Goal: Task Accomplishment & Management: Manage account settings

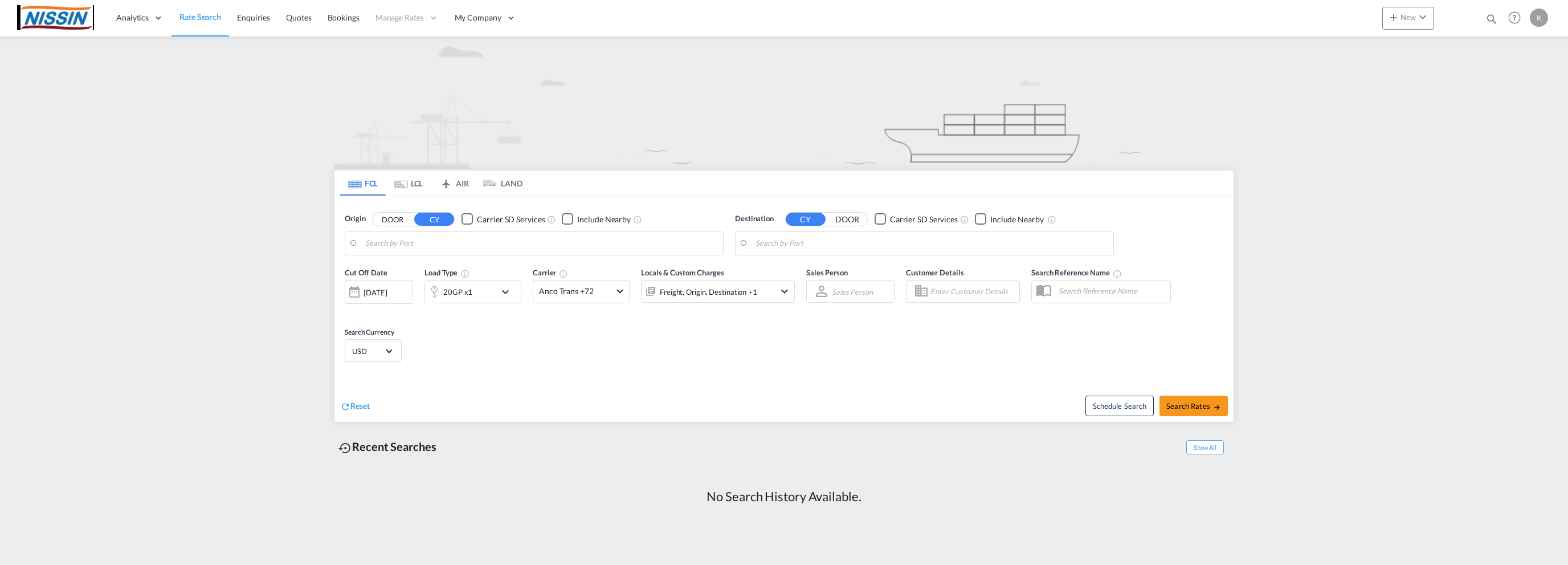
click at [1538, 19] on div "K" at bounding box center [1539, 18] width 18 height 18
click at [1527, 52] on button "My Profile" at bounding box center [1526, 50] width 74 height 23
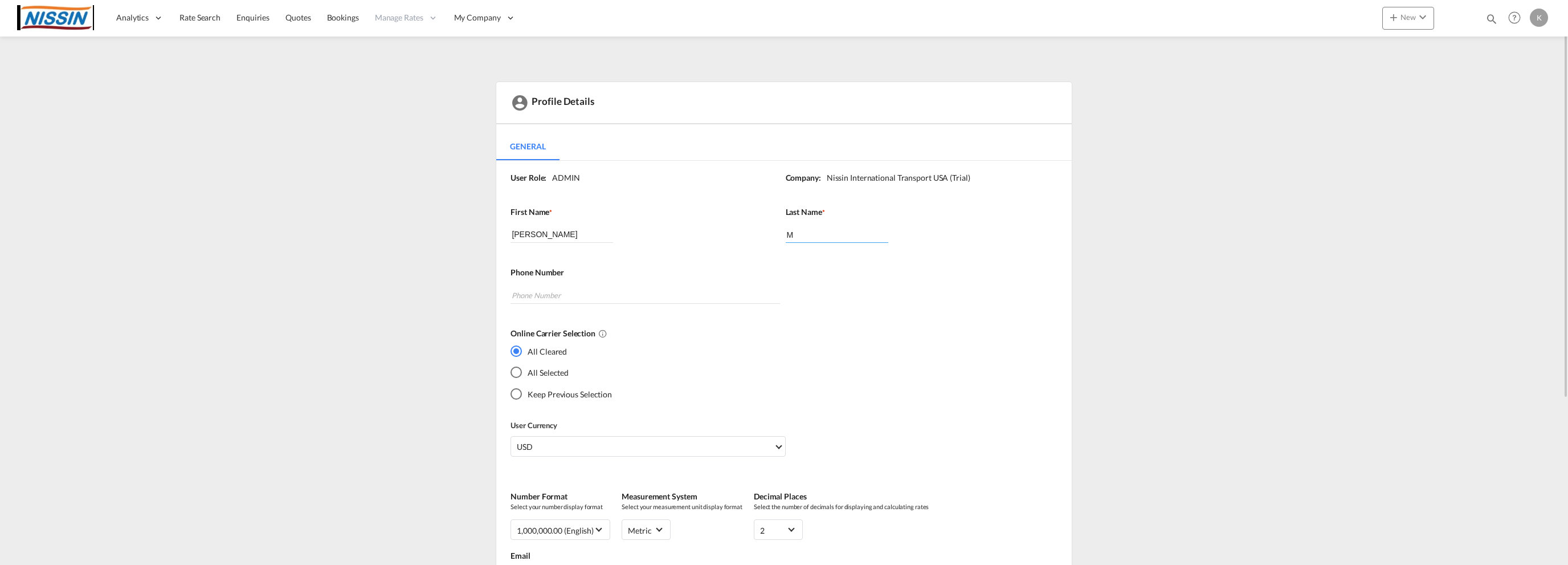
click at [818, 239] on input "M" at bounding box center [837, 234] width 103 height 17
type input "Mani"
click at [540, 294] on input "tel" at bounding box center [645, 295] width 269 height 17
type input "3109624485"
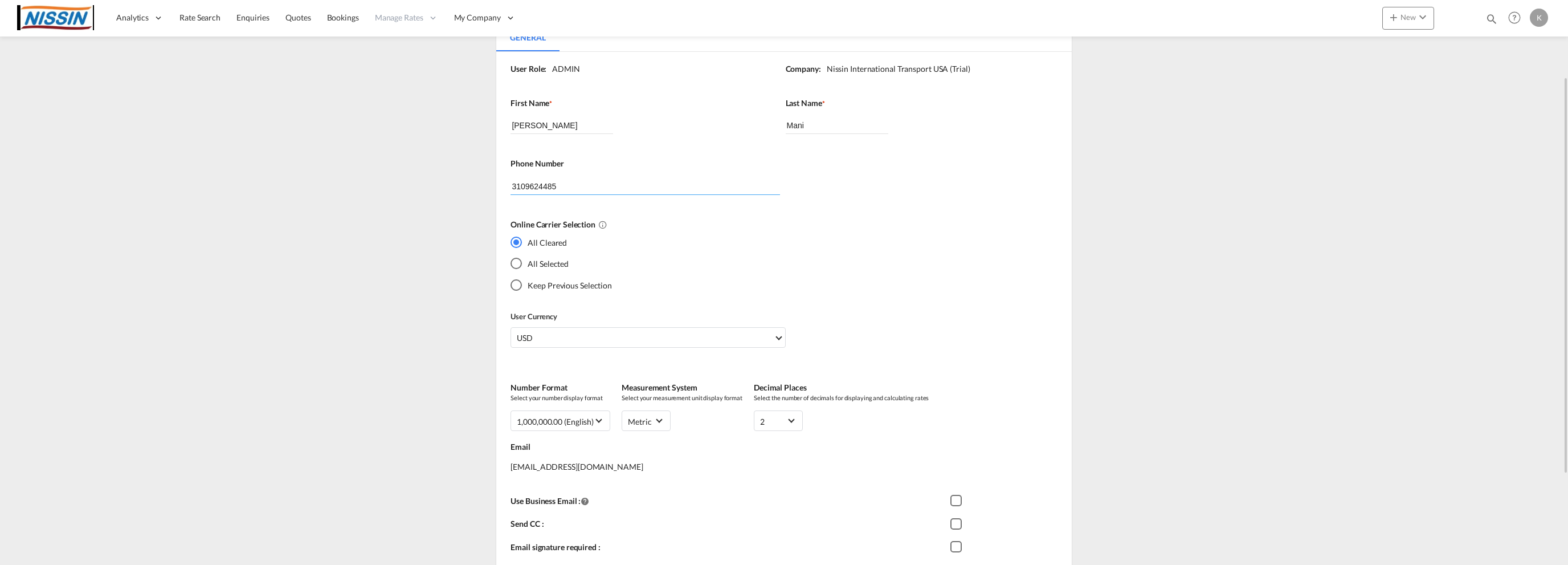
scroll to position [110, 0]
click at [516, 281] on div "Keep Previous Selection" at bounding box center [516, 284] width 11 height 11
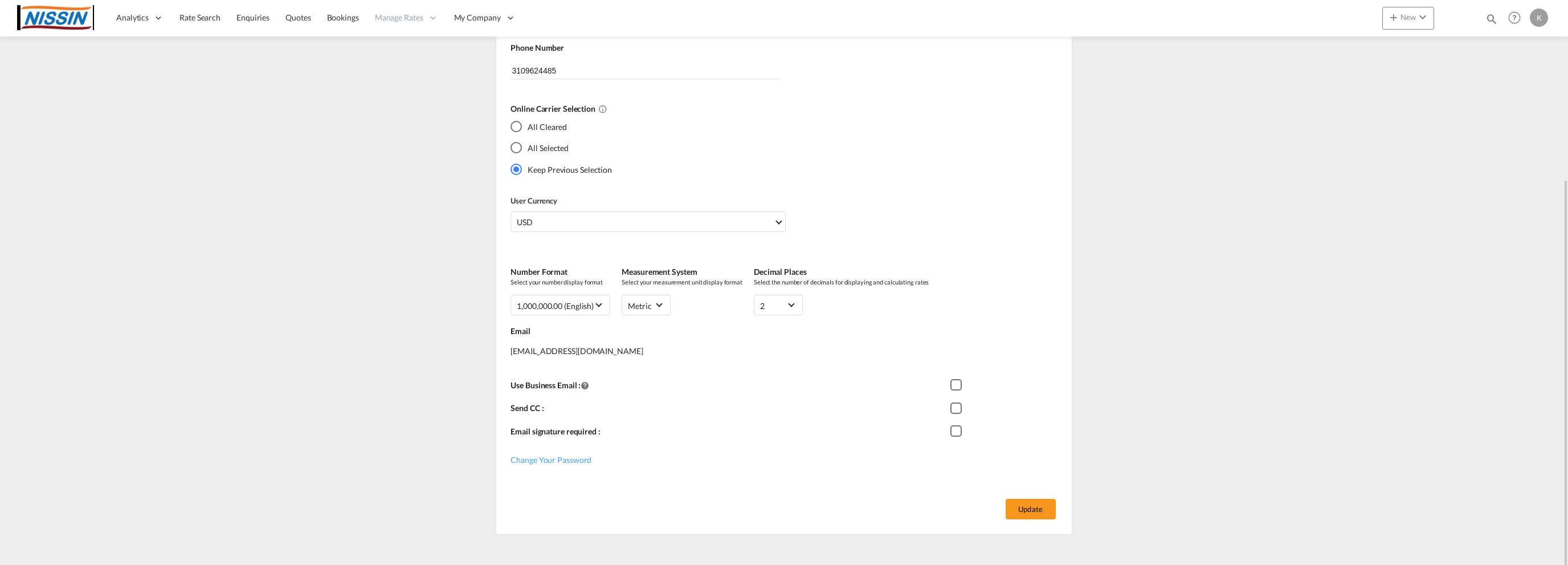
scroll to position [237, 0]
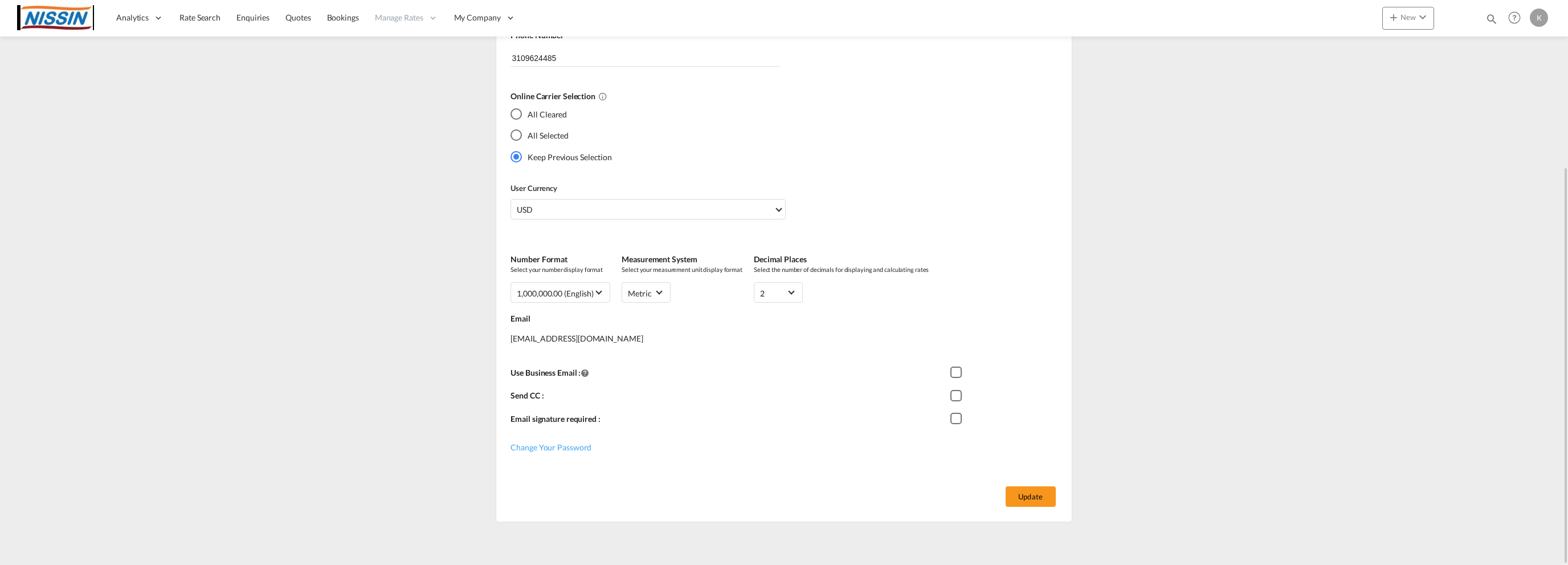
click at [950, 415] on div "Checkbox 1" at bounding box center [956, 419] width 11 height 11
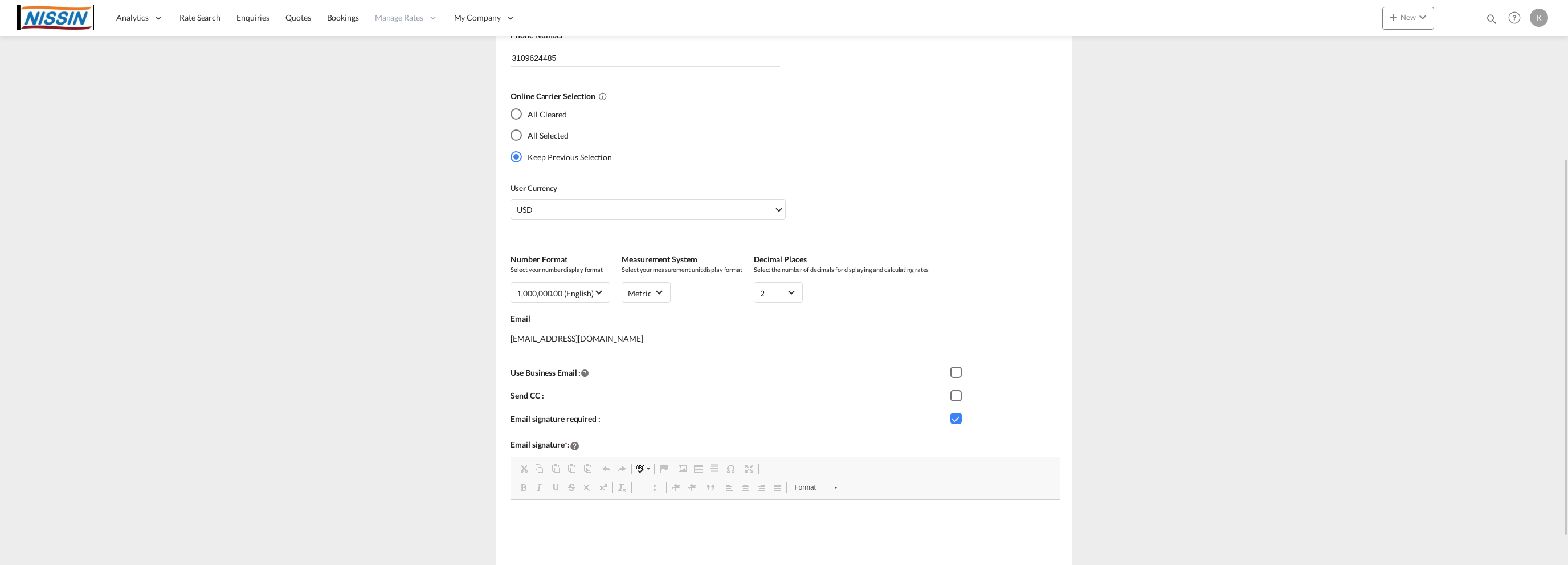
scroll to position [0, 0]
click at [955, 416] on div "Checkbox 1" at bounding box center [956, 419] width 11 height 11
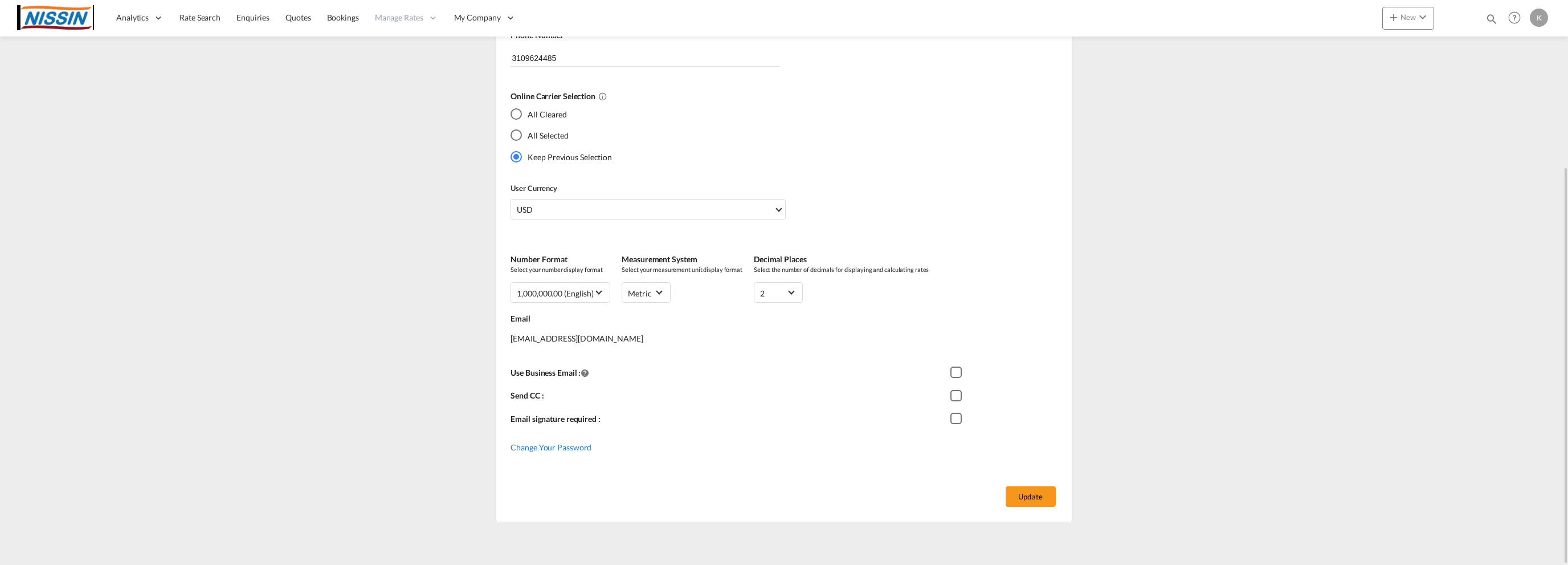
click at [561, 446] on span "Change Your Password" at bounding box center [551, 447] width 81 height 9
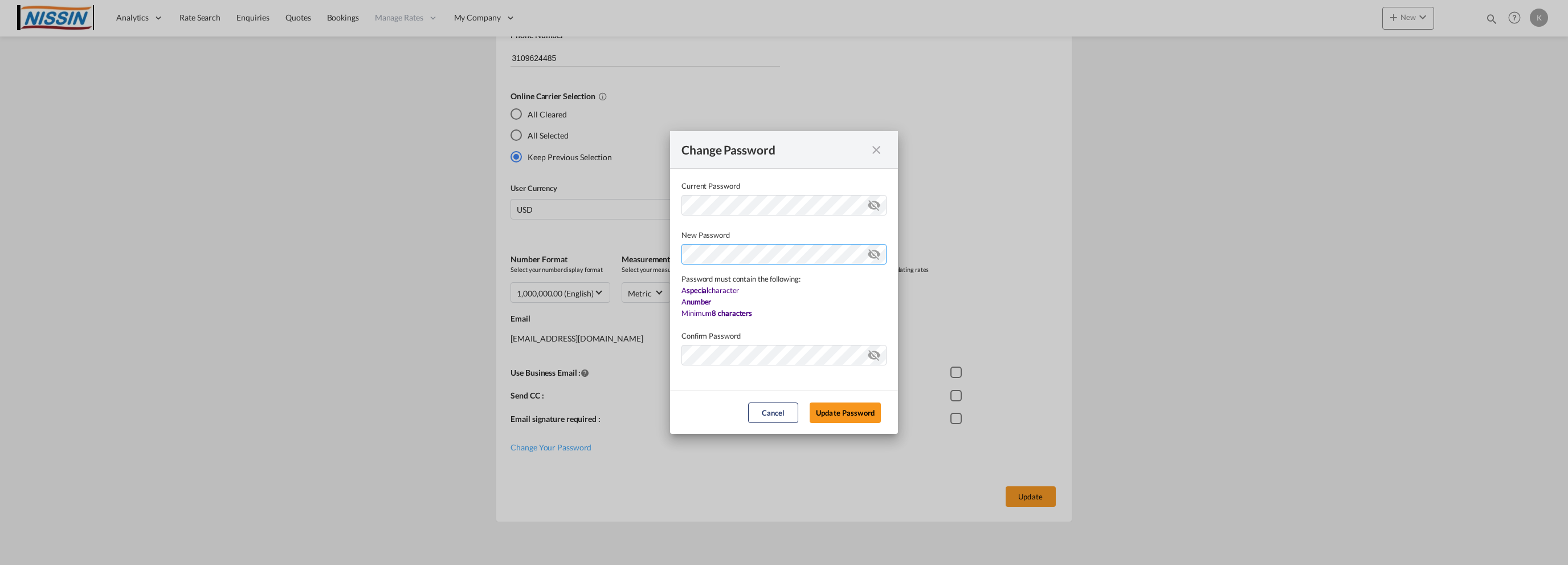
click at [745, 278] on div "Password must contain the following: A special character A number Minimum 8 cha…" at bounding box center [784, 280] width 205 height 78
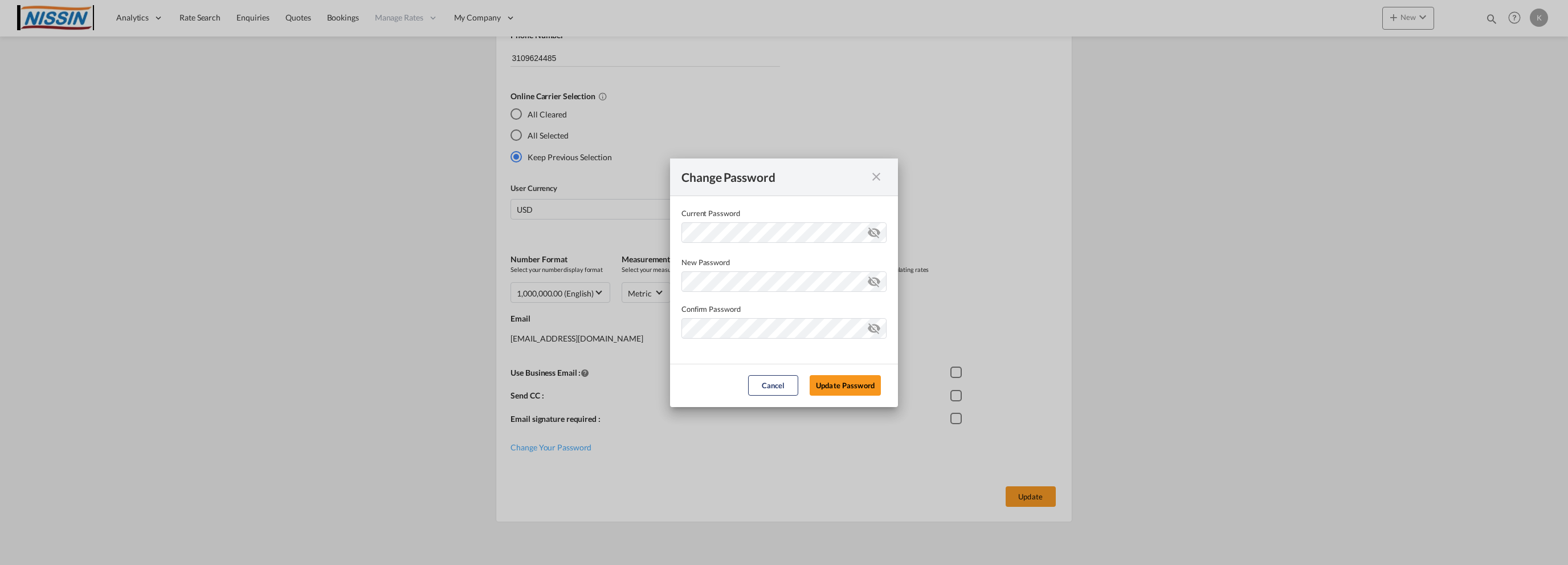
click at [872, 325] on md-icon "icon-eye-off" at bounding box center [874, 326] width 14 height 14
click at [850, 383] on button "Update Password" at bounding box center [845, 385] width 71 height 21
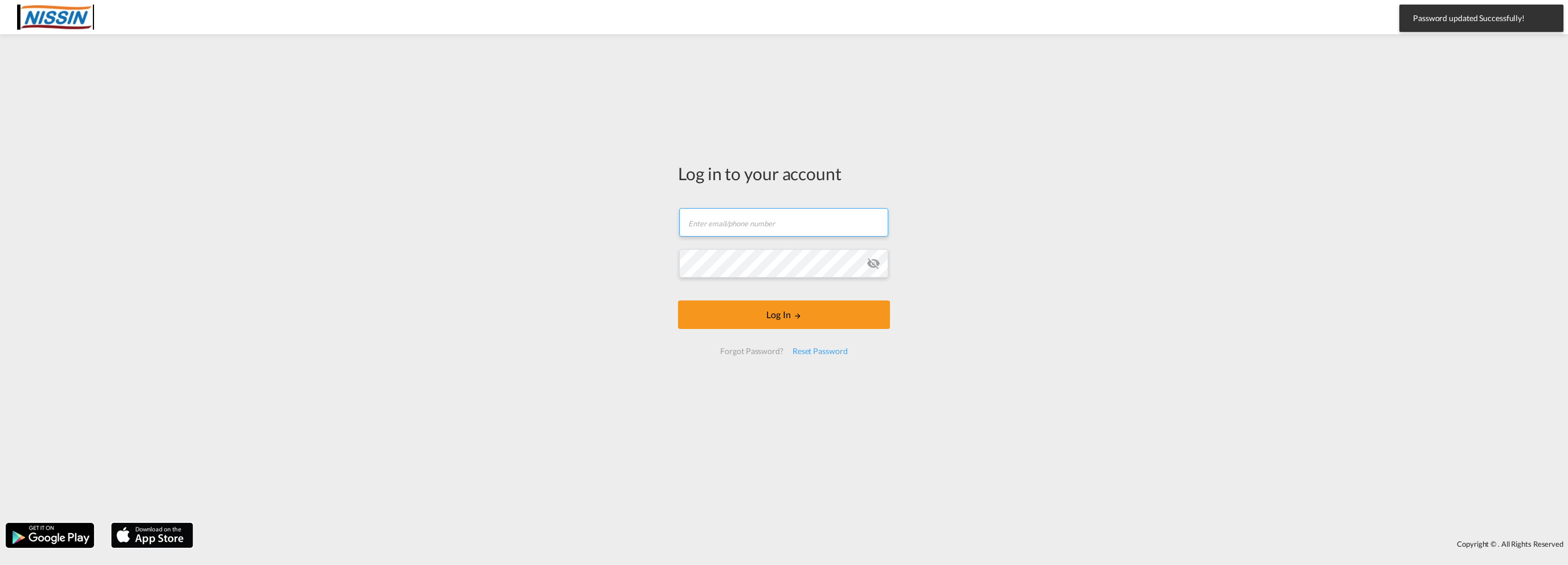
type input "[EMAIL_ADDRESS][DOMAIN_NAME]"
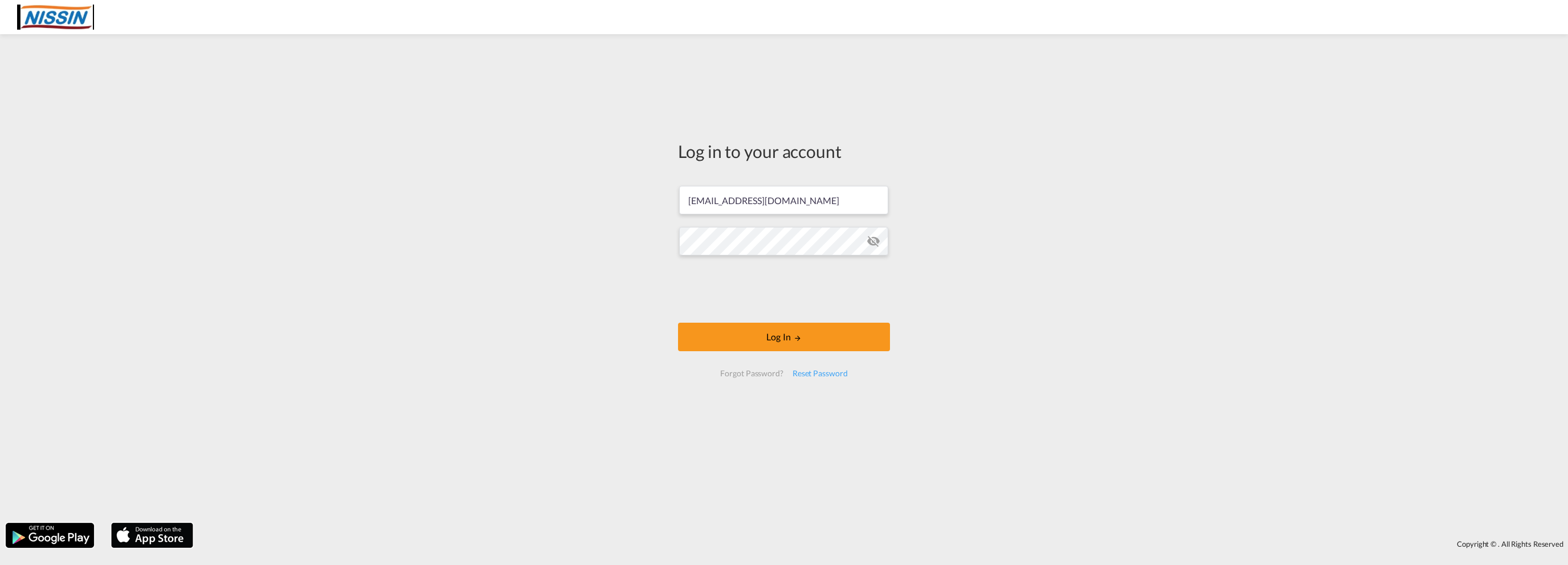
click at [873, 239] on md-icon "icon-eye-off" at bounding box center [873, 242] width 14 height 14
click at [792, 336] on button "Log In" at bounding box center [784, 337] width 212 height 28
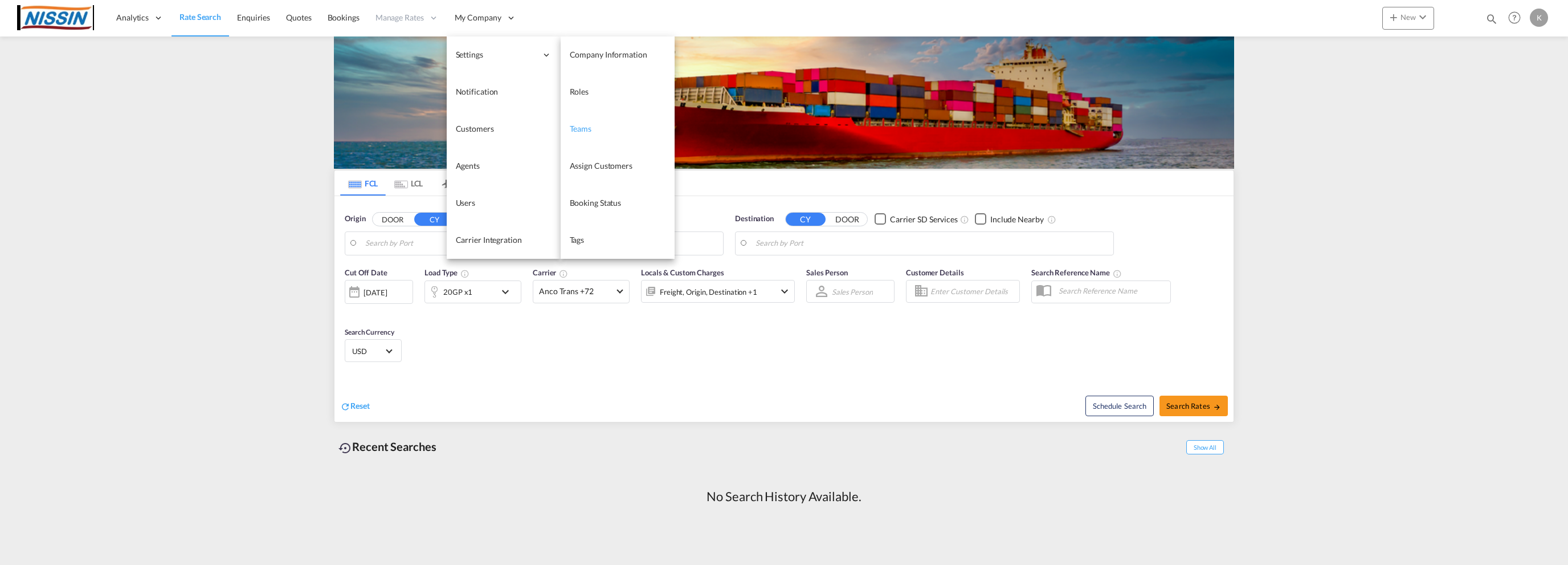
click at [580, 131] on span "Teams" at bounding box center [580, 128] width 22 height 9
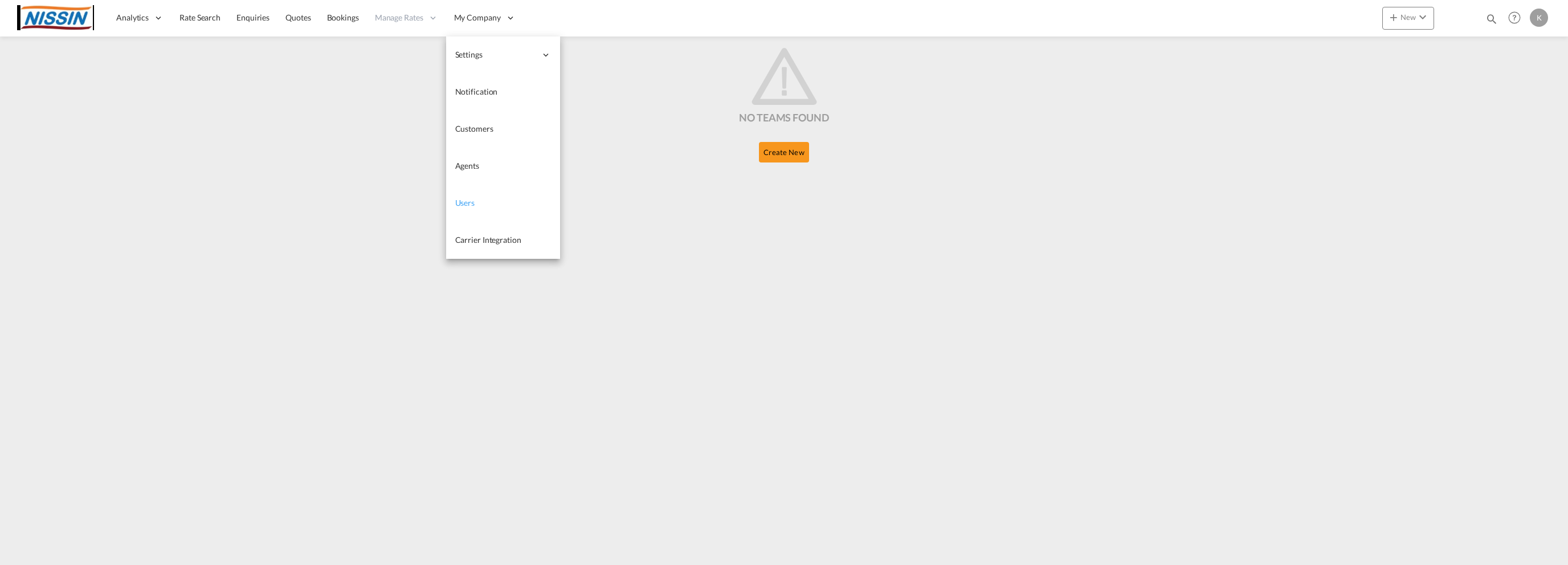
click at [474, 212] on link "Users" at bounding box center [503, 203] width 114 height 37
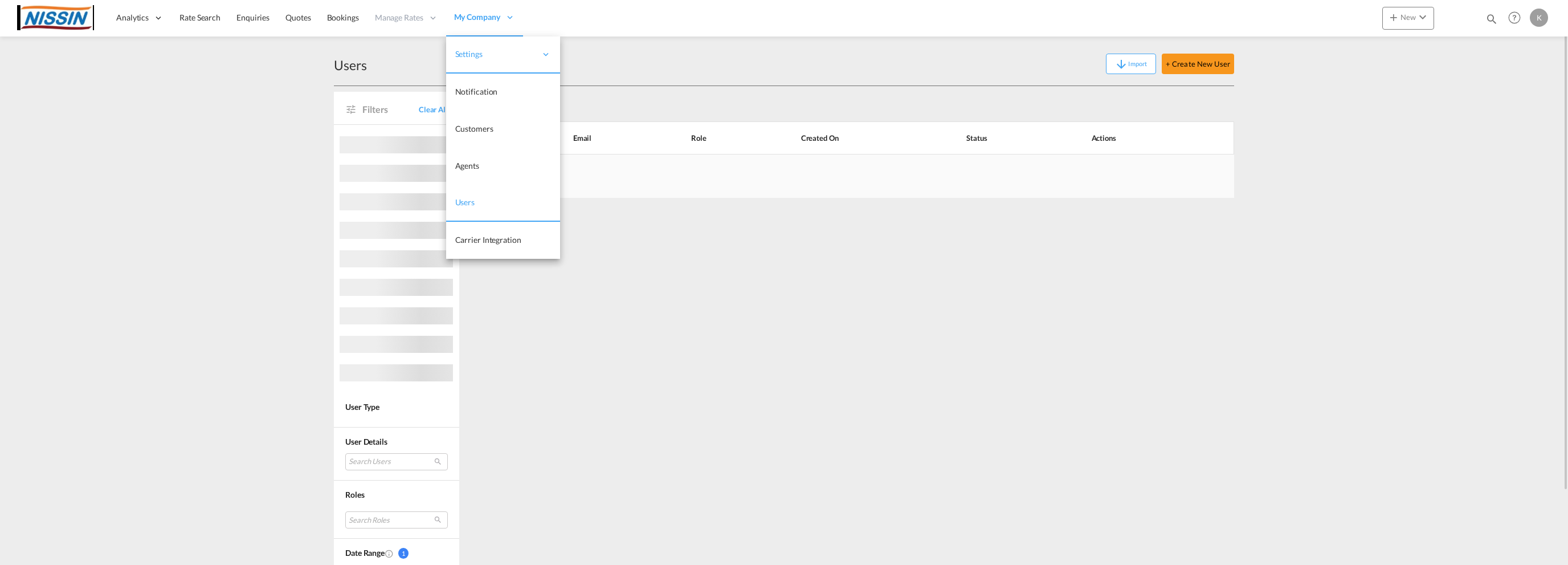
click at [467, 201] on span "Users" at bounding box center [465, 202] width 20 height 9
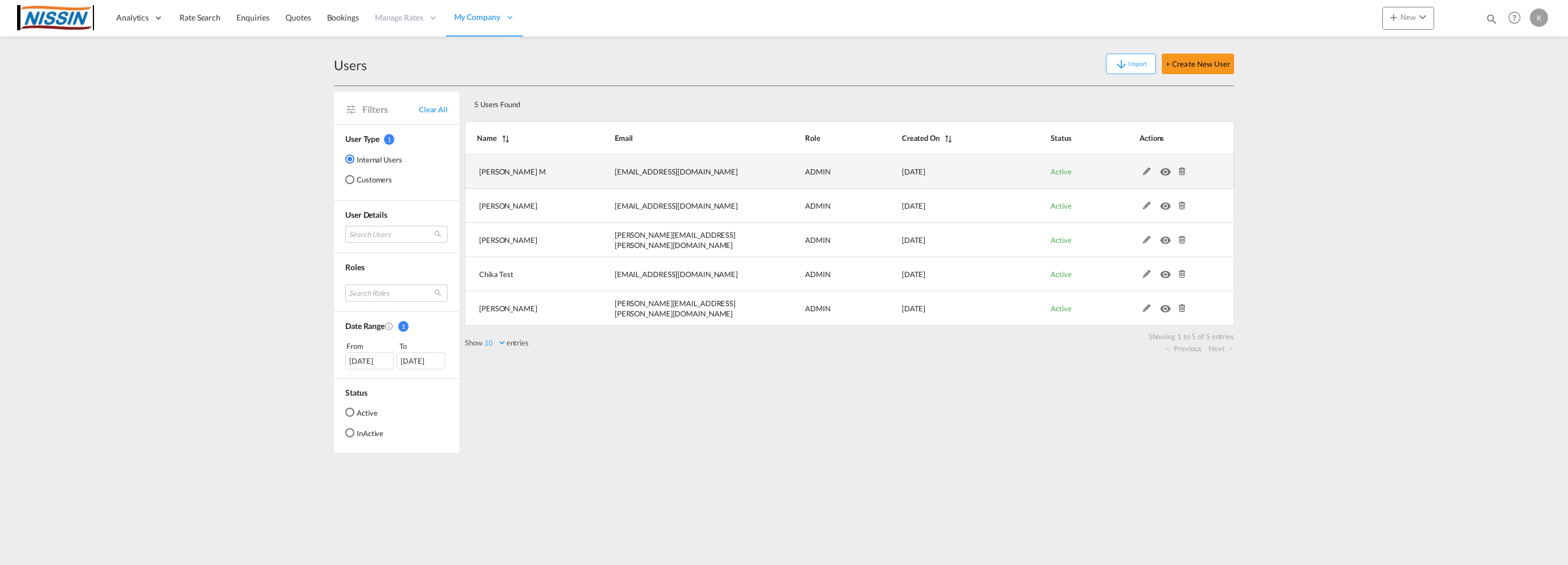
click at [1145, 170] on md-icon at bounding box center [1147, 172] width 15 height 8
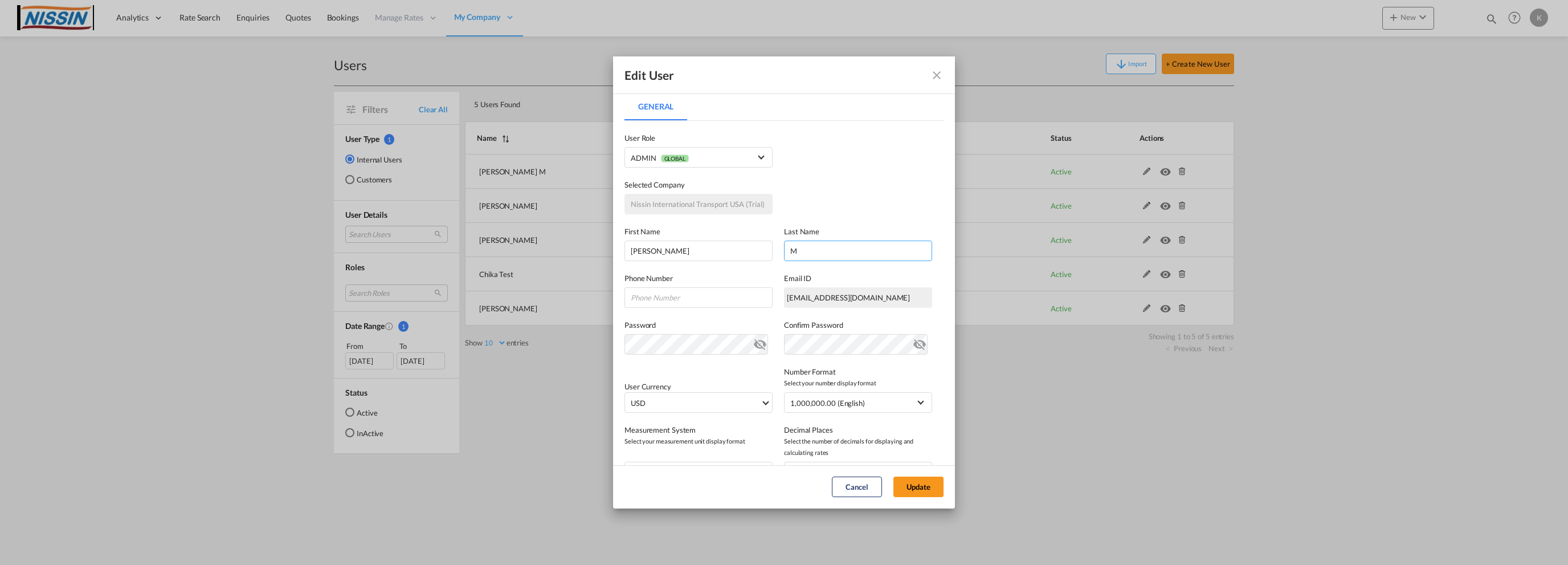
click at [831, 253] on input "M" at bounding box center [858, 251] width 148 height 21
type input "Mani"
click at [700, 298] on input "General General ..." at bounding box center [698, 298] width 148 height 21
type input "3109624485"
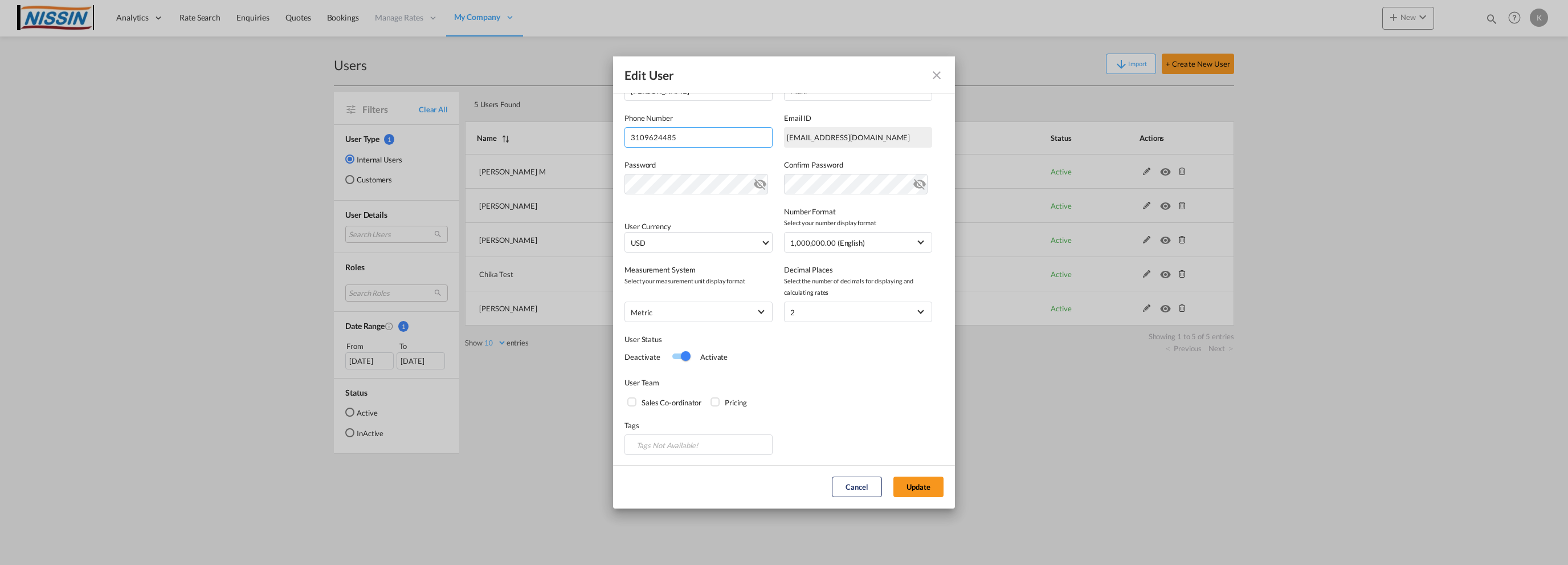
scroll to position [161, 0]
click at [631, 401] on div "Sales Co-ordinator" at bounding box center [633, 402] width 11 height 11
click at [716, 401] on div "Pricing" at bounding box center [717, 402] width 11 height 11
click at [912, 481] on button "Update" at bounding box center [919, 487] width 50 height 21
click at [923, 490] on button "Update" at bounding box center [919, 487] width 50 height 21
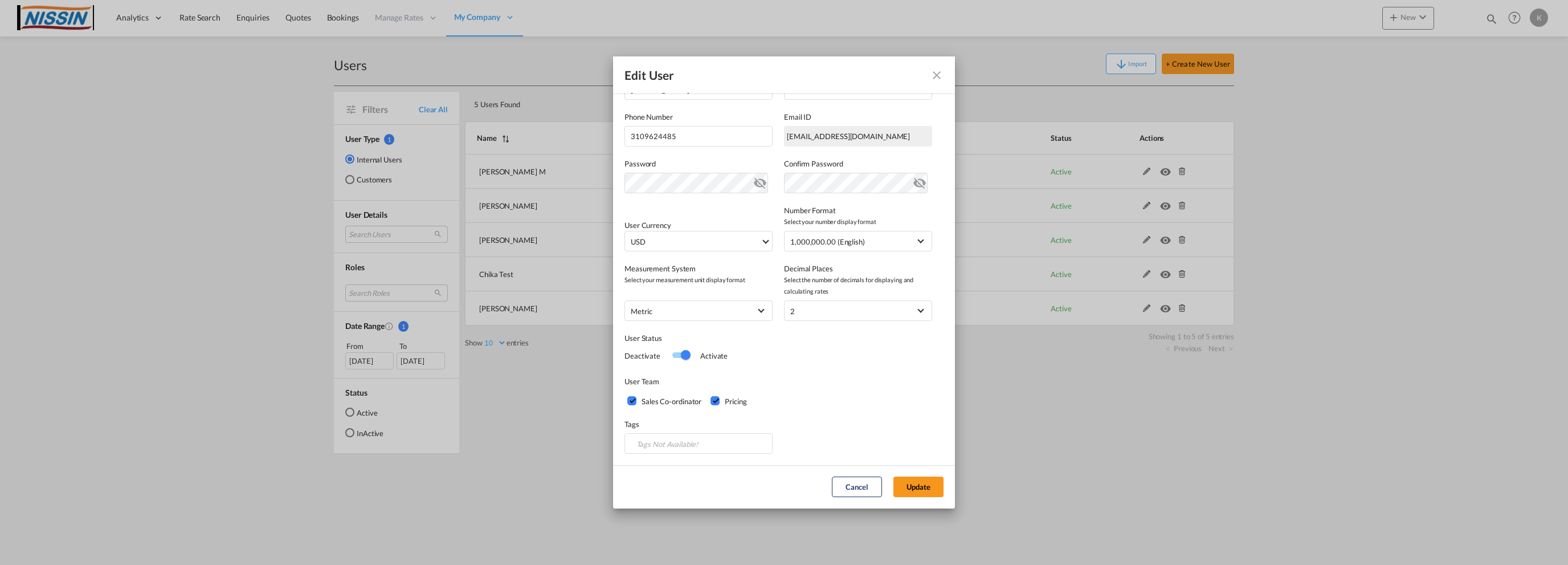
click at [287, 158] on div "Edit User General General User Type Internal Internal Customer User Role ADMIN …" at bounding box center [784, 282] width 1568 height 565
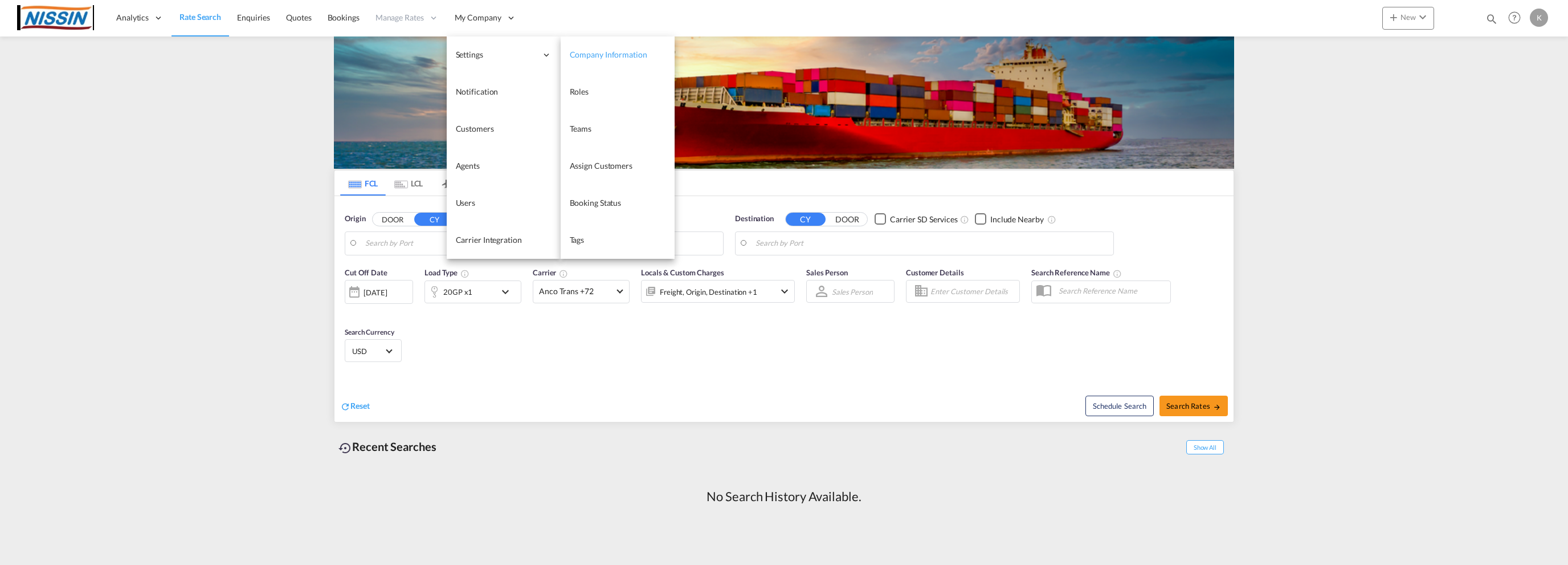
click at [615, 47] on link "Company Information" at bounding box center [618, 55] width 114 height 37
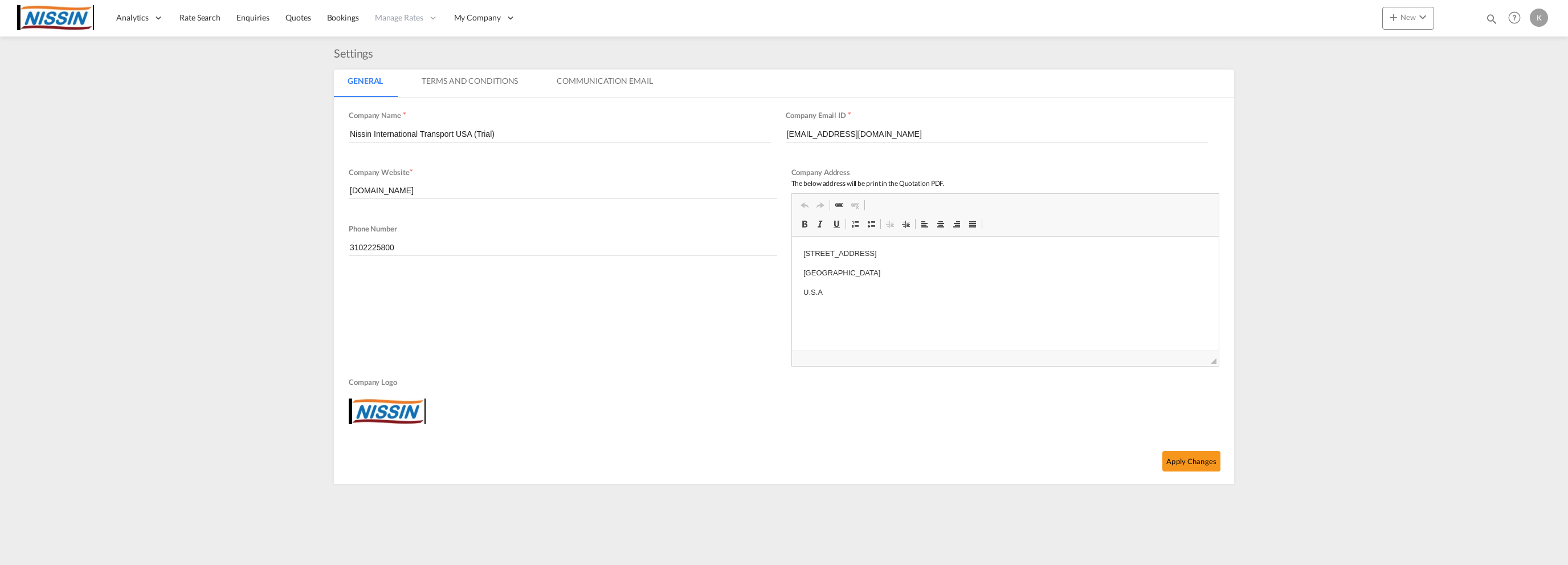
click at [483, 77] on md-tab-item "Terms And Conditions" at bounding box center [470, 83] width 124 height 27
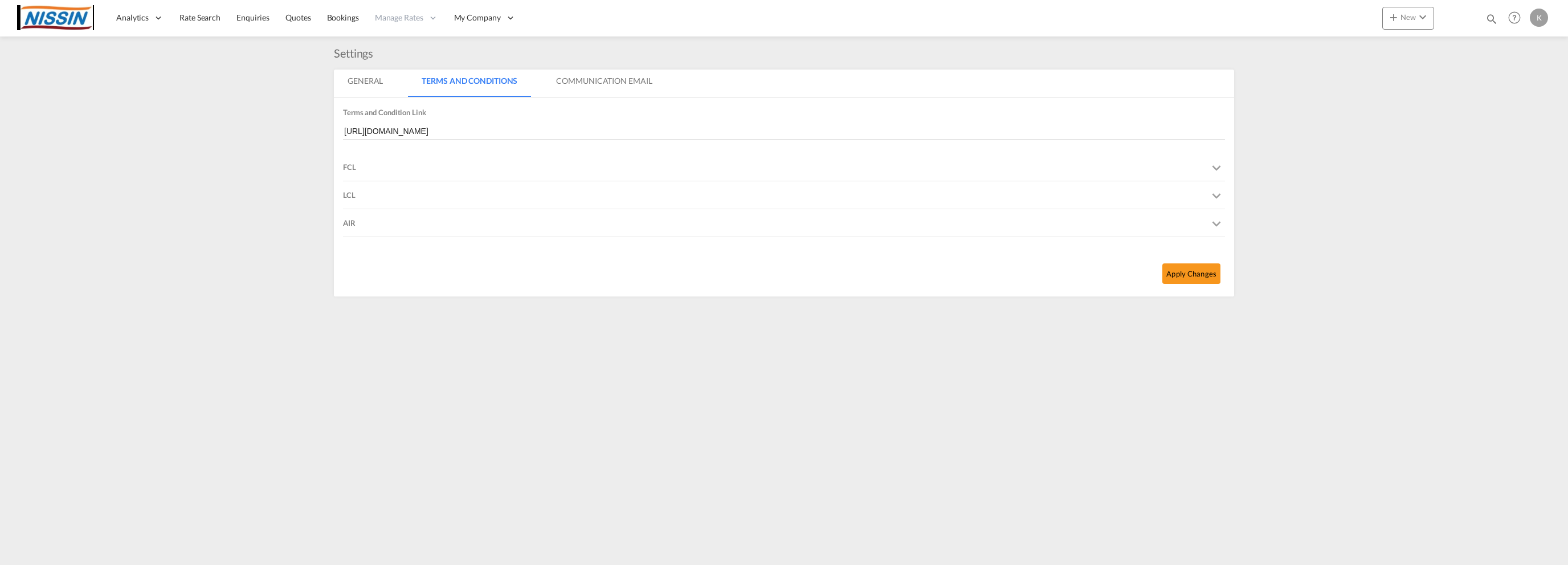
drag, startPoint x: 554, startPoint y: 151, endPoint x: 538, endPoint y: 165, distance: 21.3
click at [554, 152] on md-input-container "[URL][DOMAIN_NAME]" at bounding box center [784, 137] width 882 height 31
click at [525, 169] on div "FCL" at bounding box center [784, 166] width 882 height 27
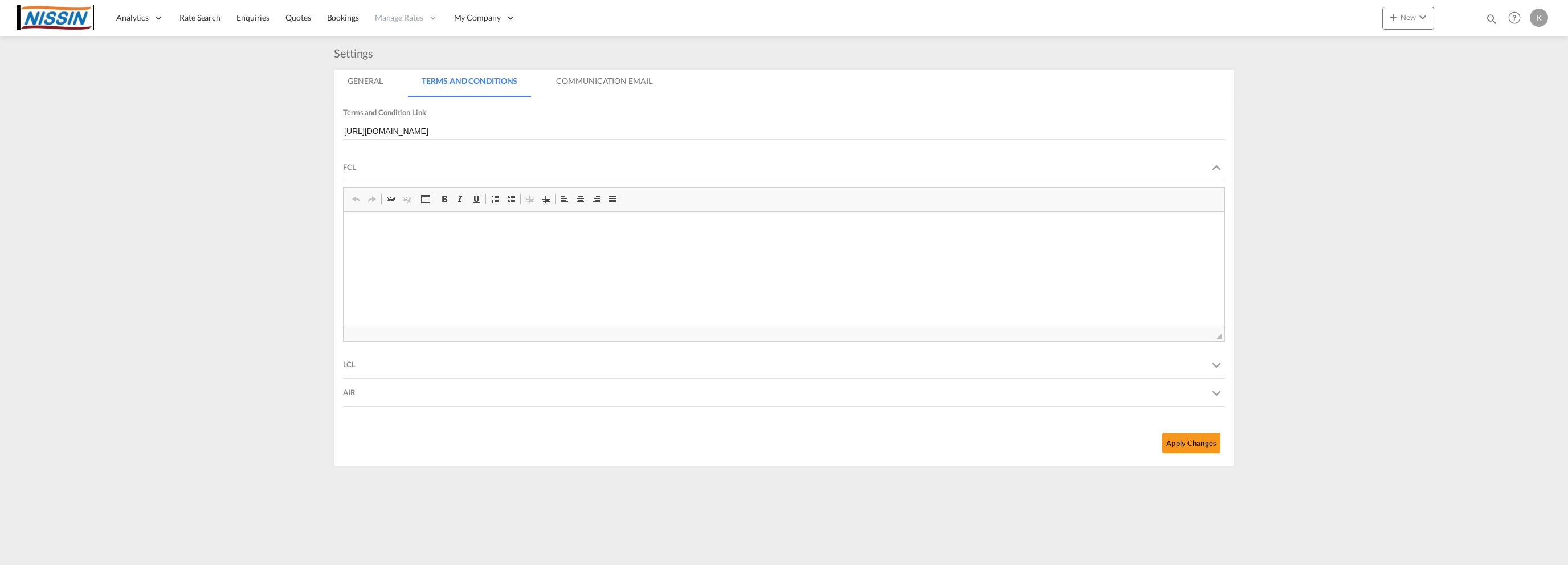
click at [525, 169] on div "FCL" at bounding box center [784, 166] width 882 height 27
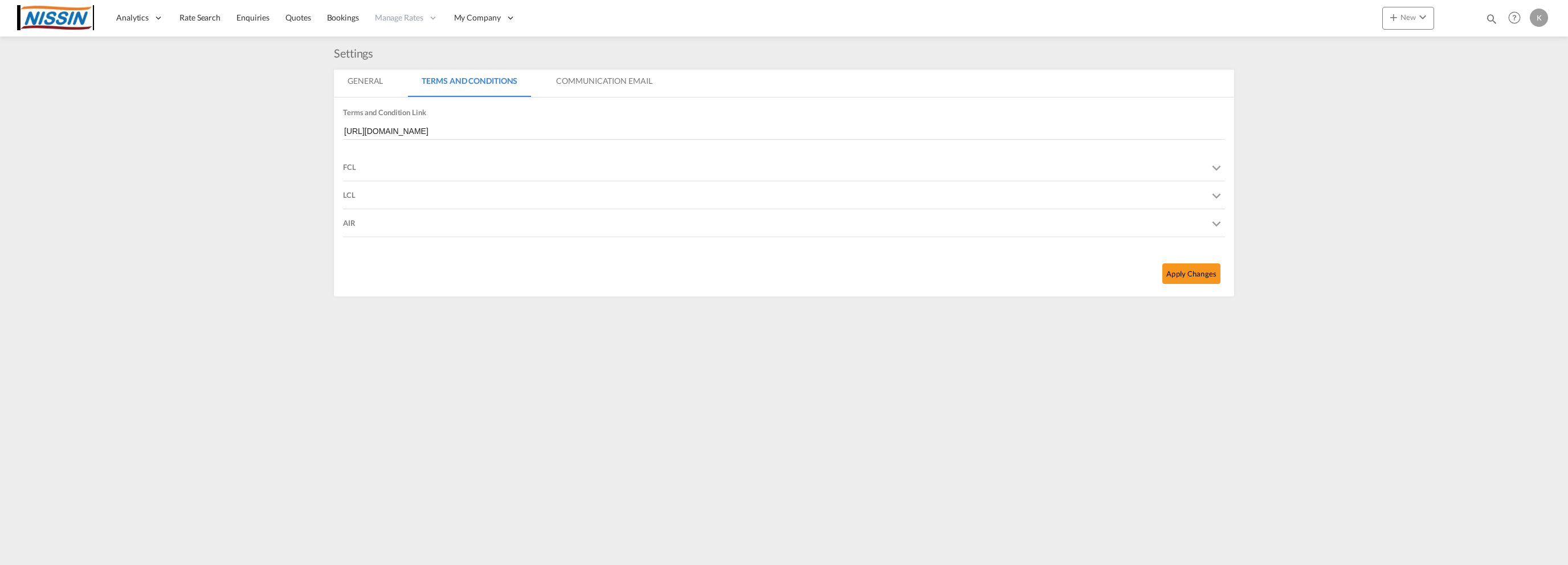
click at [551, 199] on div "LCL" at bounding box center [784, 195] width 882 height 27
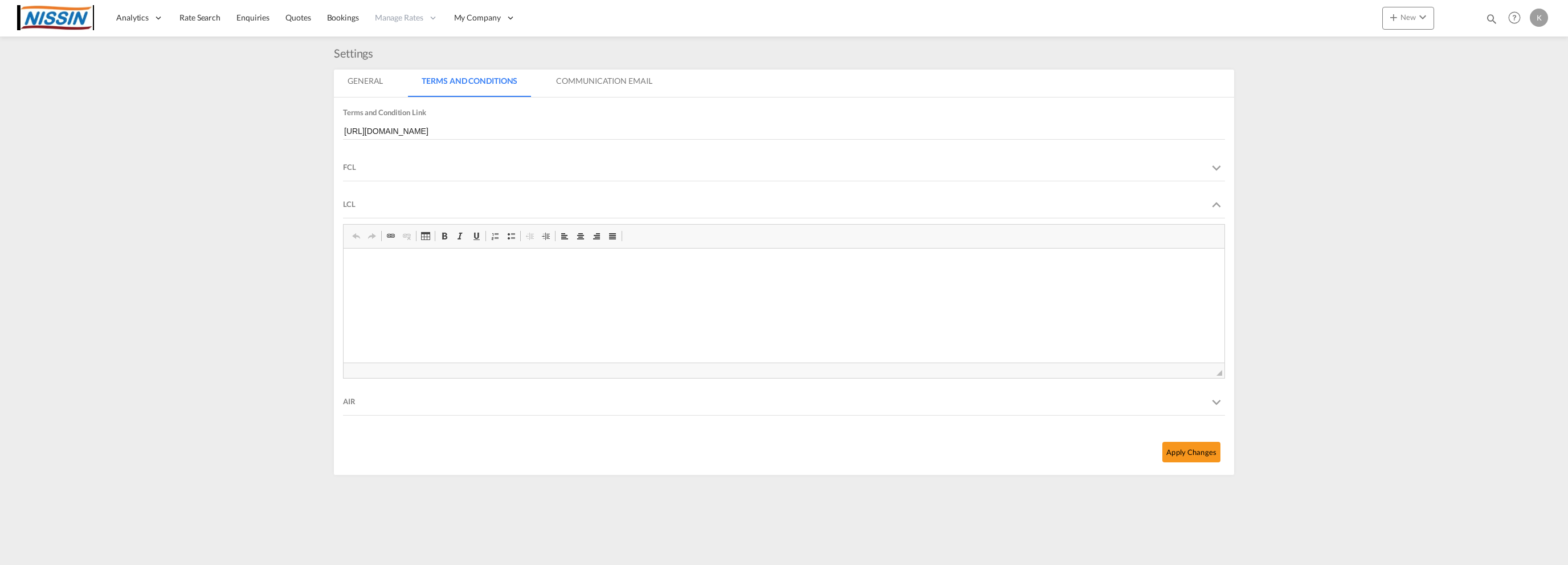
click at [551, 199] on div "LCL" at bounding box center [784, 204] width 882 height 27
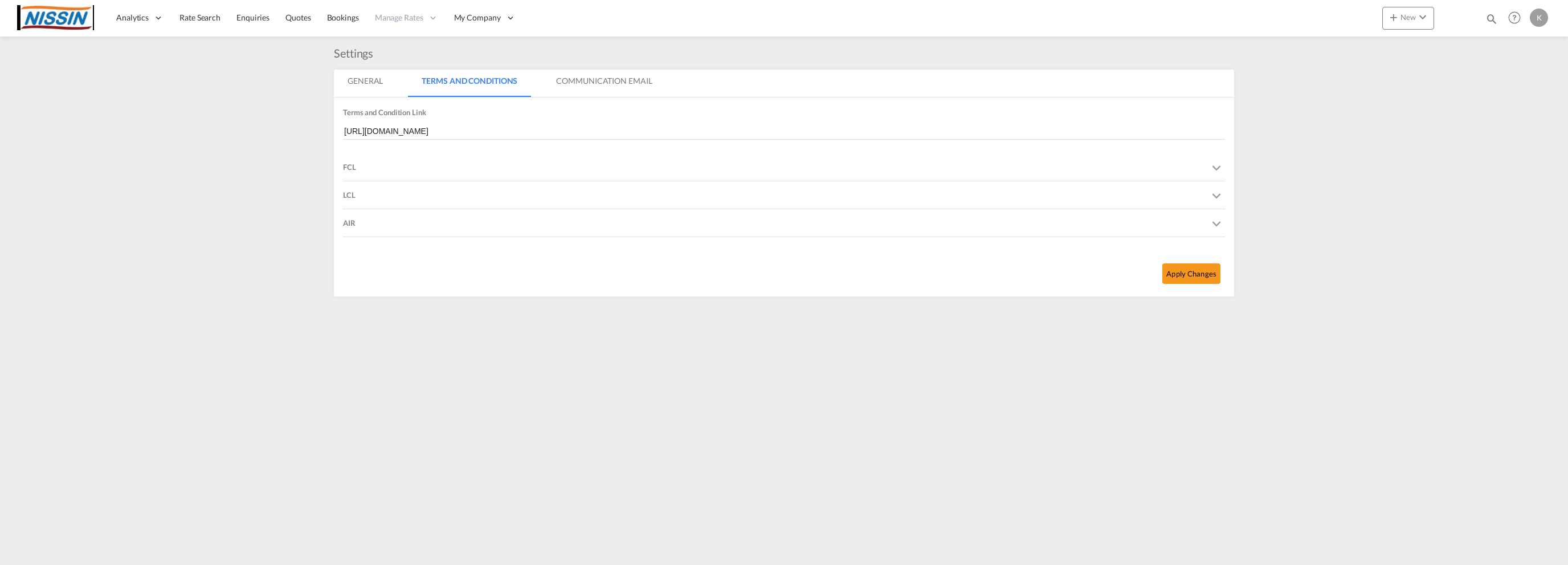
click at [556, 226] on div "AIR" at bounding box center [784, 223] width 882 height 27
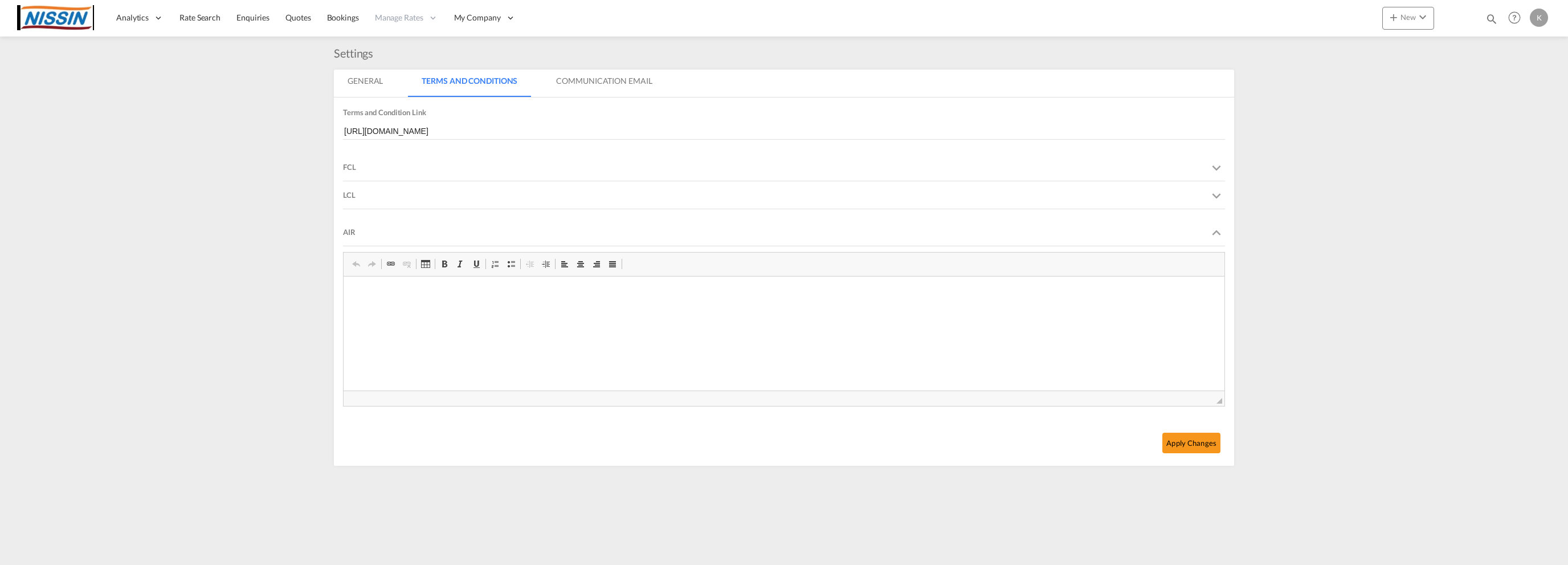
click at [556, 226] on div "AIR" at bounding box center [784, 231] width 882 height 27
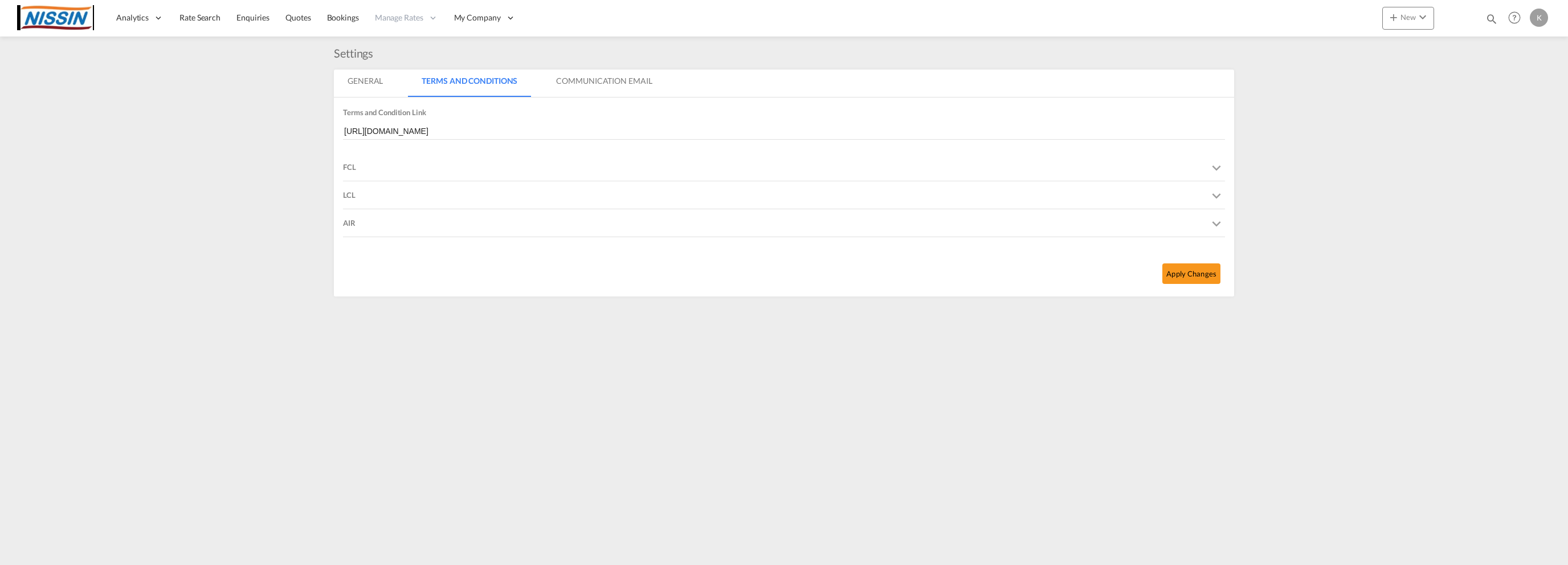
click at [601, 80] on md-tab-item "Communication Email" at bounding box center [604, 83] width 123 height 27
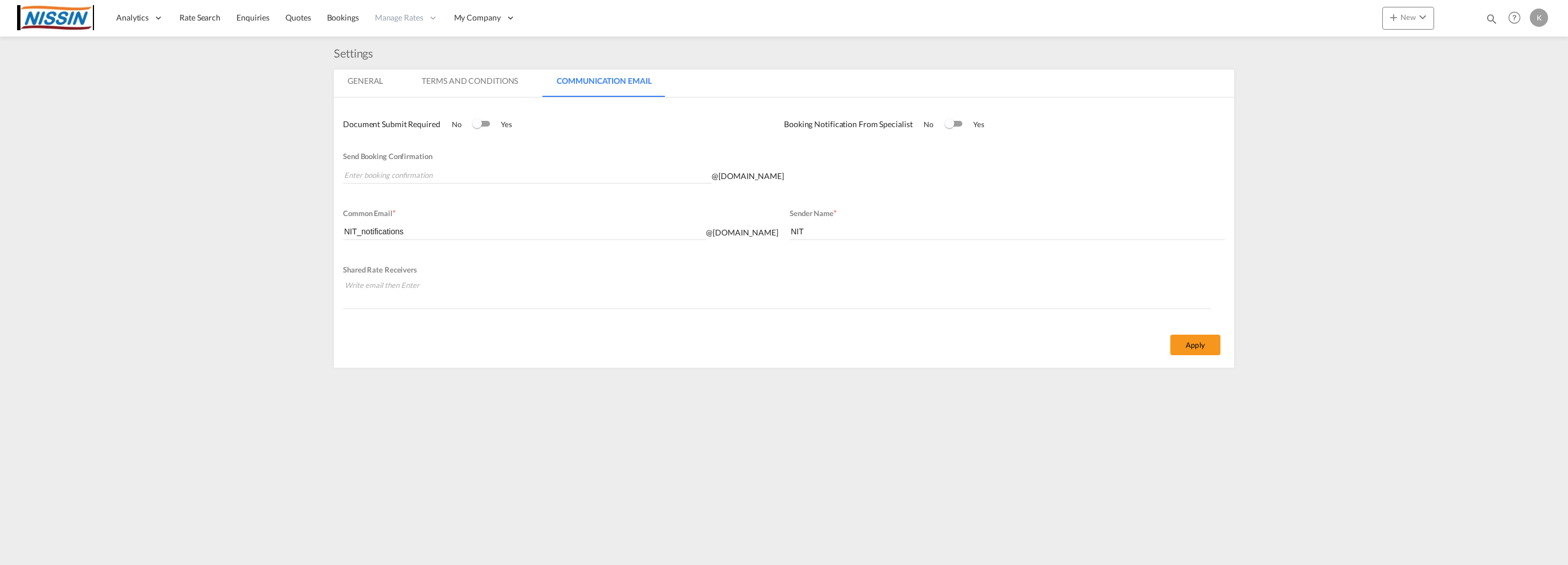
click at [481, 120] on div at bounding box center [481, 124] width 17 height 14
click at [481, 124] on div at bounding box center [486, 123] width 9 height 9
click at [824, 236] on input "NIT" at bounding box center [1007, 231] width 435 height 17
type input "Nissin International Transport U.S.A., Inc Procurement Services"
drag, startPoint x: 355, startPoint y: 230, endPoint x: 326, endPoint y: 232, distance: 29.1
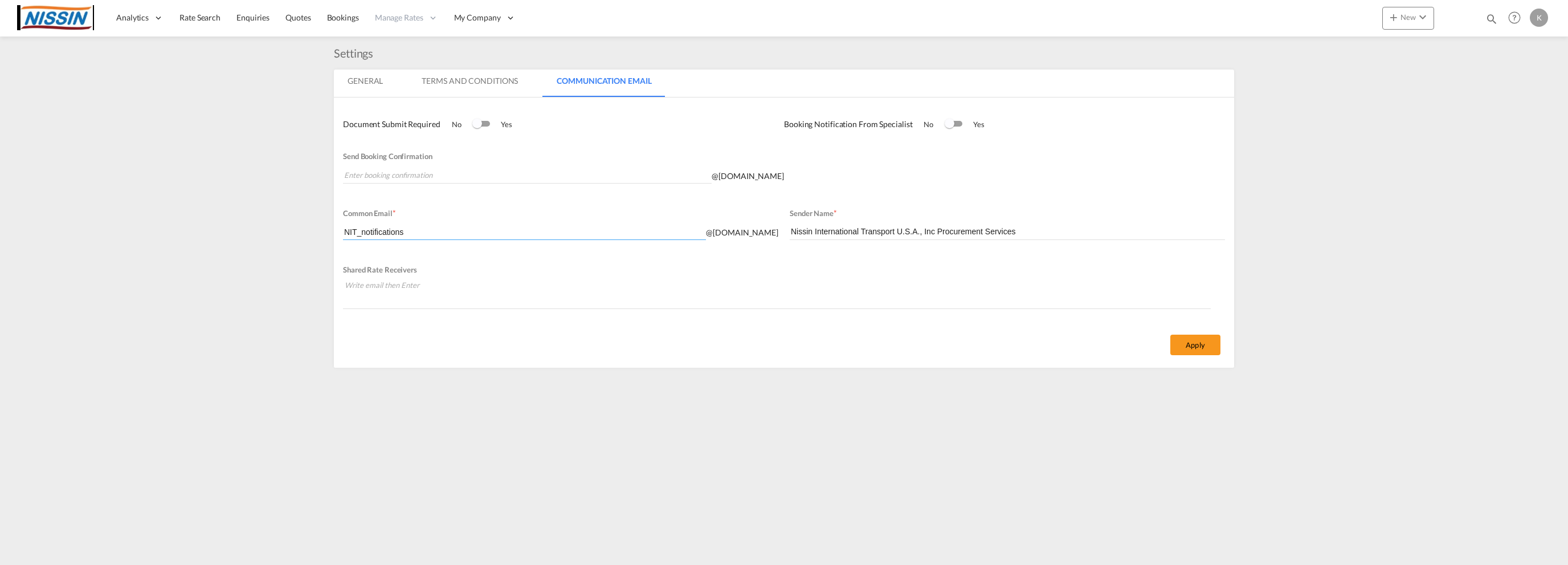
click at [326, 232] on md-content "Analytics Reports Dashboard Rate Search Enquiries Quotes Bookings" at bounding box center [784, 282] width 1568 height 565
type input "Freightify_Notifications"
click at [787, 299] on md-chips-wrap "Chips container. Enter the text area, then type text, and press enter to add a …" at bounding box center [776, 292] width 868 height 33
click at [781, 422] on md-content "Analytics Reports Dashboard Rate Search Enquiries Quotes Bookings" at bounding box center [784, 282] width 1568 height 565
click at [1199, 339] on button "Apply" at bounding box center [1196, 345] width 50 height 21
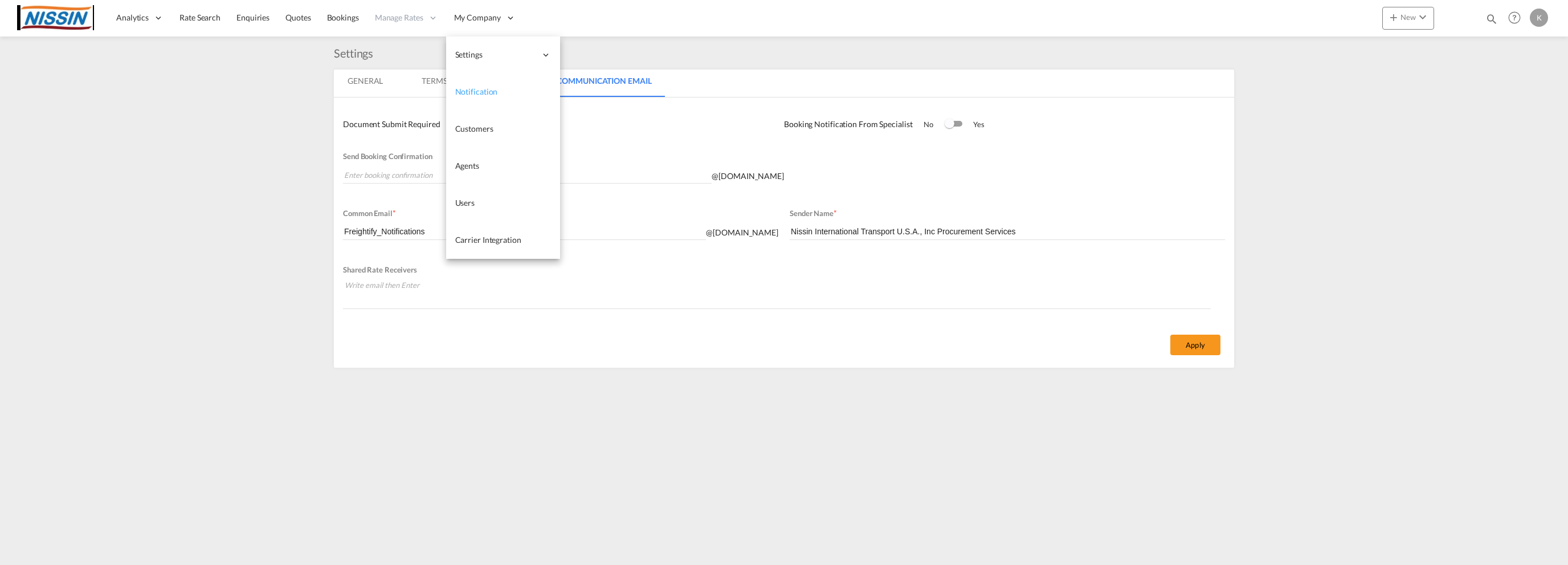
click at [483, 88] on span "Notification" at bounding box center [476, 91] width 43 height 9
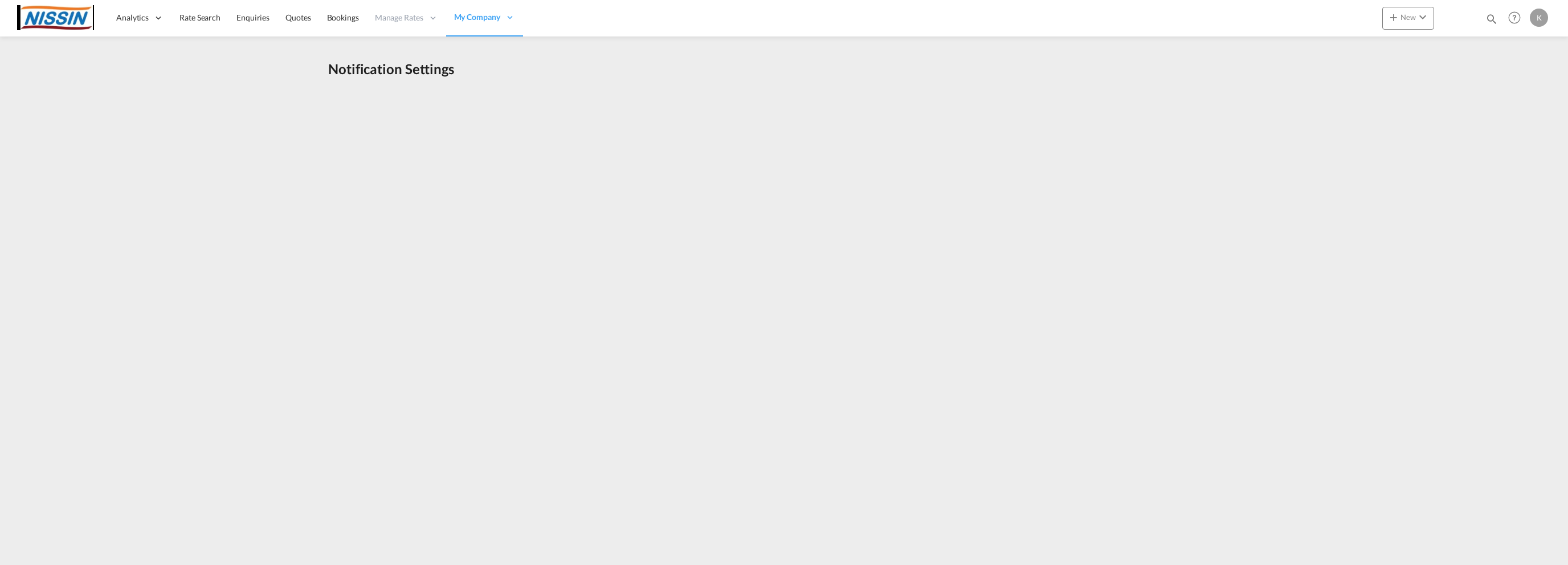
click at [667, 68] on div "Notification Settings" at bounding box center [784, 73] width 912 height 28
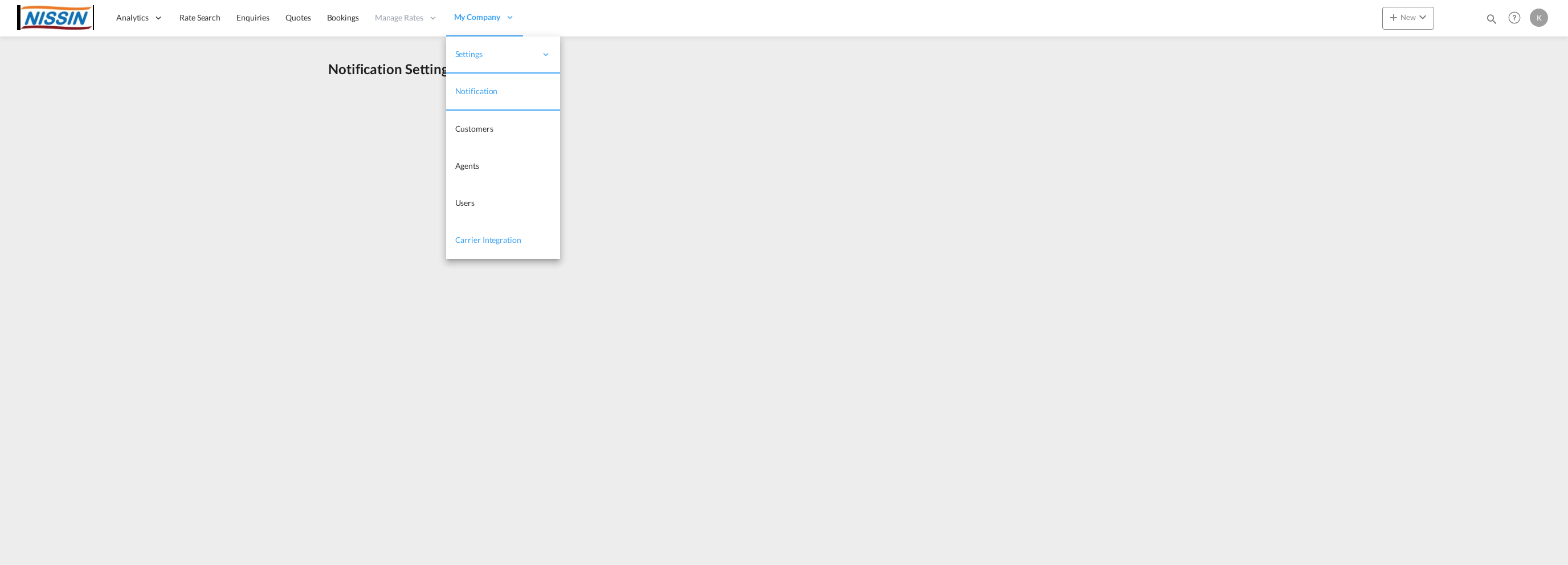
click at [475, 238] on span "Carrier Integration" at bounding box center [488, 240] width 66 height 9
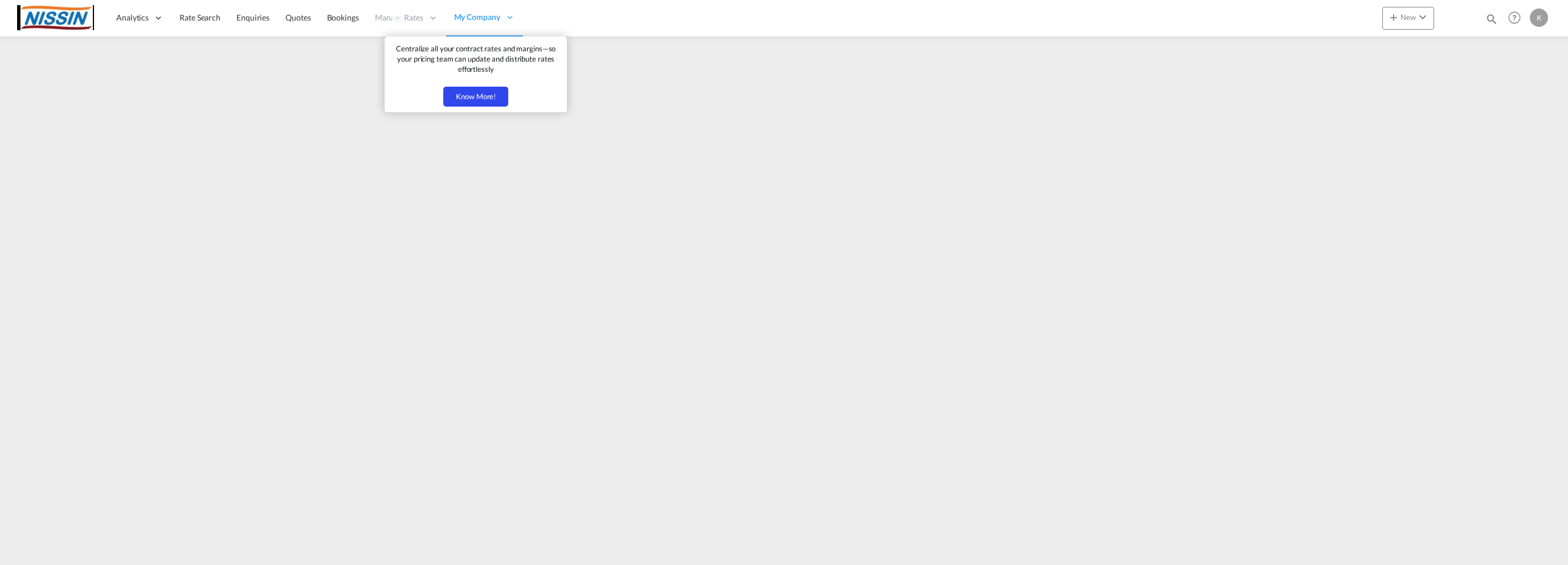
click at [412, 16] on icon at bounding box center [398, 18] width 32 height 32
click at [338, 20] on span "Bookings" at bounding box center [343, 17] width 32 height 9
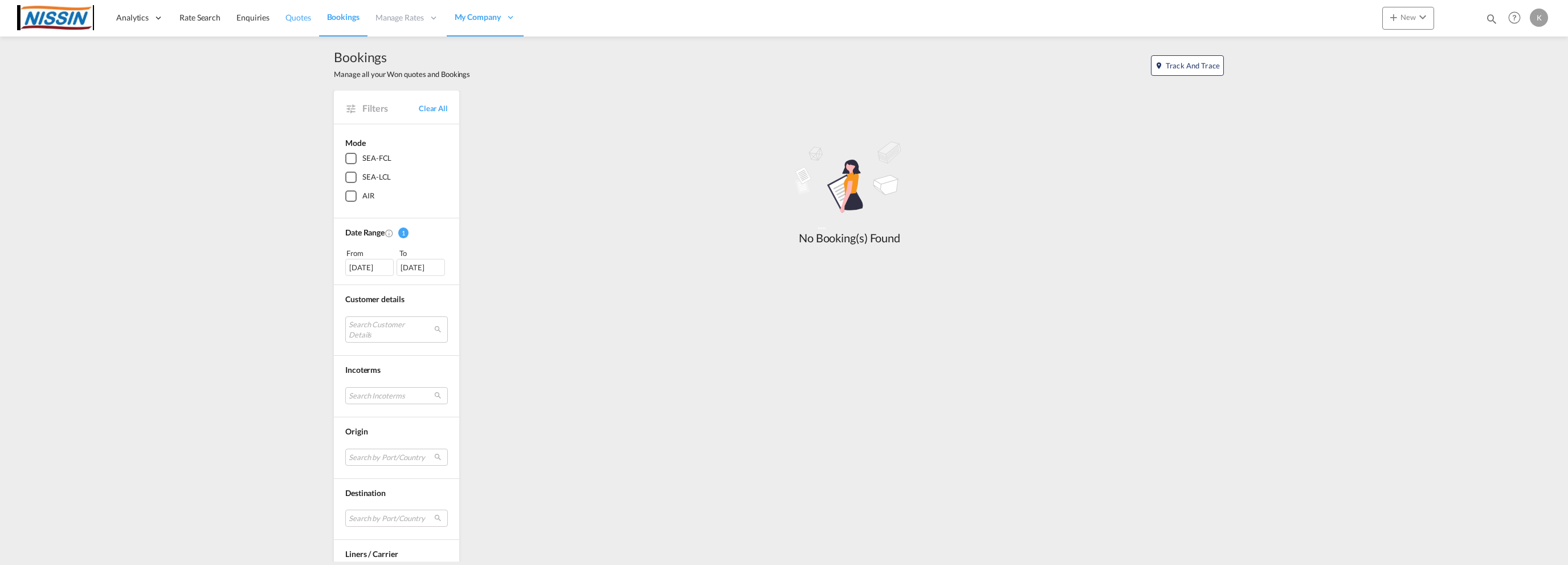
click at [298, 17] on span "Quotes" at bounding box center [298, 17] width 25 height 9
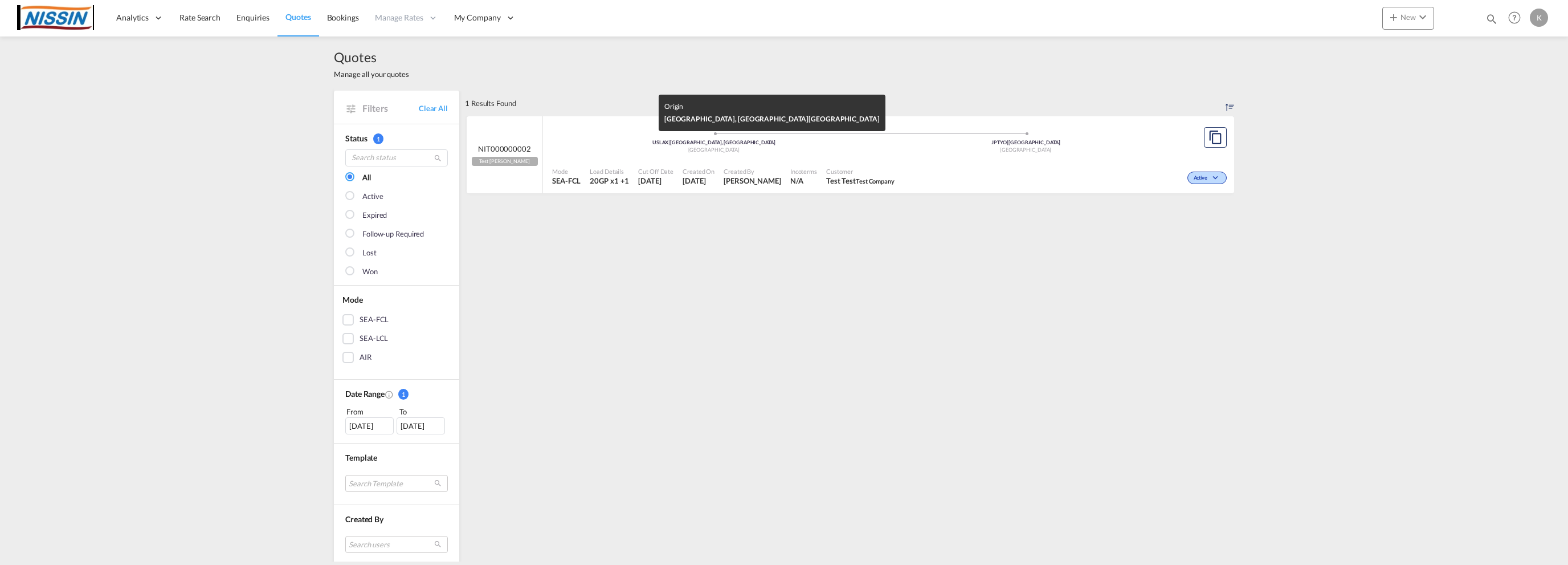
click at [797, 150] on div "[GEOGRAPHIC_DATA]" at bounding box center [713, 150] width 312 height 8
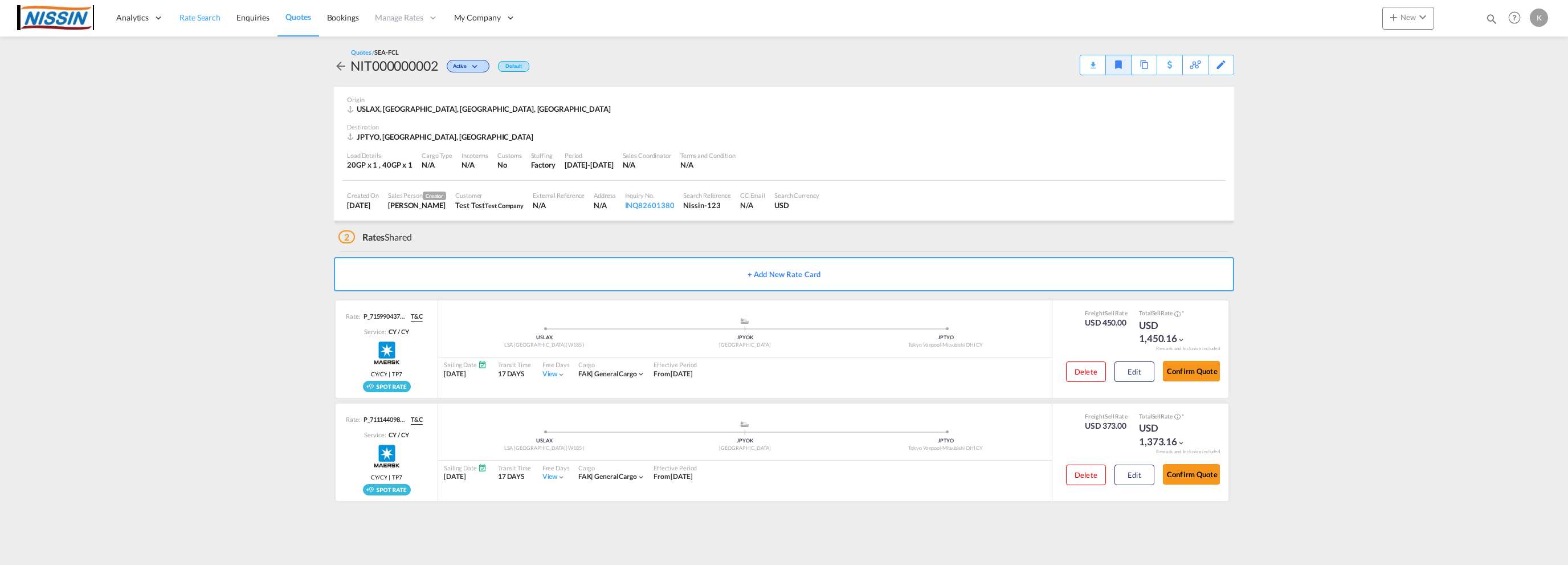
click at [190, 18] on span "Rate Search" at bounding box center [200, 17] width 41 height 9
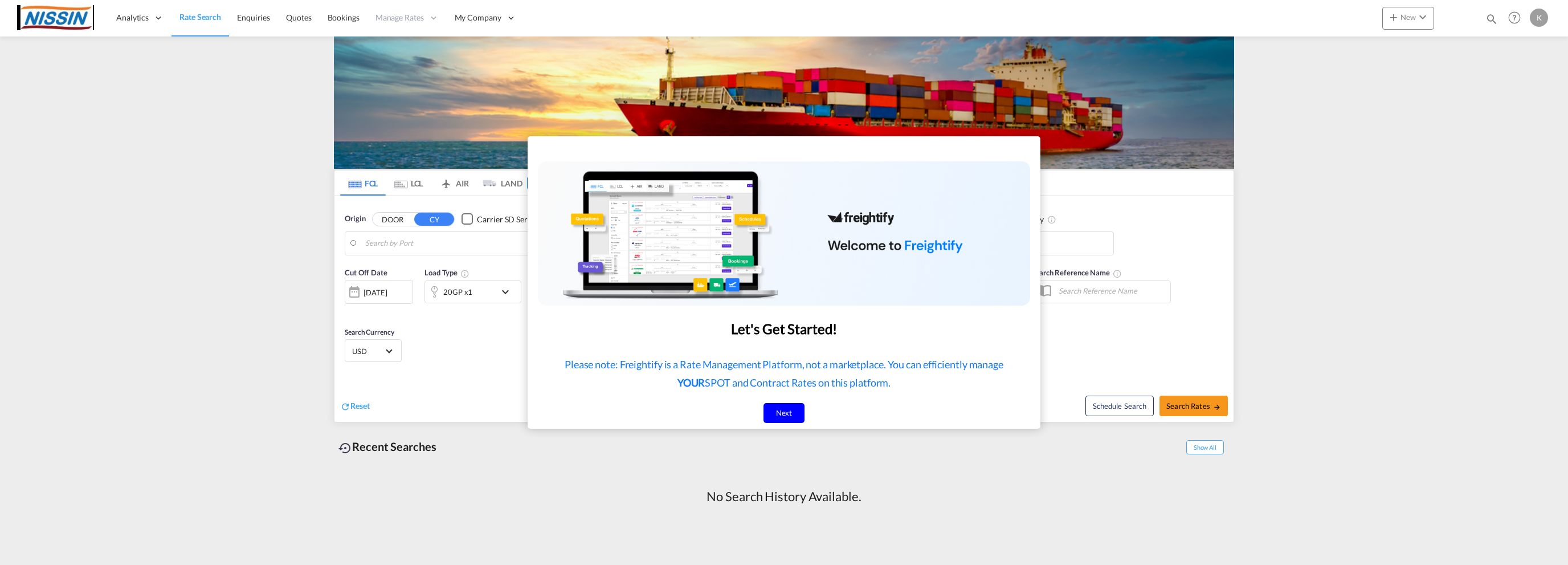
click at [788, 413] on div "Next" at bounding box center [785, 413] width 42 height 20
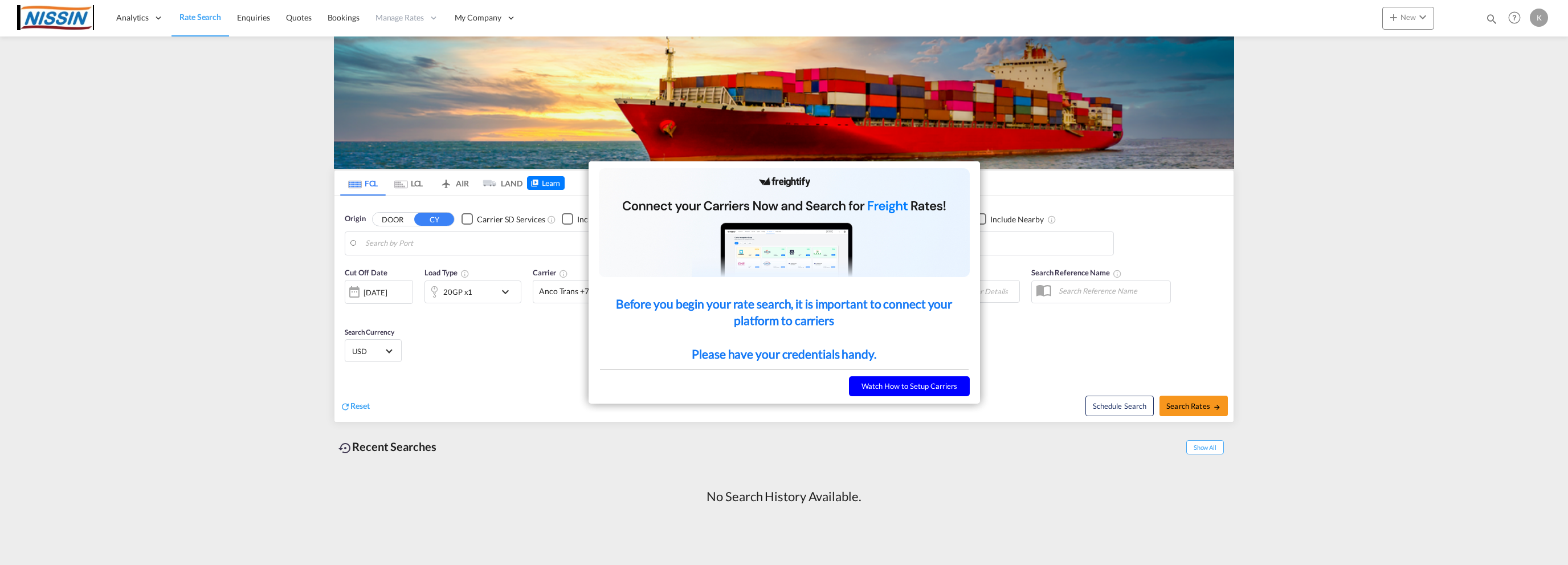
click at [874, 383] on button "Watch How to Setup Carriers" at bounding box center [909, 387] width 121 height 20
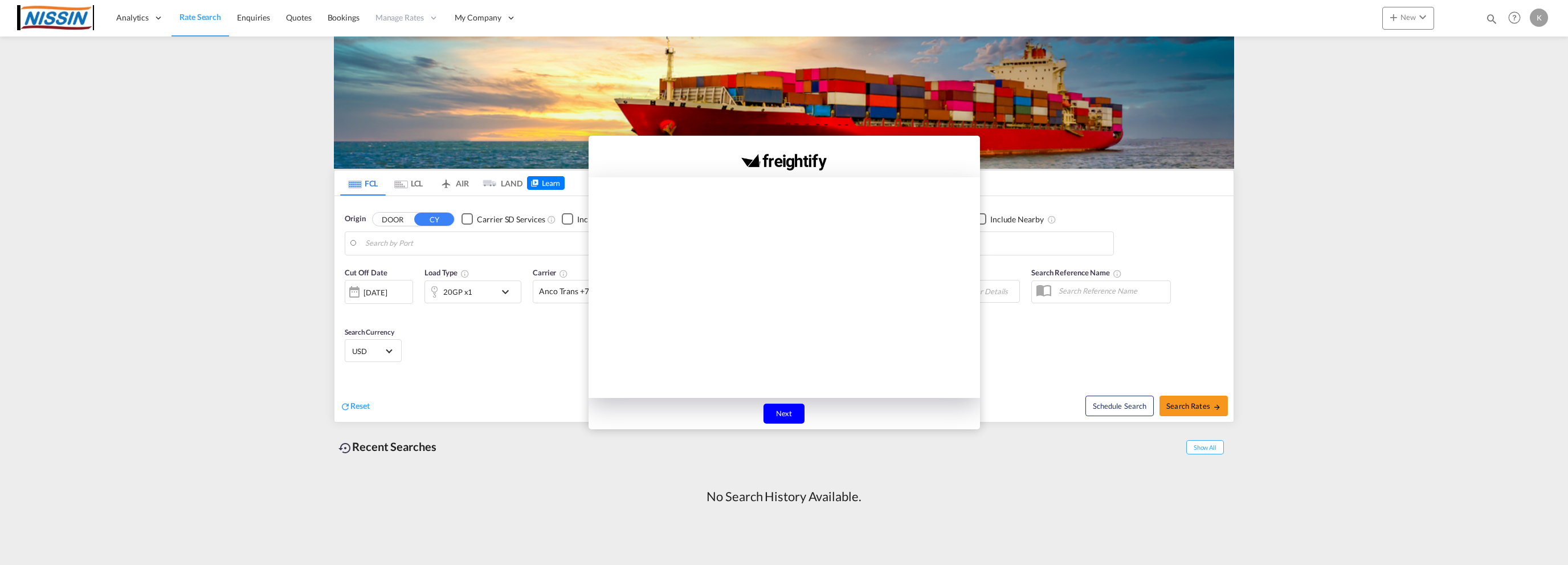
click at [775, 412] on div "Next" at bounding box center [785, 414] width 42 height 20
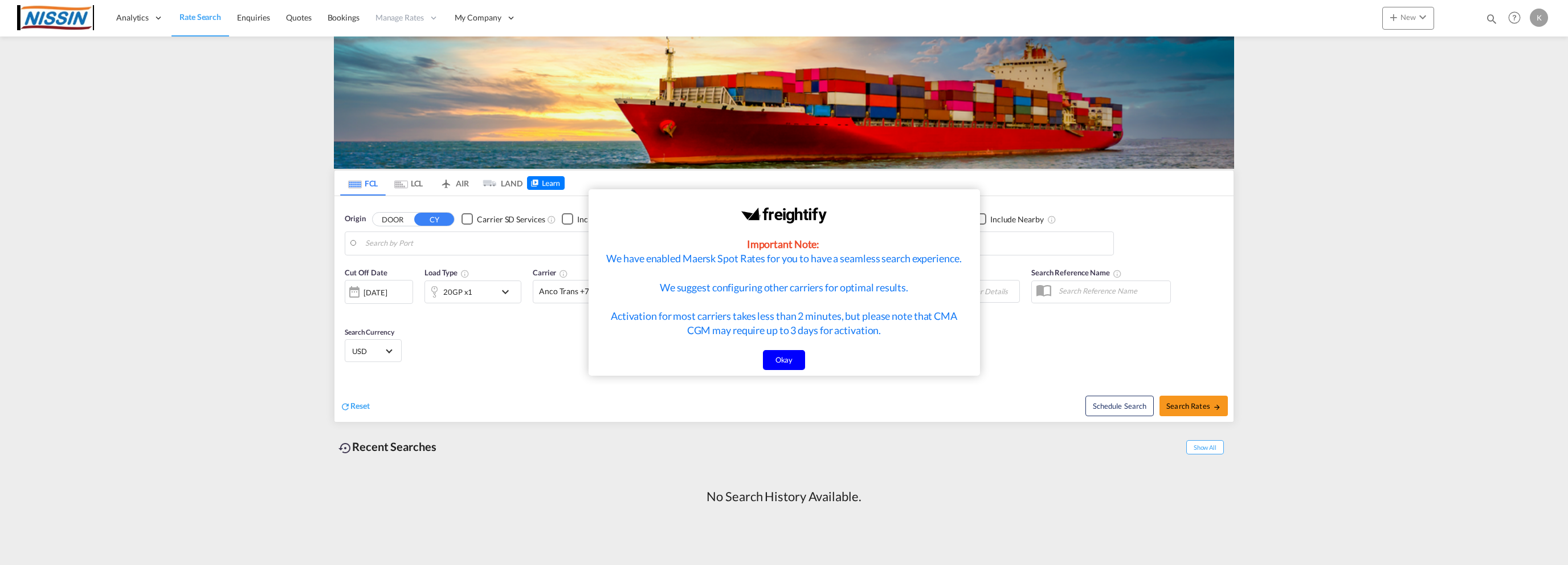
click at [792, 360] on div "Okay" at bounding box center [785, 360] width 43 height 20
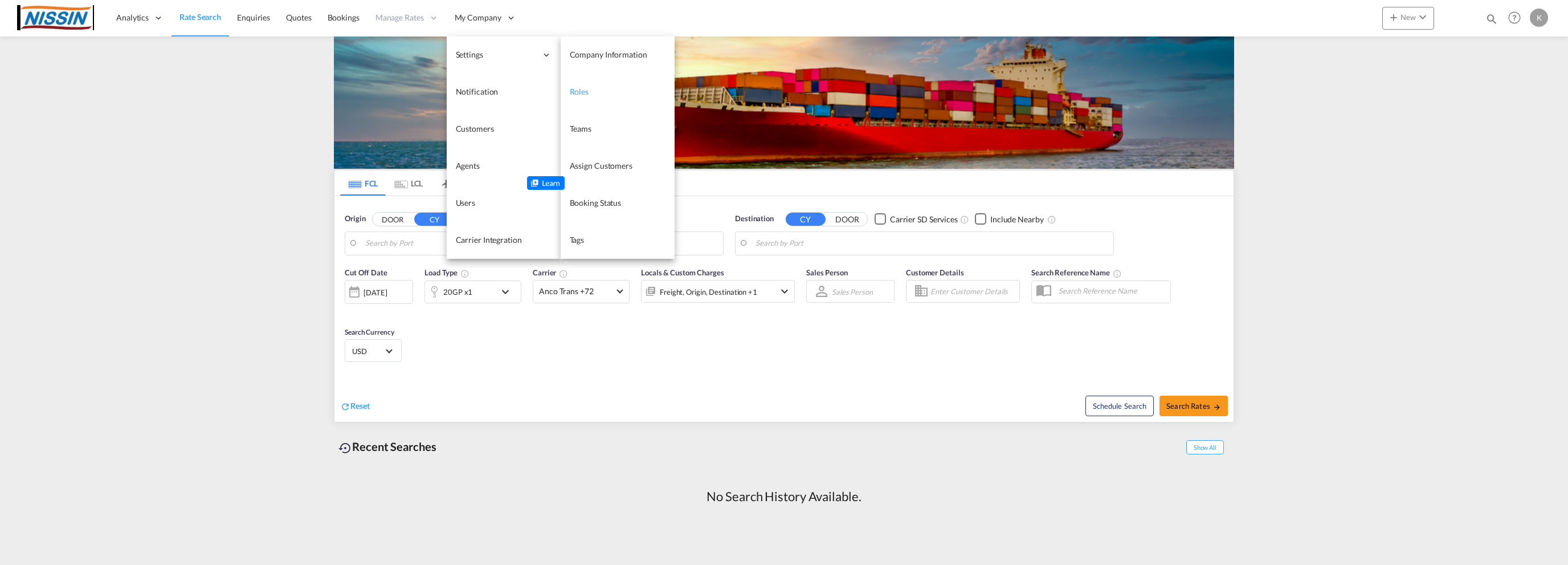
click at [588, 90] on link "Roles" at bounding box center [618, 92] width 114 height 37
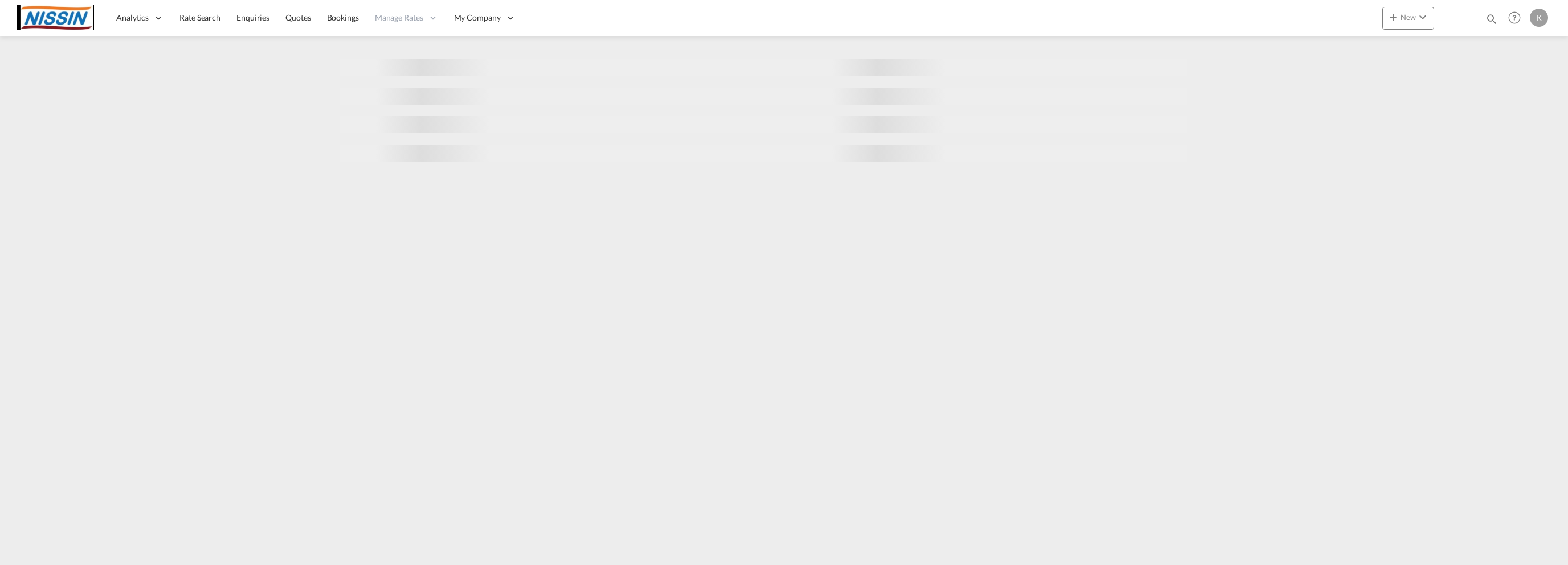
select select "10"
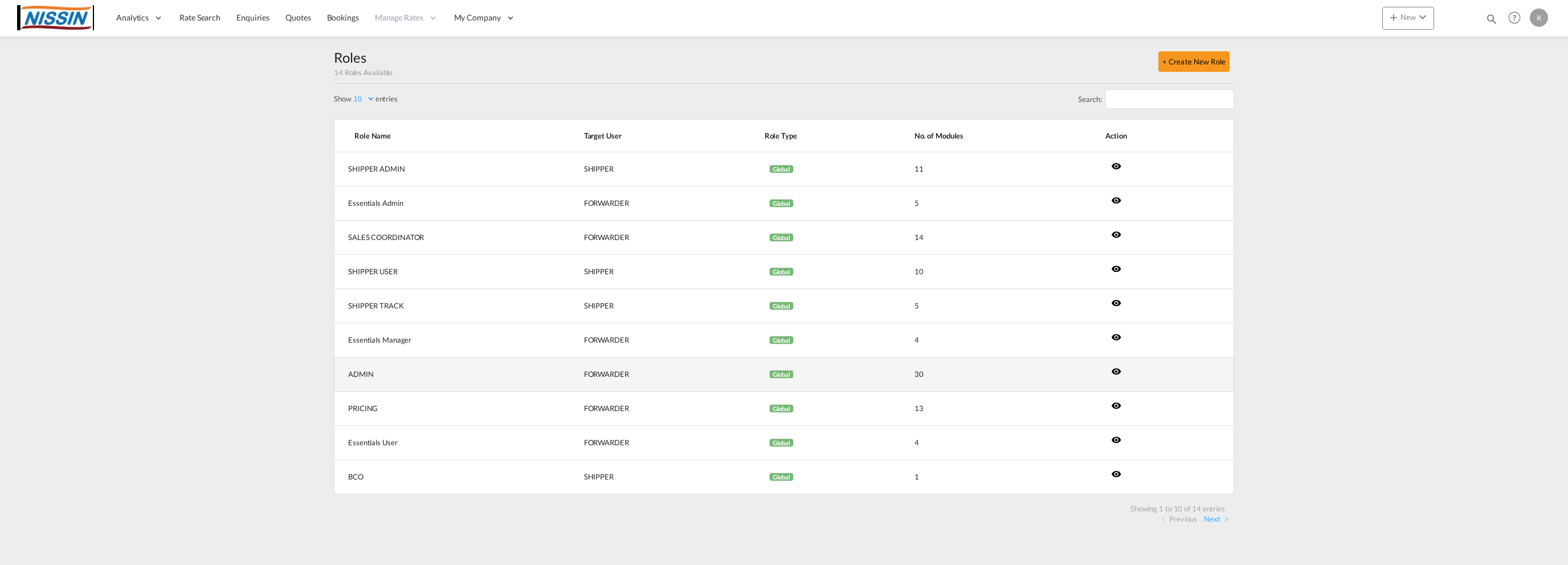
click at [1112, 370] on md-icon "icon-eye" at bounding box center [1116, 371] width 10 height 10
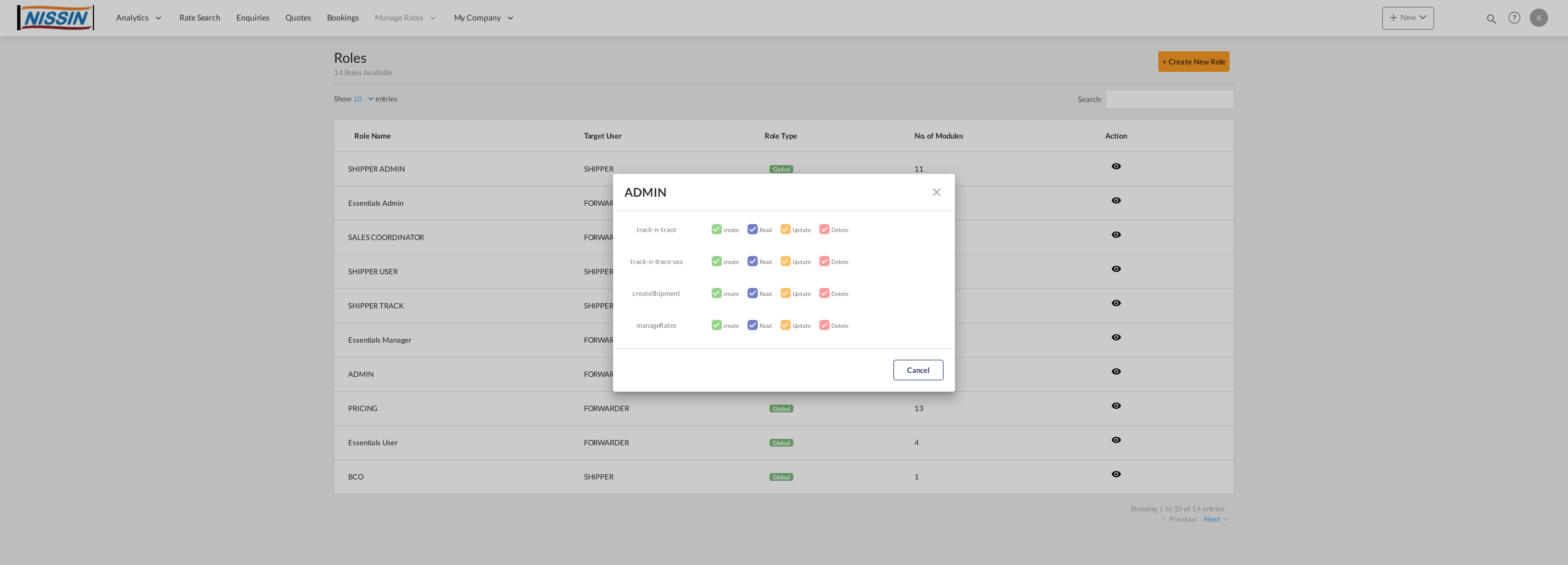
scroll to position [844, 0]
click at [938, 195] on md-icon "icon-close fg-AAA8AD" at bounding box center [937, 192] width 14 height 14
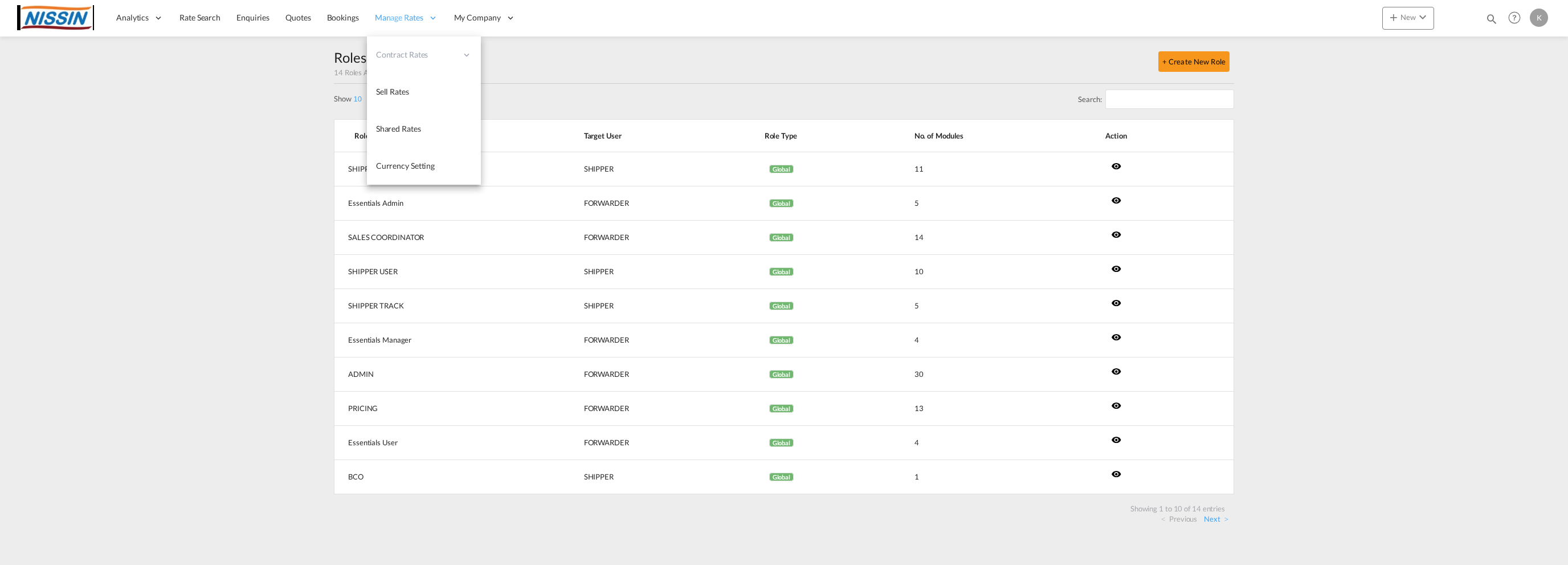
click at [415, 15] on span "Manage Rates" at bounding box center [399, 18] width 49 height 11
click at [647, 74] on div at bounding box center [784, 282] width 1568 height 565
click at [396, 93] on span "Sell Rates" at bounding box center [393, 91] width 33 height 9
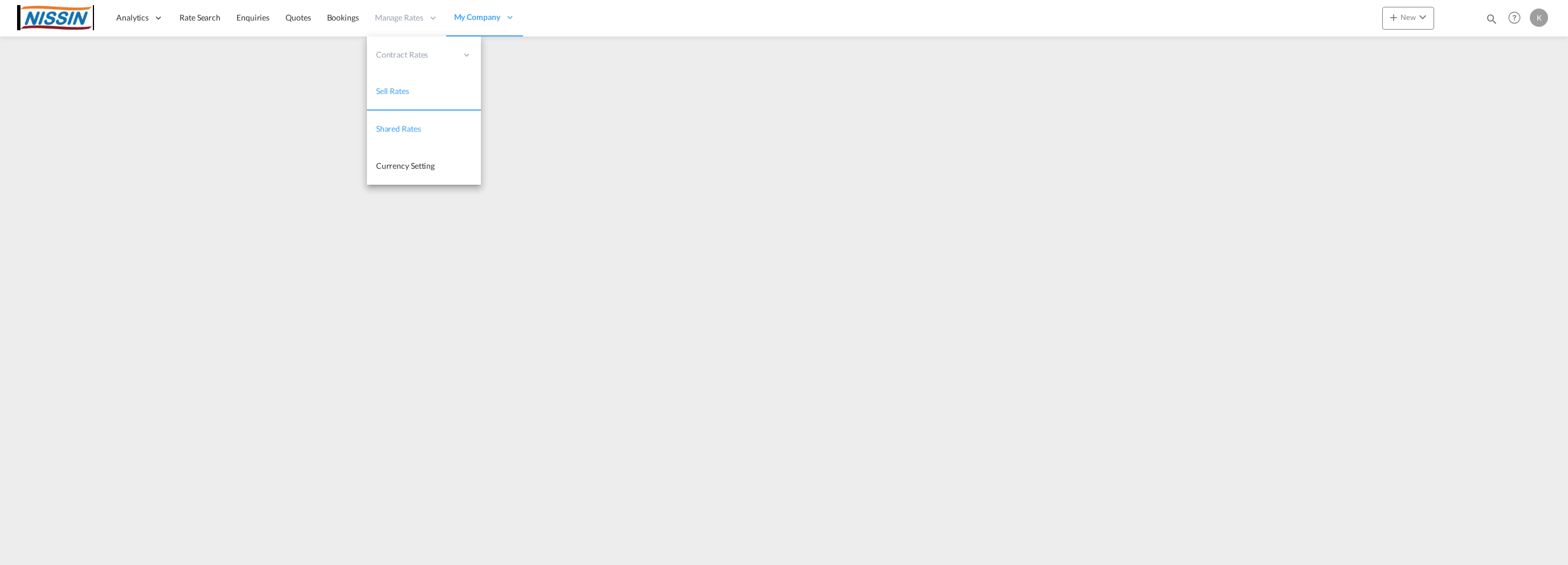
click at [373, 122] on link "Shared Rates" at bounding box center [424, 129] width 114 height 37
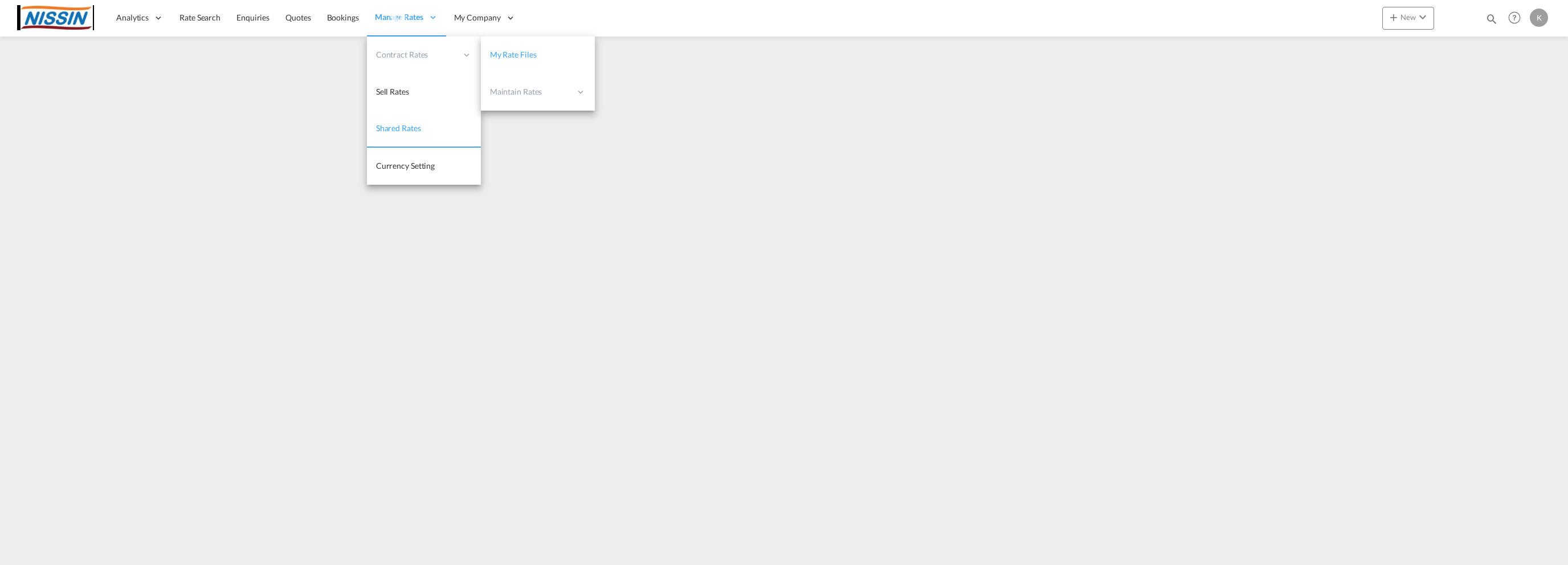
click at [520, 52] on span "My Rate Files" at bounding box center [514, 54] width 47 height 9
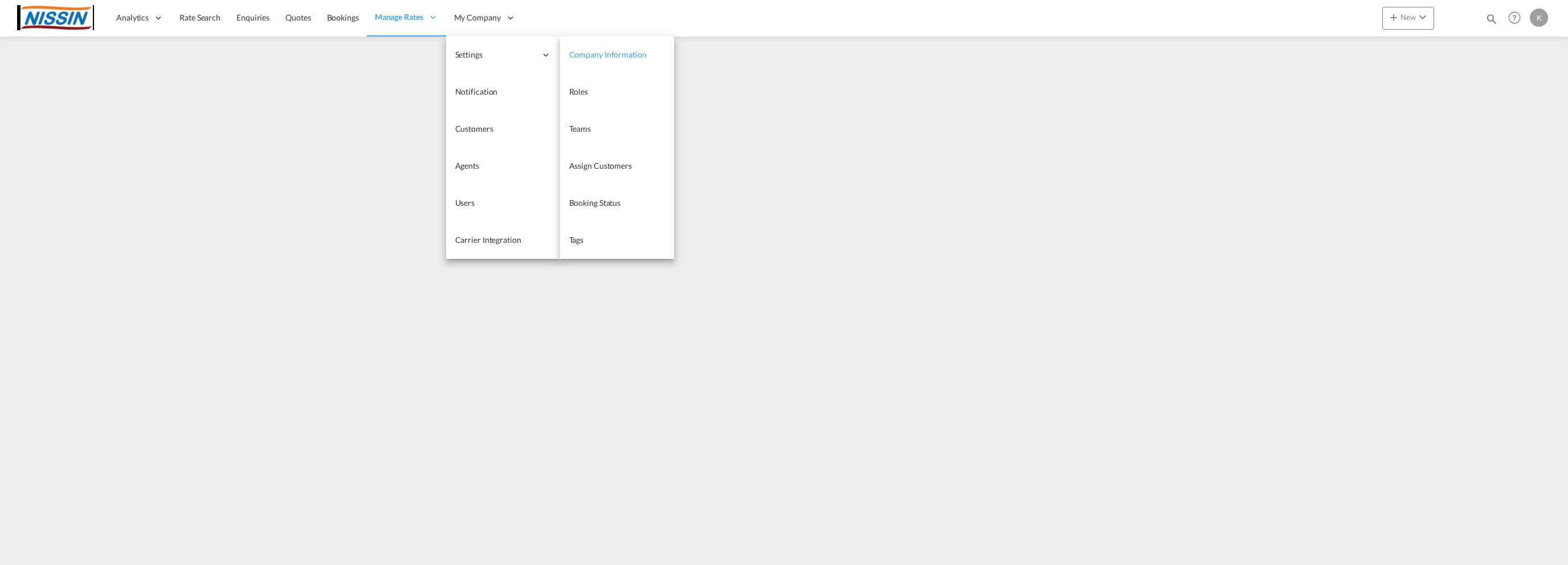
click at [574, 54] on span "Company Information" at bounding box center [608, 54] width 78 height 9
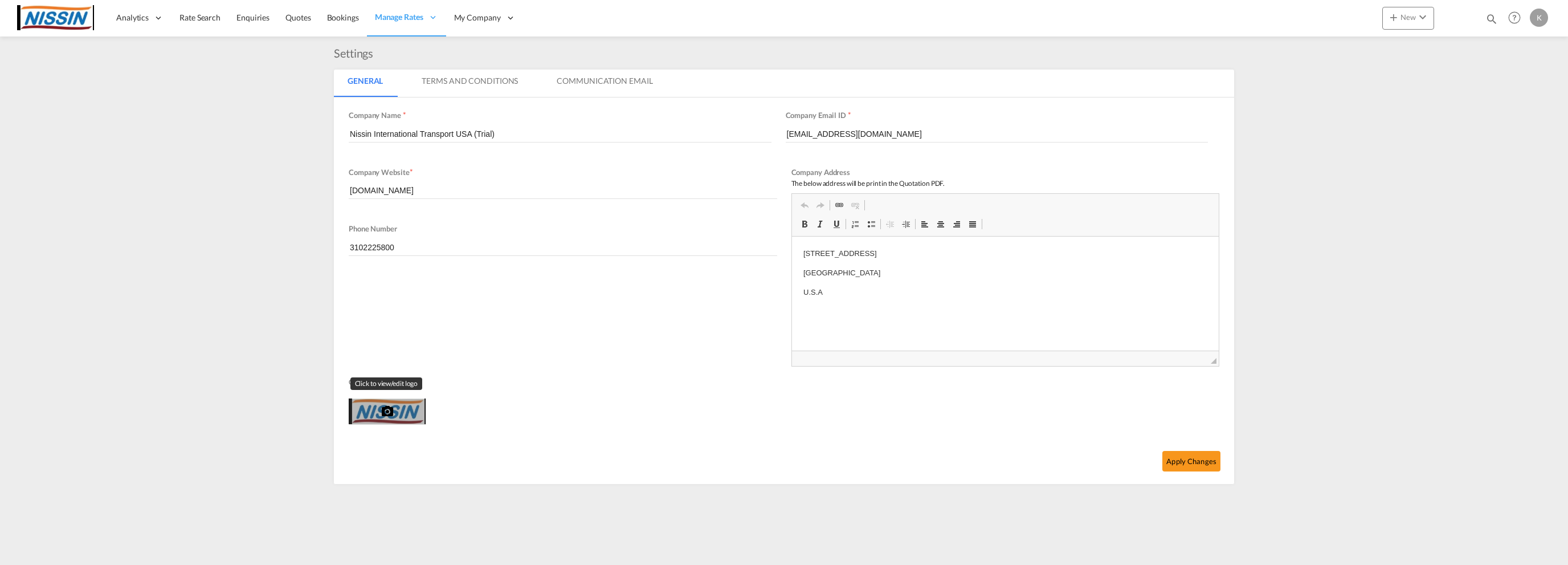
click at [384, 407] on md-icon "icon-camera" at bounding box center [388, 412] width 14 height 14
click at [378, 441] on button "Edit" at bounding box center [382, 441] width 67 height 27
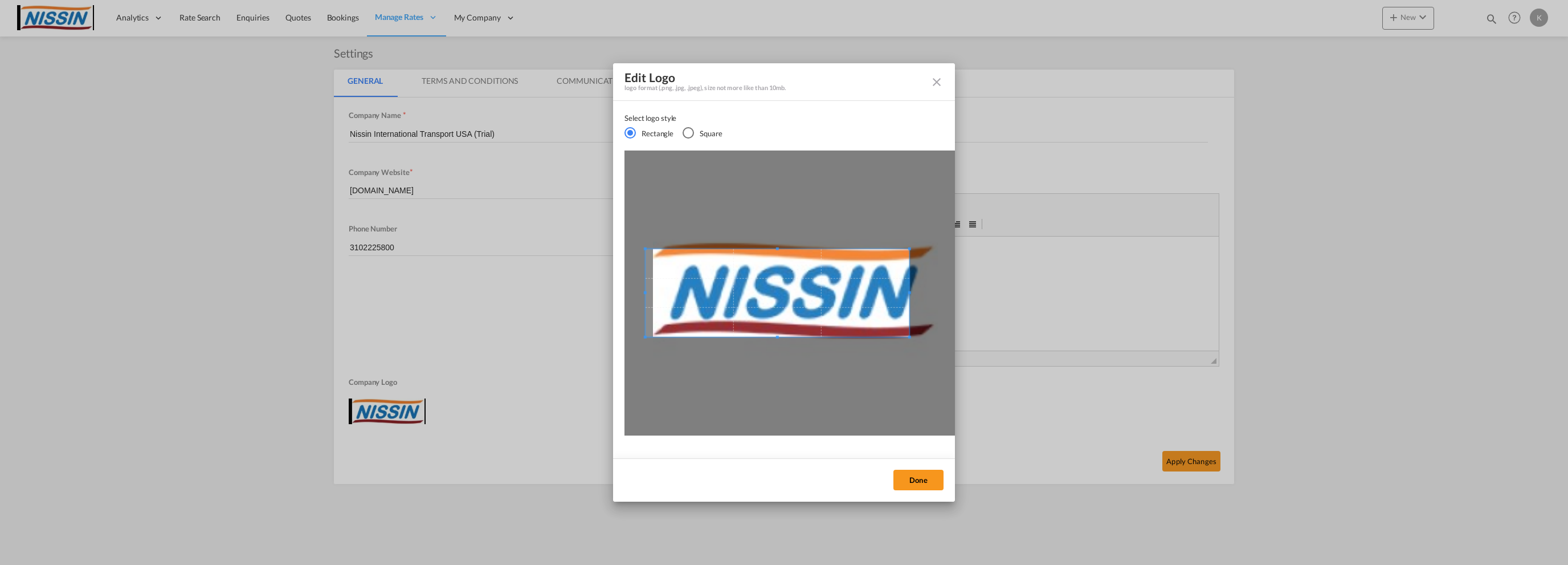
click at [645, 277] on div "Select logo styleRectangleSquare ..." at bounding box center [777, 293] width 264 height 88
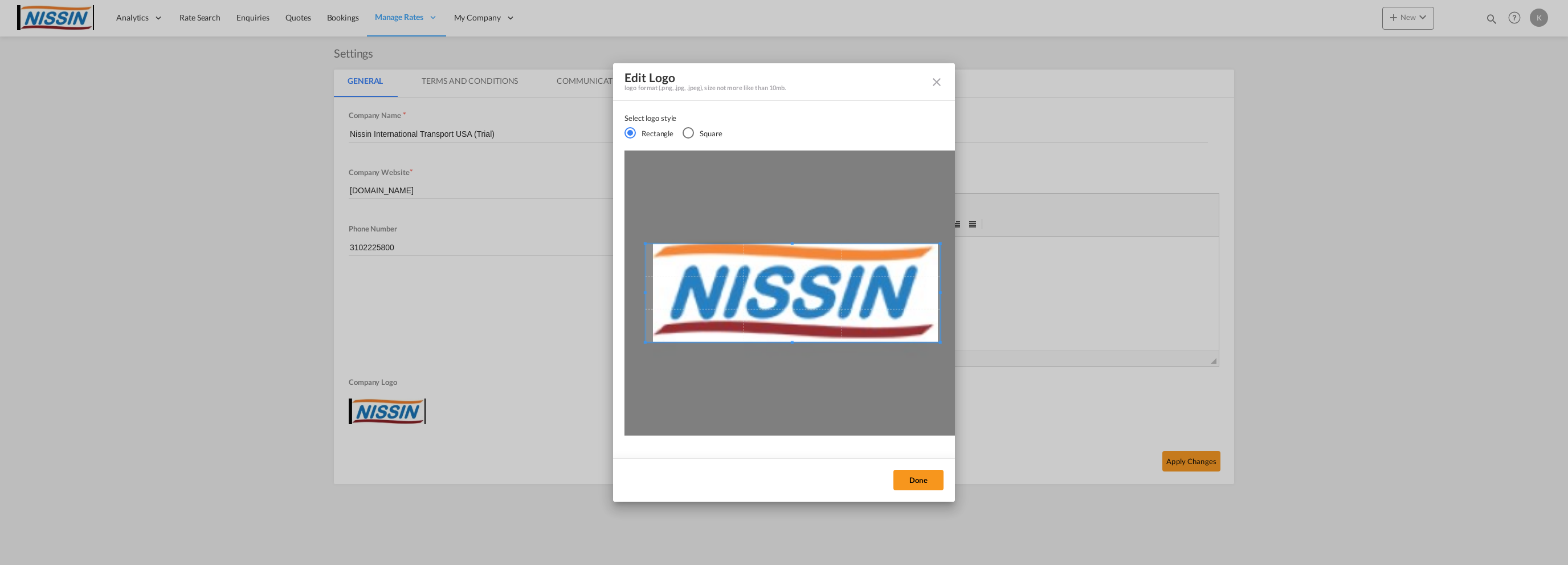
click at [939, 284] on div "Select logo styleRectangleSquare ..." at bounding box center [792, 293] width 294 height 98
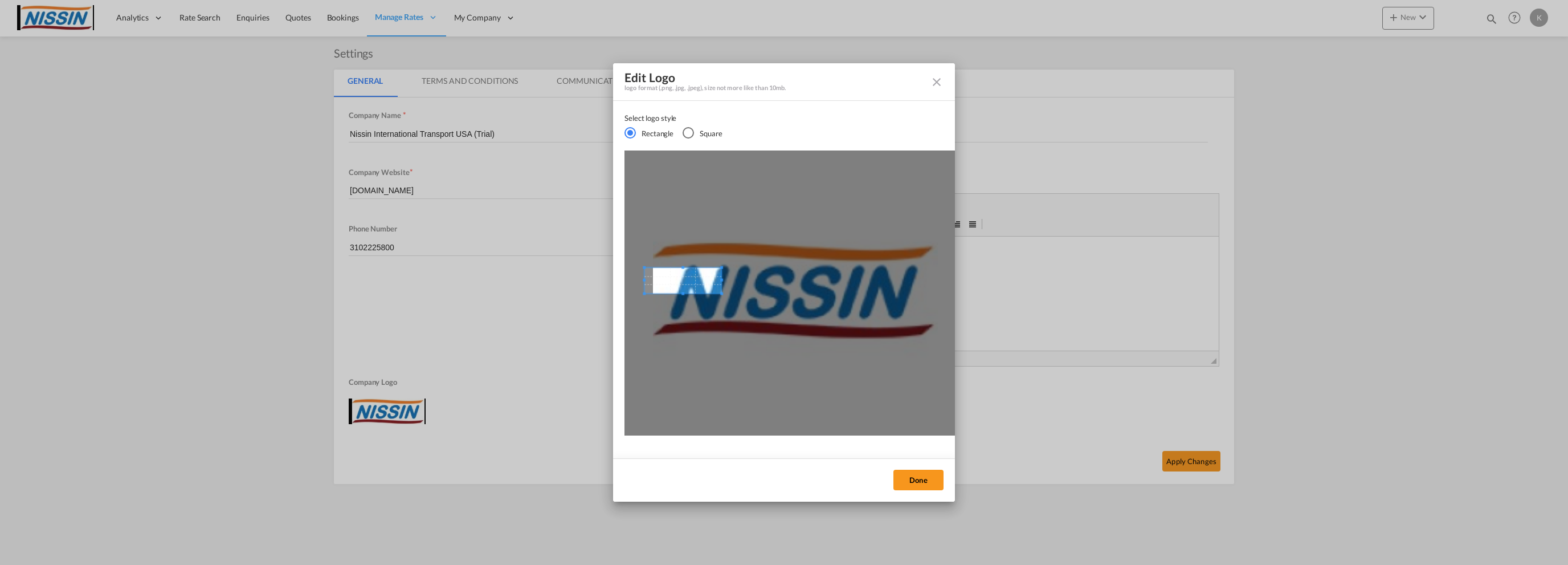
click at [647, 288] on div "Select logo styleRectangleSquare ..." at bounding box center [795, 293] width 342 height 285
click at [935, 75] on md-icon "icon-close fg-AAA8AD cursor" at bounding box center [937, 82] width 14 height 14
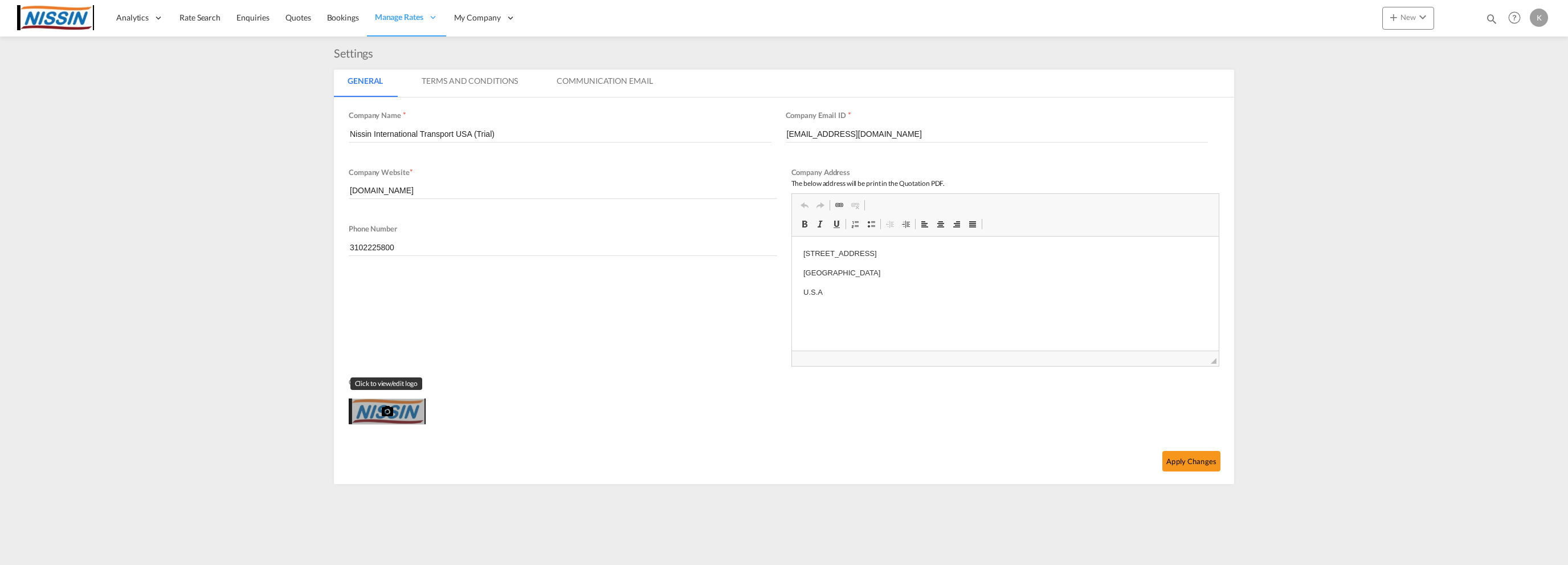
click at [372, 405] on div "Click to view/edit logo" at bounding box center [387, 411] width 77 height 26
click at [378, 438] on button "Edit" at bounding box center [382, 441] width 67 height 27
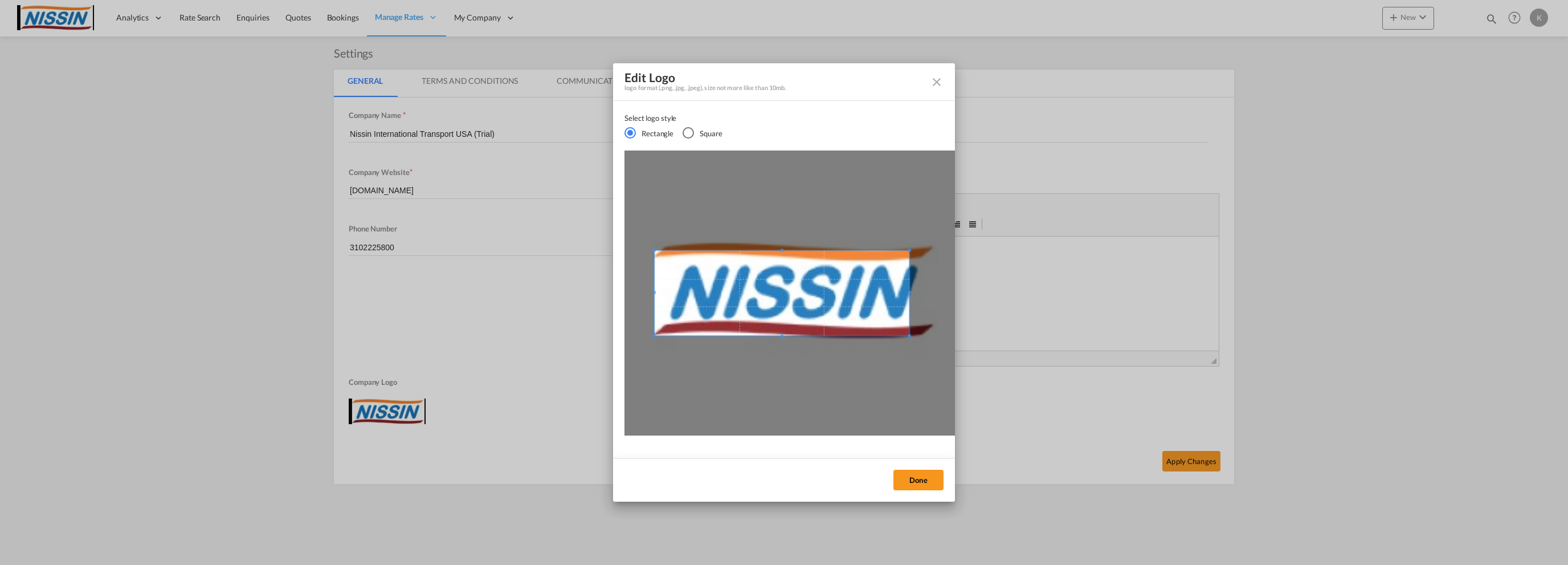
click at [655, 286] on div "Select logo styleRectangleSquare ..." at bounding box center [782, 293] width 255 height 85
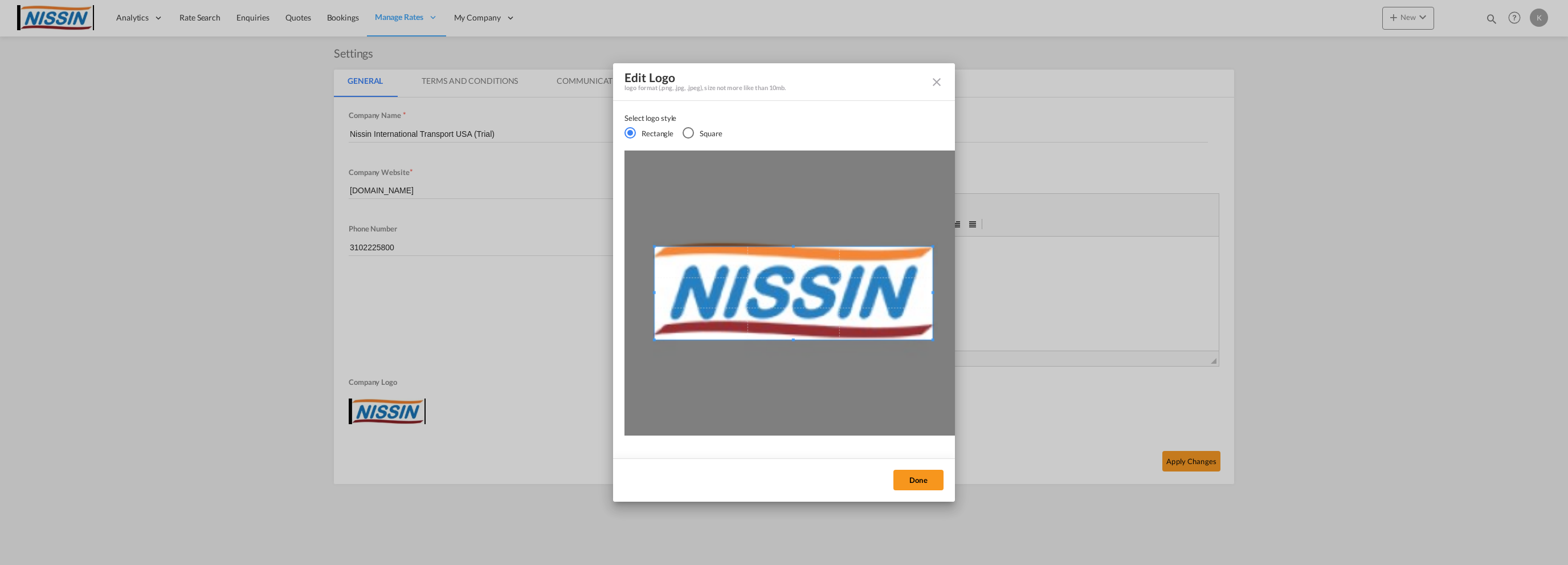
click at [932, 283] on div "Select logo styleRectangleSquare ..." at bounding box center [793, 293] width 278 height 93
click at [793, 243] on span "Select logo styleRectangleSquare ..." at bounding box center [793, 244] width 3 height 3
click at [908, 479] on button "Done" at bounding box center [919, 480] width 50 height 21
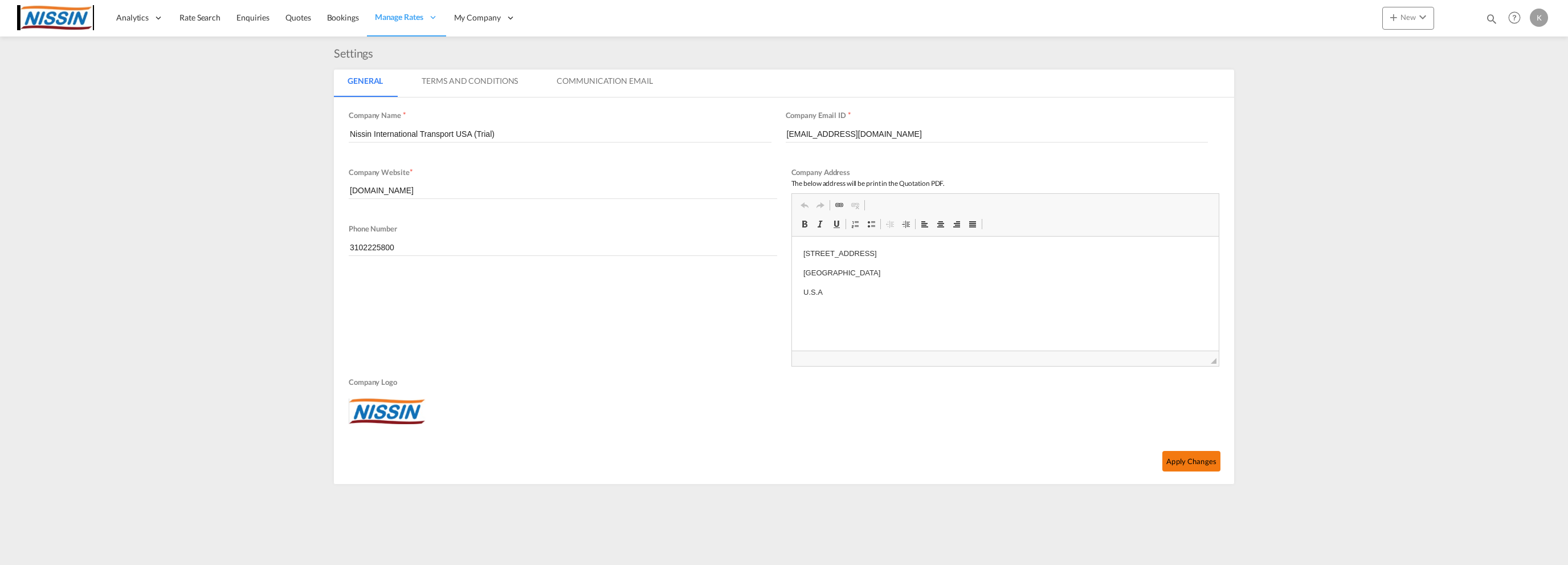
click at [1172, 455] on button "Apply Changes" at bounding box center [1192, 461] width 58 height 21
click at [382, 409] on md-icon "icon-camera" at bounding box center [388, 412] width 14 height 14
click at [391, 441] on button "Edit" at bounding box center [382, 441] width 67 height 27
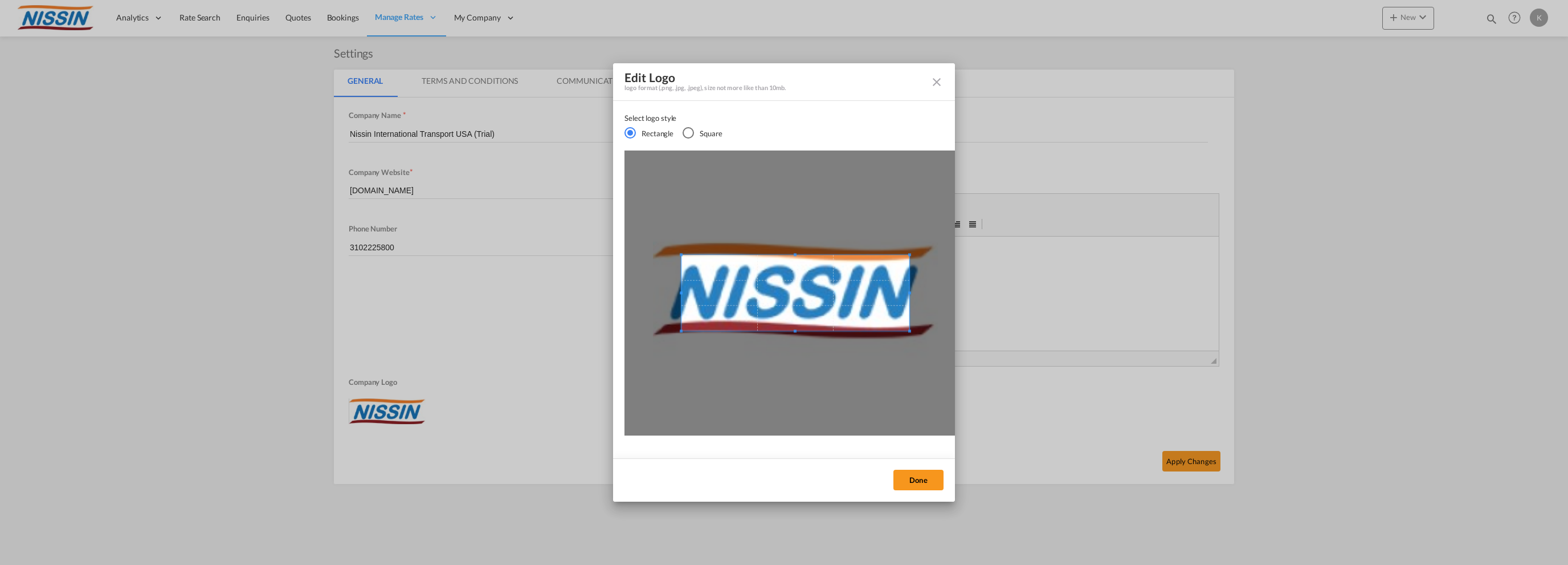
click at [937, 75] on md-icon "icon-close fg-AAA8AD cursor" at bounding box center [937, 82] width 14 height 14
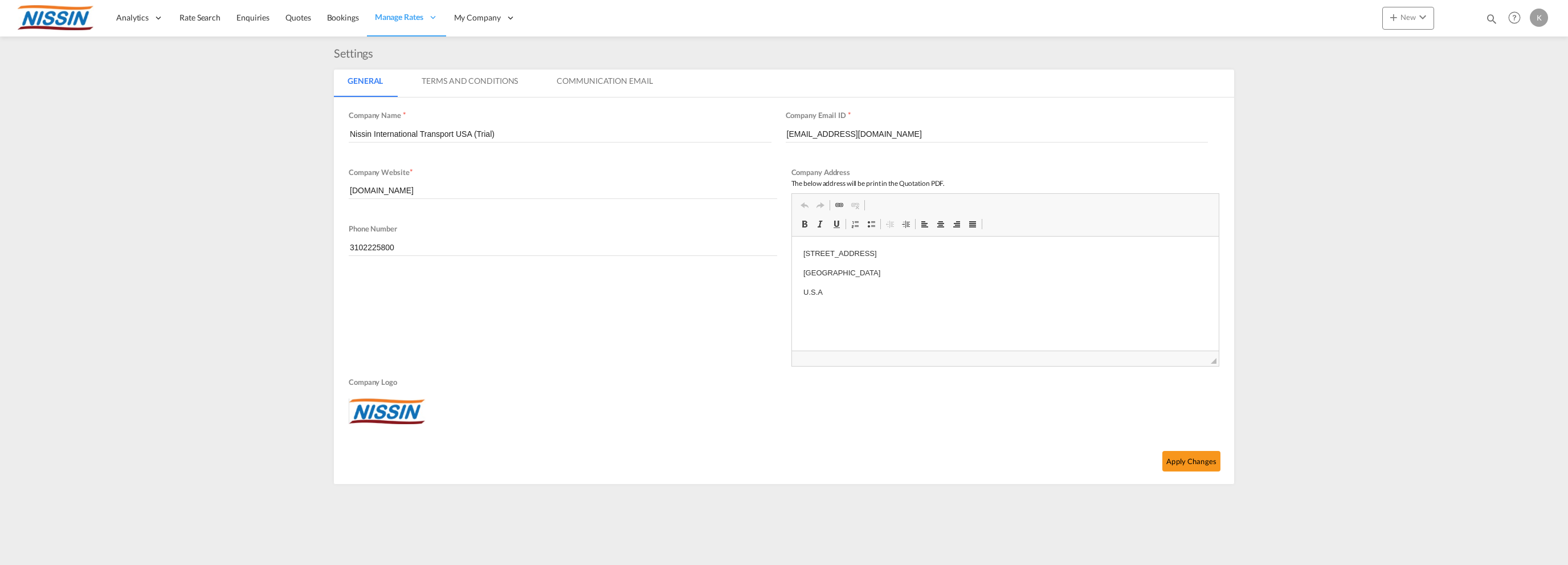
click at [236, 348] on md-content "Analytics Reports Dashboard Rate Search Enquiries Quotes Bookings" at bounding box center [784, 282] width 1568 height 565
click at [1540, 18] on div "K" at bounding box center [1539, 18] width 18 height 18
click at [1512, 86] on button "Logout" at bounding box center [1526, 87] width 74 height 23
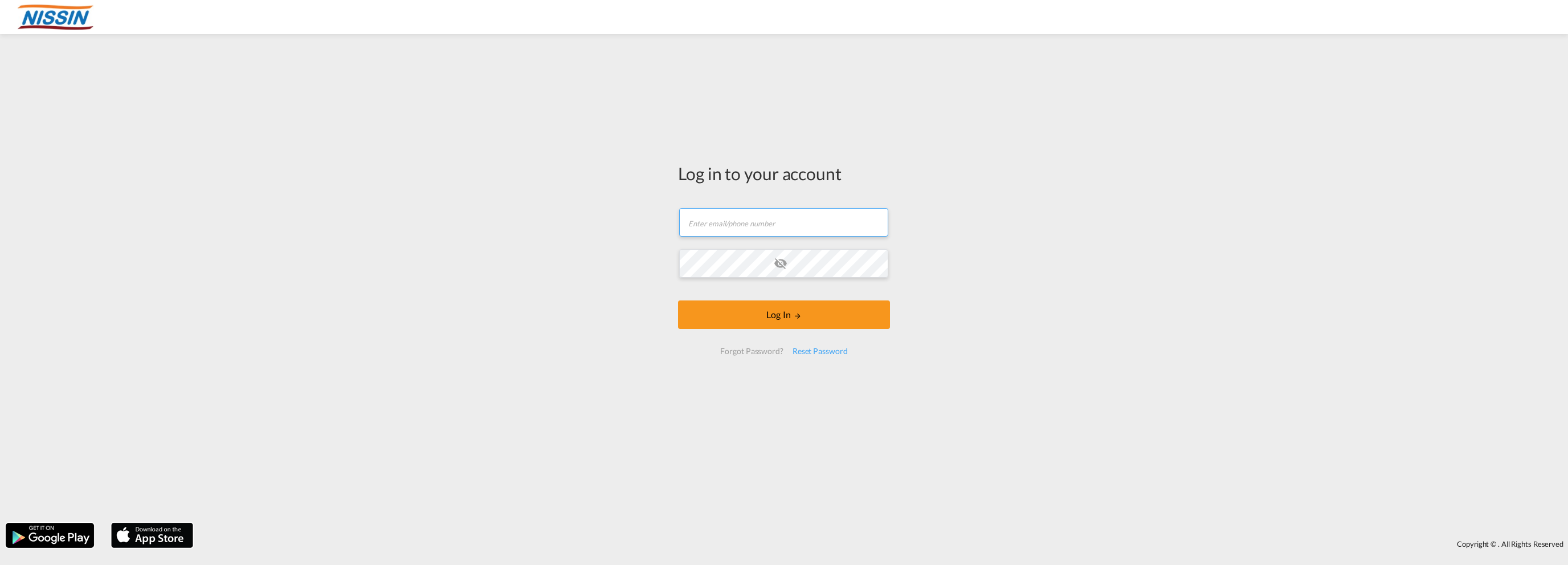
type input "[EMAIL_ADDRESS][DOMAIN_NAME]"
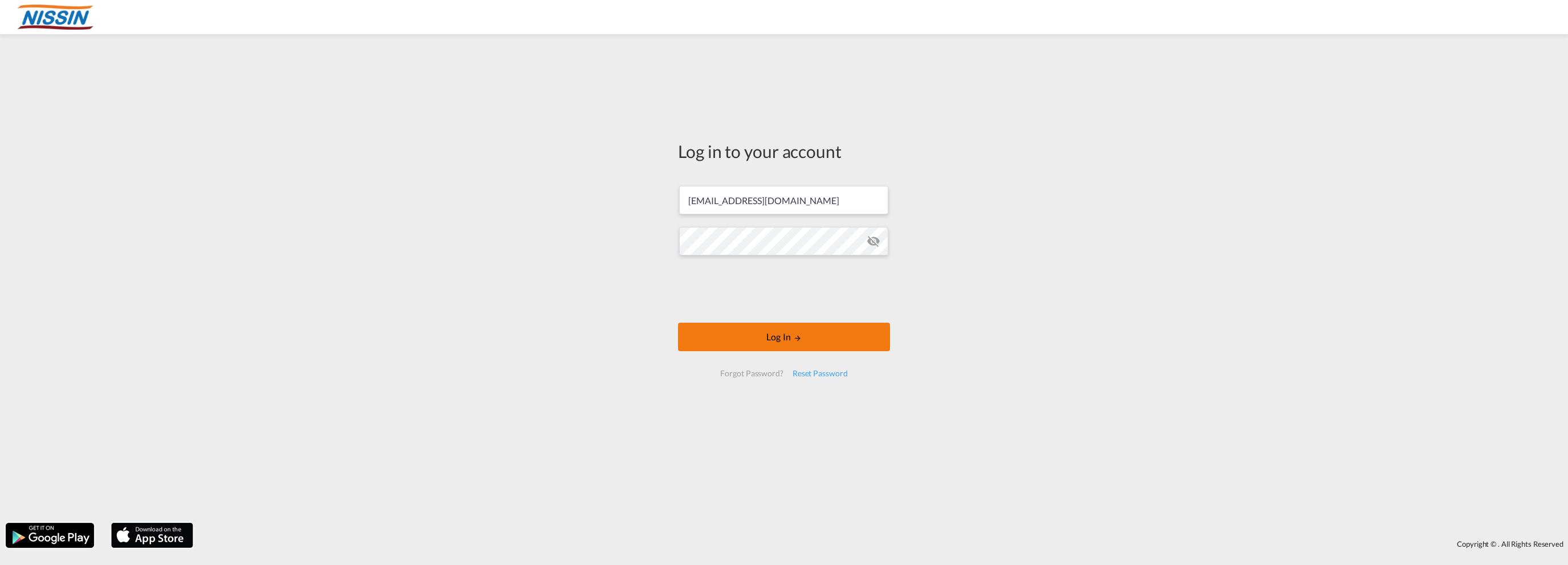
click at [758, 330] on button "Log In" at bounding box center [784, 337] width 212 height 28
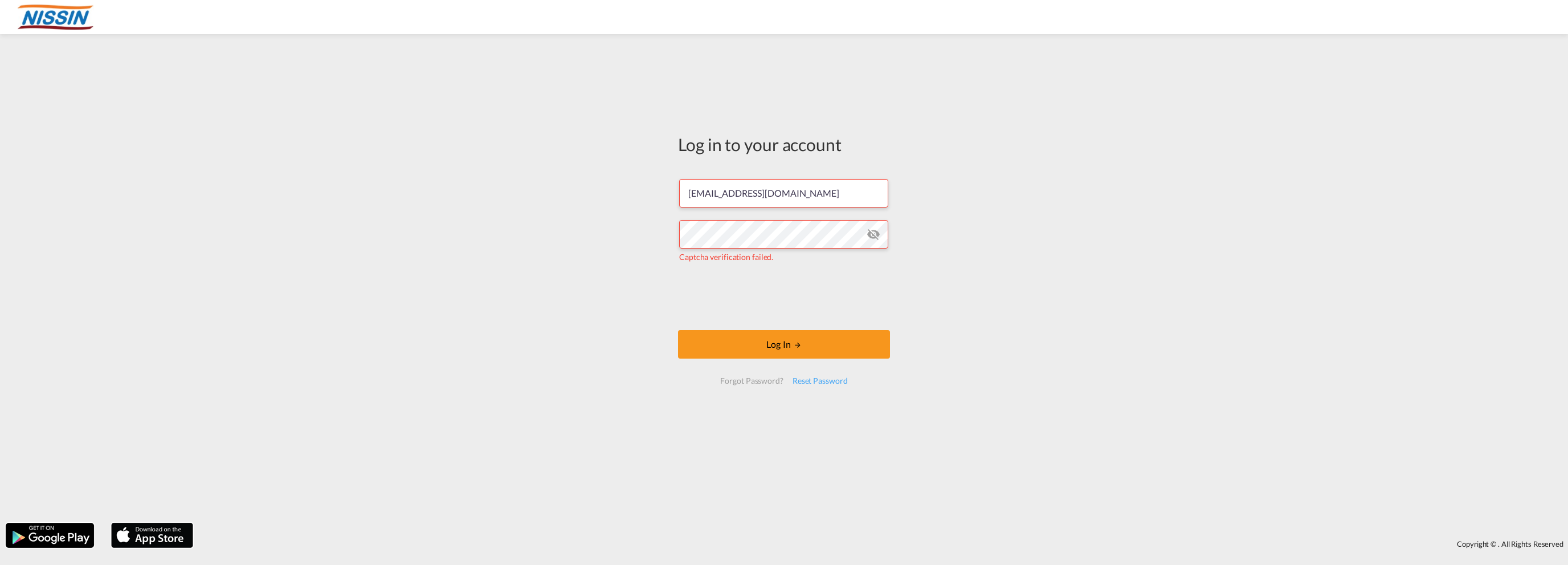
click at [875, 236] on md-icon "icon-eye-off" at bounding box center [873, 235] width 14 height 14
click at [764, 344] on button "Log In" at bounding box center [784, 344] width 212 height 28
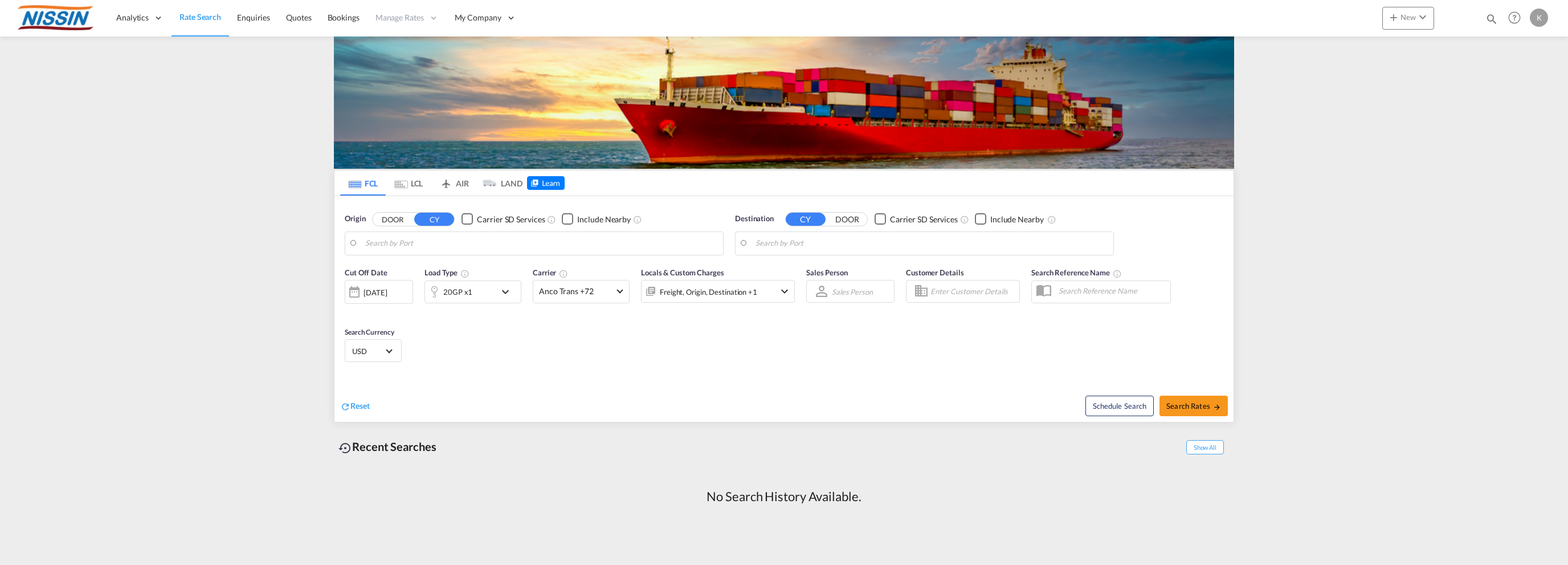
click at [469, 184] on md-tab-item "AIR" at bounding box center [454, 183] width 45 height 25
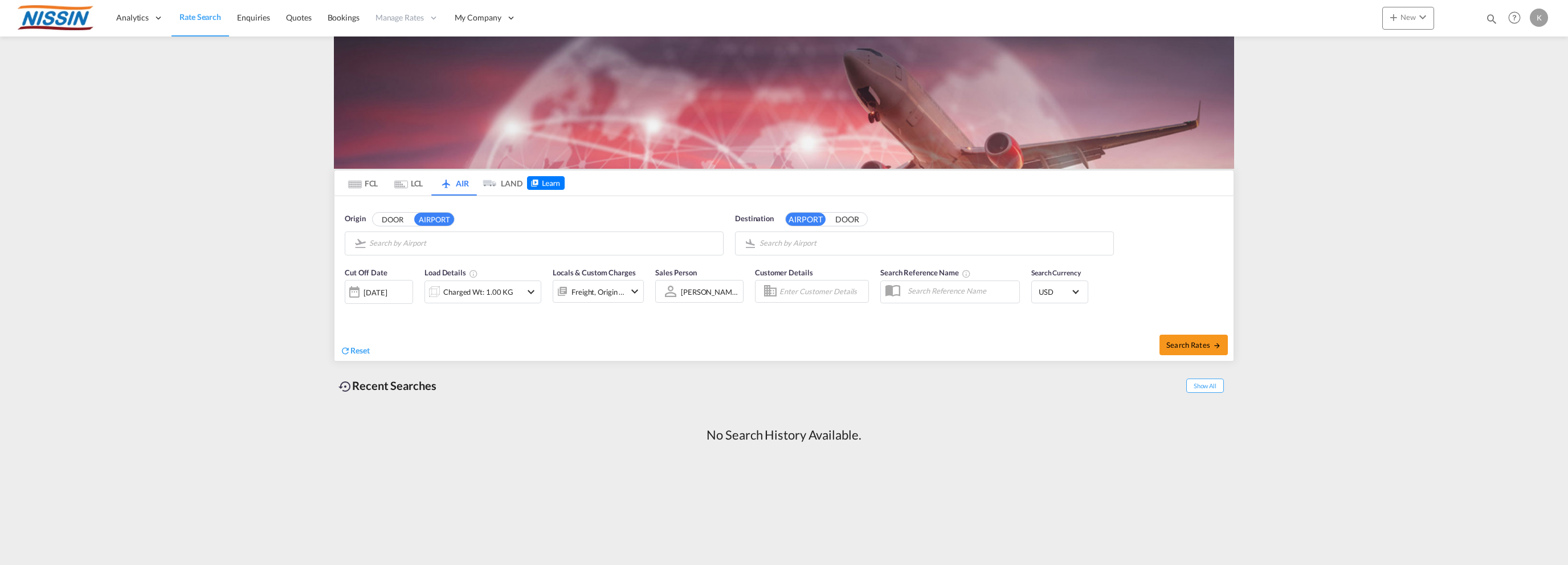
click at [376, 183] on md-tab-item "FCL" at bounding box center [363, 183] width 45 height 25
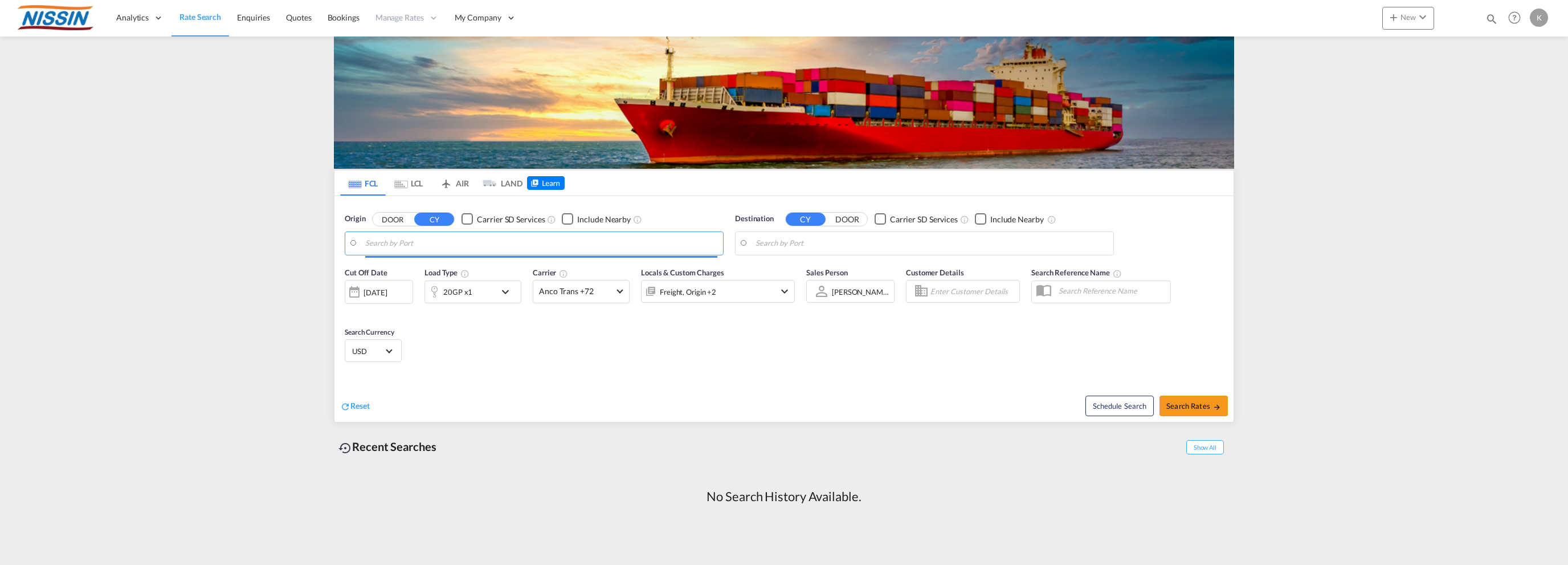
click at [533, 236] on input "Search by Port" at bounding box center [541, 243] width 352 height 17
click at [389, 269] on div "[GEOGRAPHIC_DATA] , [GEOGRAPHIC_DATA] [GEOGRAPHIC_DATA] USSEA" at bounding box center [454, 277] width 217 height 41
type input "[GEOGRAPHIC_DATA], [GEOGRAPHIC_DATA], USSEA"
click at [791, 244] on input "Search by Port" at bounding box center [931, 243] width 352 height 17
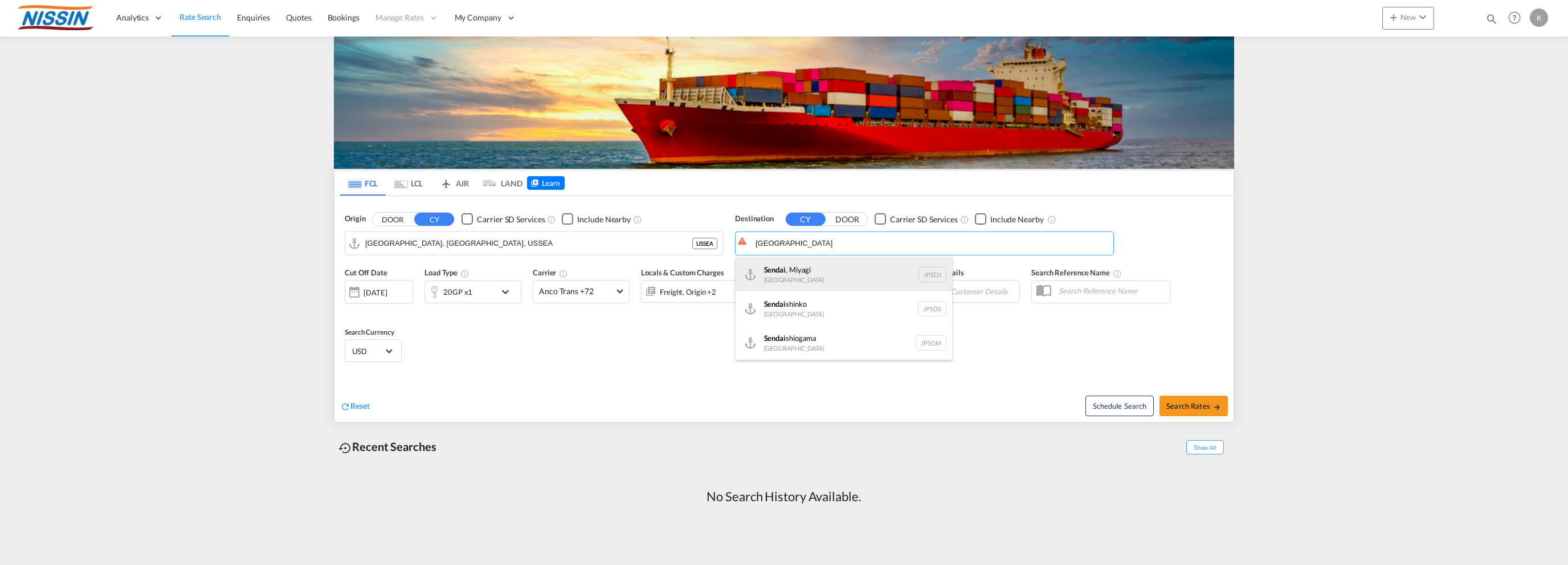
click at [812, 272] on div "[GEOGRAPHIC_DATA] , Miyagi [GEOGRAPHIC_DATA] [GEOGRAPHIC_DATA]" at bounding box center [844, 274] width 217 height 34
type input "Sendai, [GEOGRAPHIC_DATA], [GEOGRAPHIC_DATA]"
click at [384, 289] on div "[DATE]" at bounding box center [375, 293] width 23 height 10
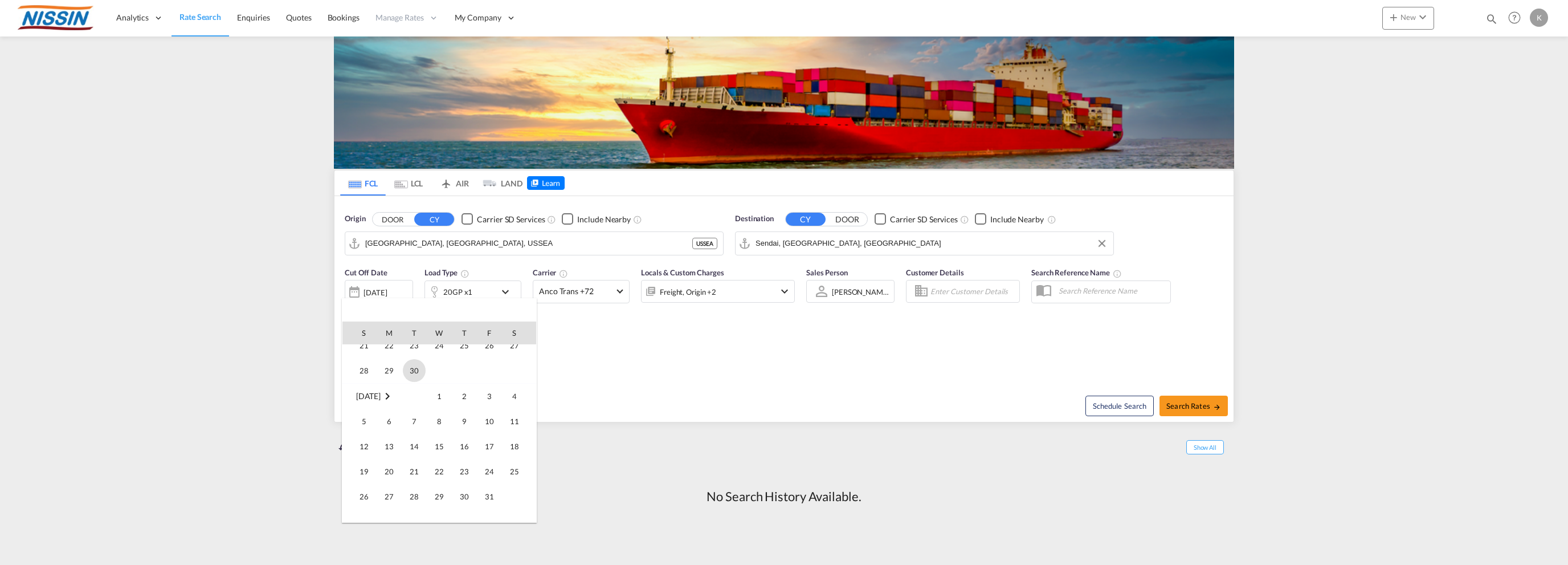
scroll to position [114, 0]
click at [417, 371] on span "30" at bounding box center [414, 370] width 23 height 23
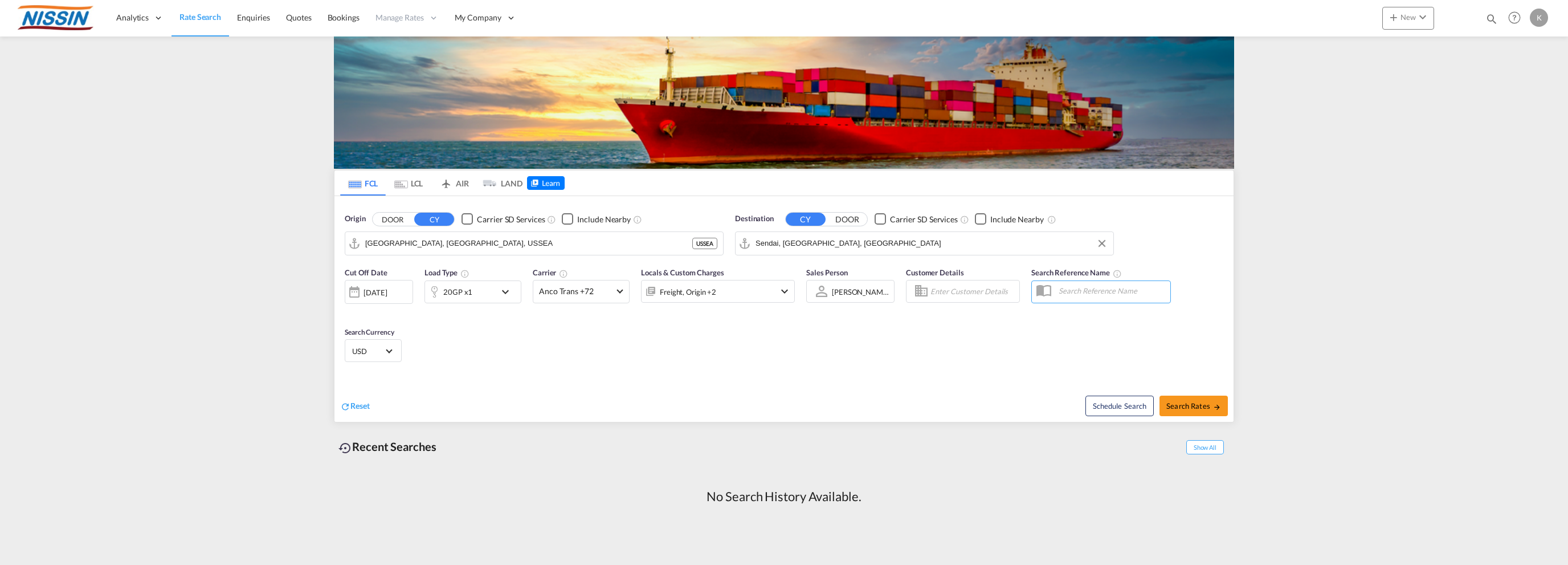
click at [493, 291] on div "20GP x1" at bounding box center [461, 292] width 71 height 23
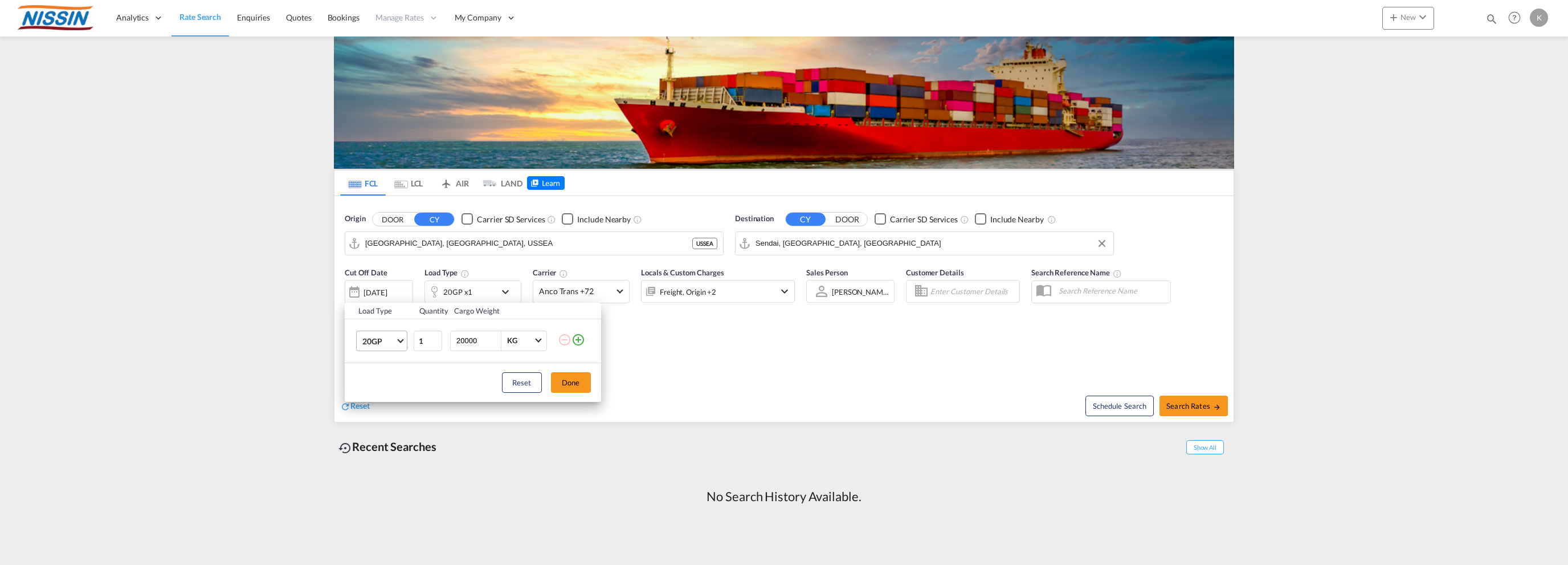
click at [380, 341] on span "20GP" at bounding box center [379, 342] width 33 height 11
click at [381, 366] on div "40GP" at bounding box center [372, 368] width 20 height 11
click at [562, 380] on button "Done" at bounding box center [570, 382] width 40 height 21
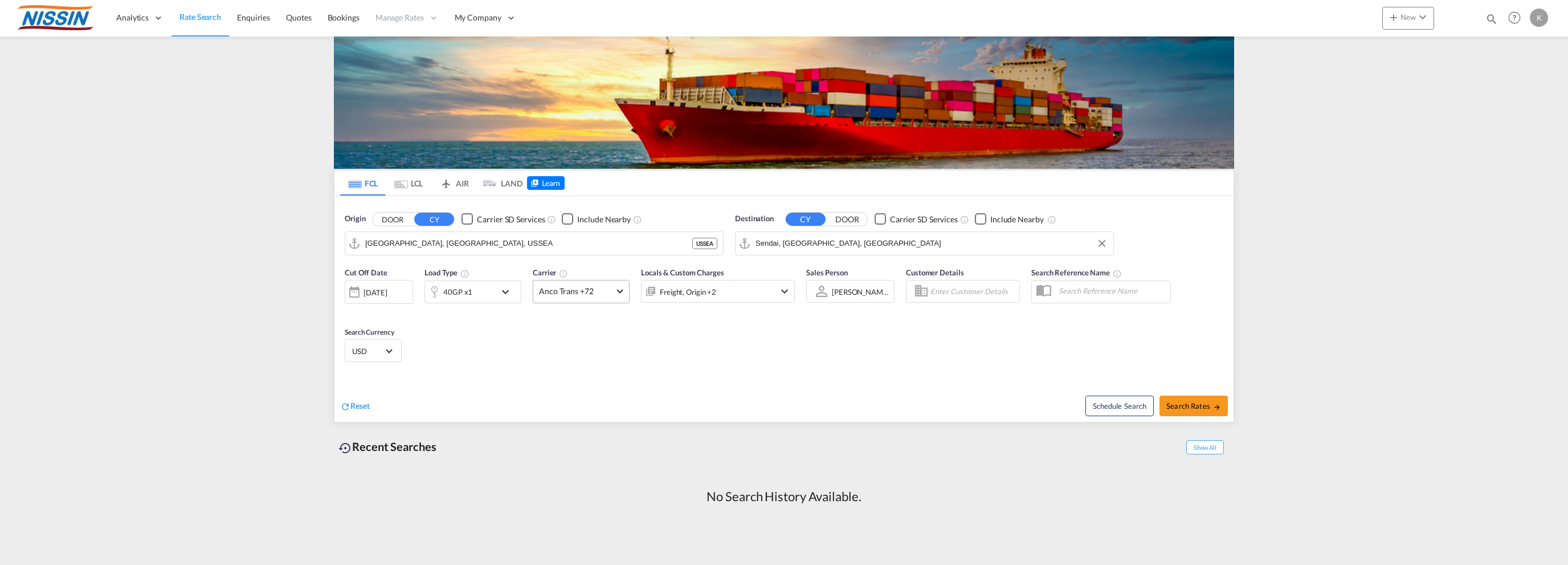
click at [606, 291] on span "Anco Trans +72" at bounding box center [576, 291] width 74 height 11
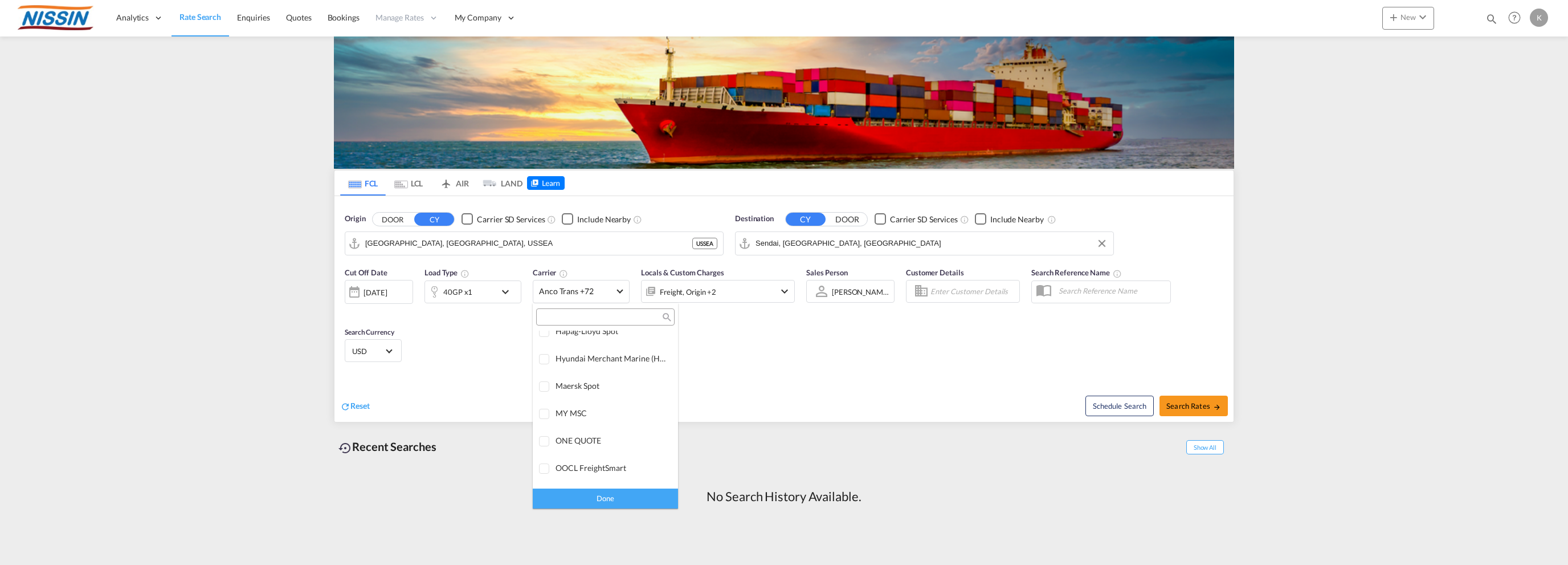
scroll to position [0, 0]
click at [632, 341] on div "Checkbox No Ink" at bounding box center [638, 342] width 11 height 11
click at [618, 493] on div "Done" at bounding box center [605, 499] width 146 height 20
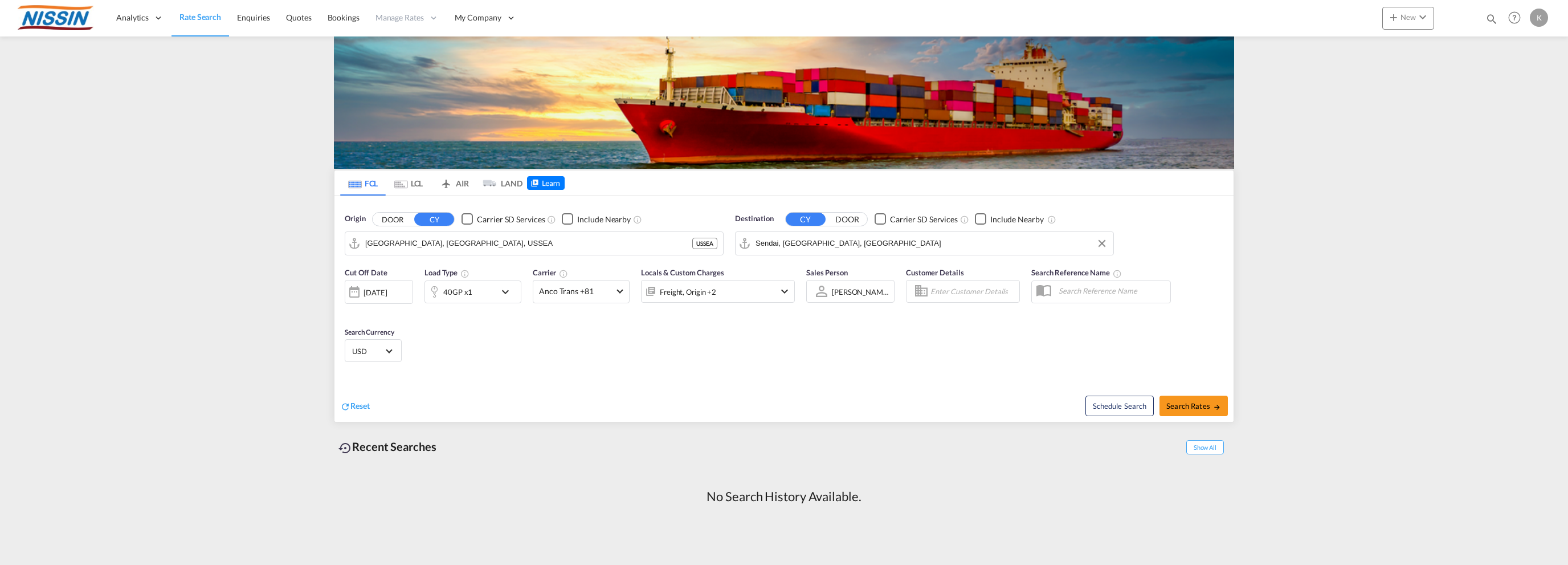
click at [771, 293] on div "Freight, Origin +2" at bounding box center [718, 291] width 154 height 23
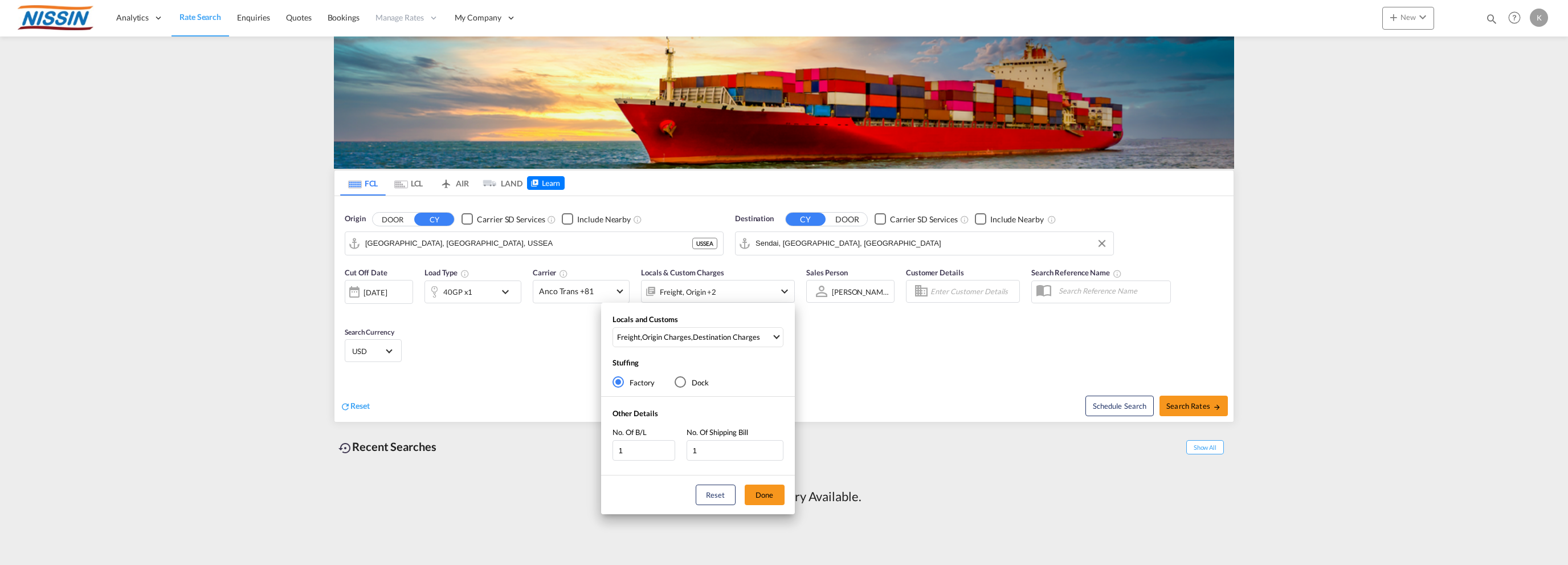
click at [771, 293] on div "Locals and Customs Freight , Origin Charges , Destination Charges Clear All Sel…" at bounding box center [784, 282] width 1568 height 565
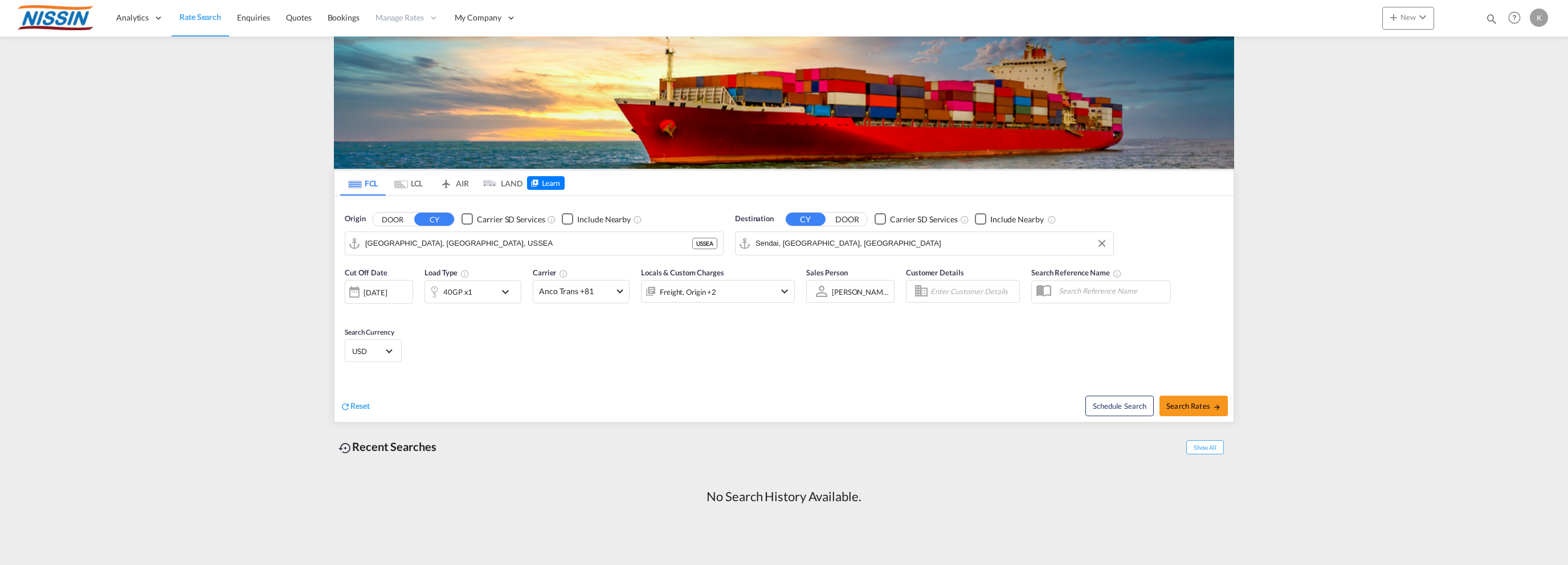
click at [947, 294] on input "Enter Customer Details" at bounding box center [974, 291] width 86 height 17
type input "Test"
click at [1081, 291] on input "text" at bounding box center [1112, 291] width 117 height 17
type input "Test [PERSON_NAME]"
click at [1194, 402] on span "Search Rates" at bounding box center [1194, 406] width 55 height 9
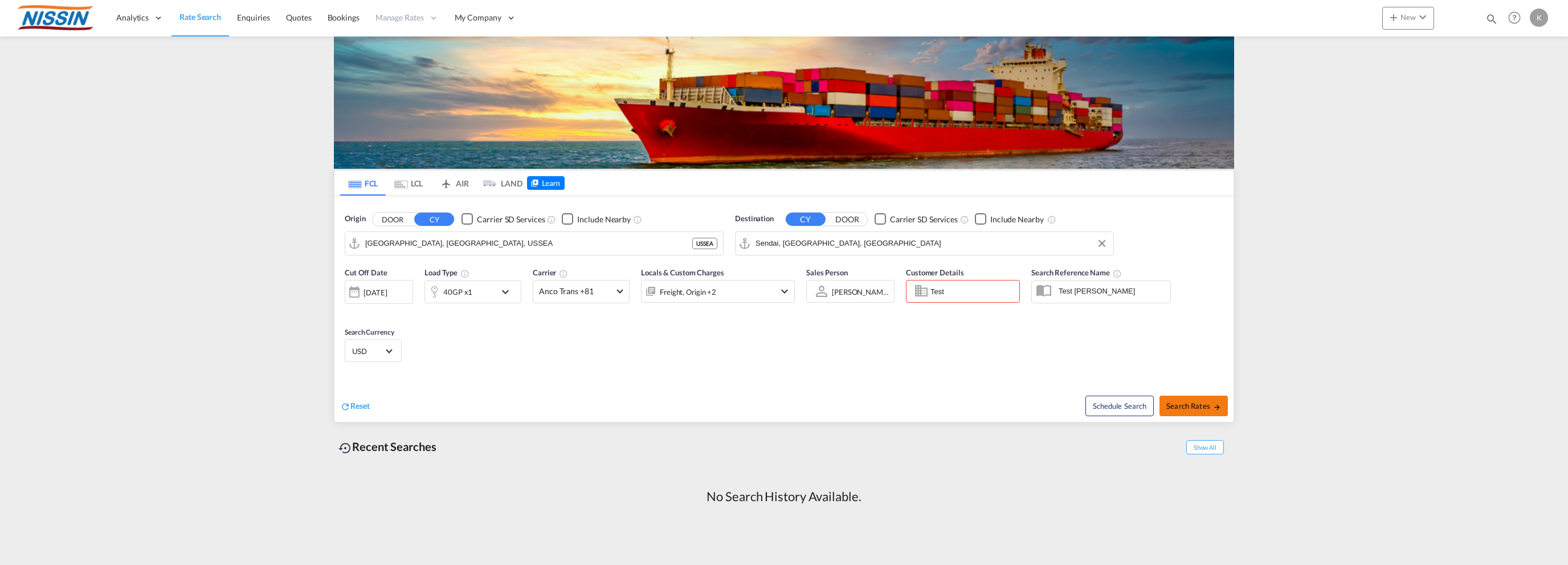
click at [1185, 404] on span "Search Rates" at bounding box center [1194, 406] width 55 height 9
click at [1014, 288] on button "Clear Input" at bounding box center [1010, 291] width 17 height 17
click at [964, 291] on input "Enter Customer Details" at bounding box center [974, 291] width 86 height 17
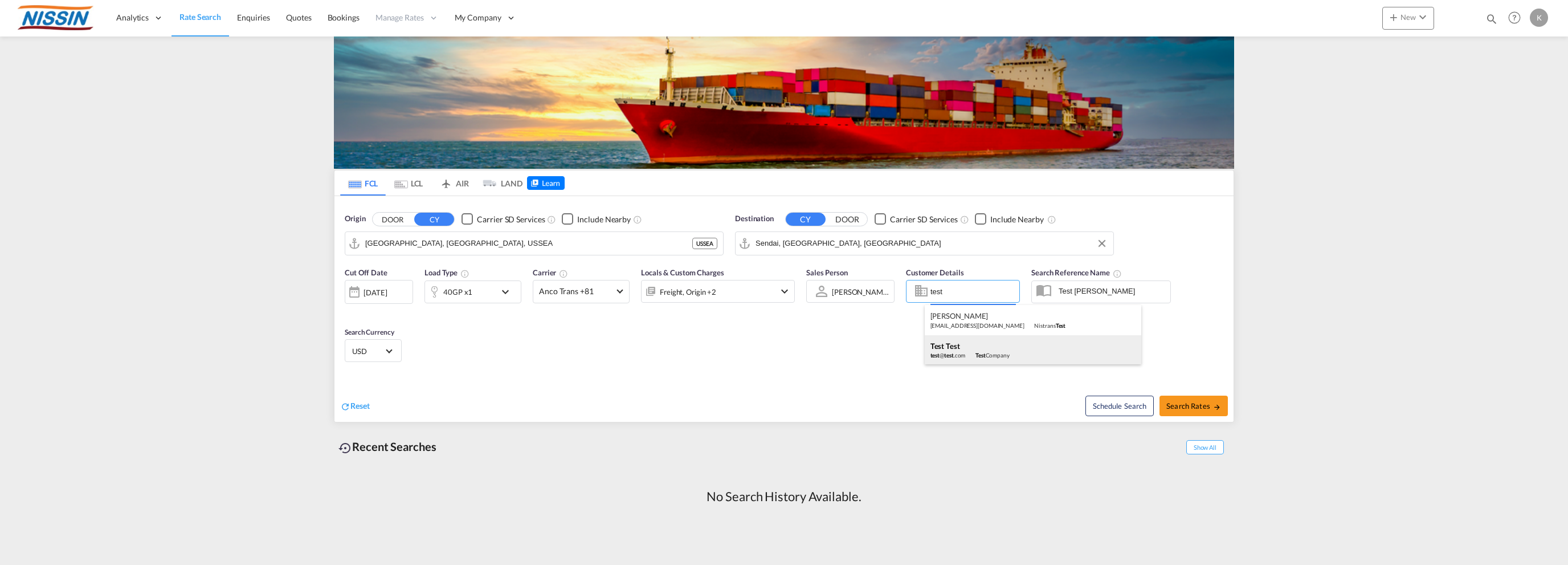
click at [935, 351] on div "Test Test test @ test .com Test Company" at bounding box center [1033, 350] width 217 height 30
type input "Test Company, Test Test, [EMAIL_ADDRESS][DOMAIN_NAME]"
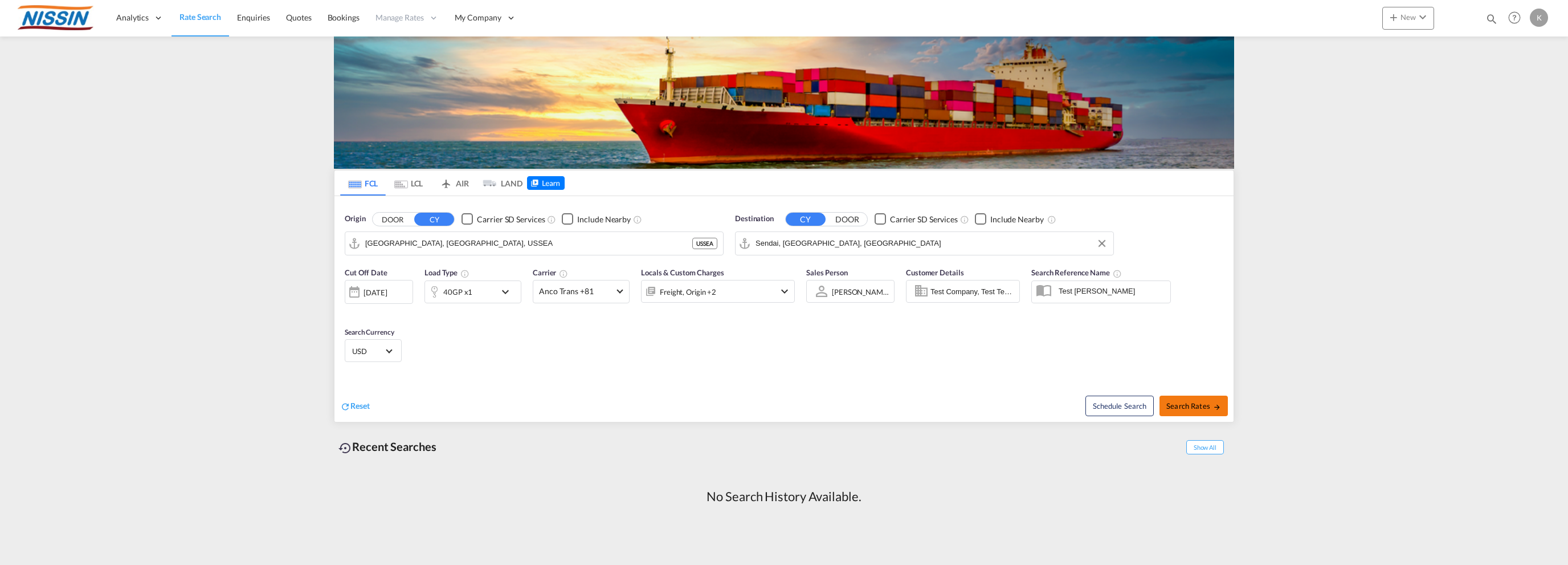
click at [1195, 402] on span "Search Rates" at bounding box center [1194, 406] width 55 height 9
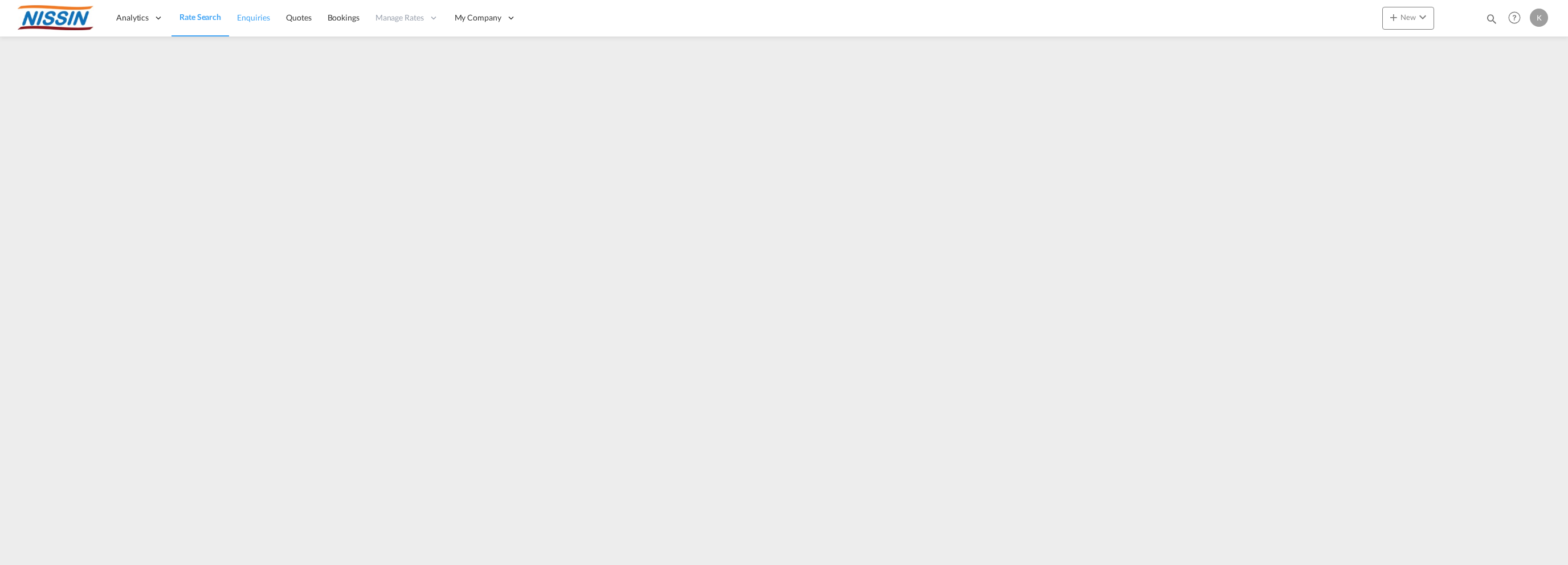
click at [262, 14] on span "Enquiries" at bounding box center [253, 17] width 33 height 9
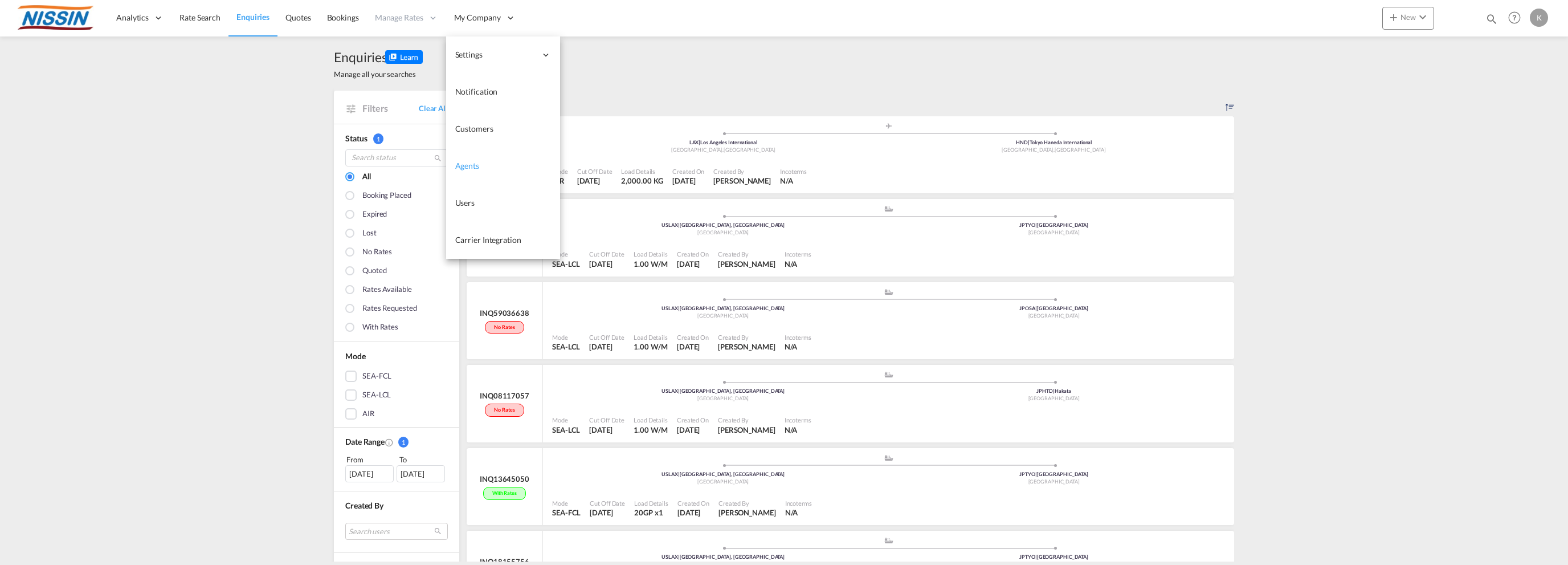
click at [471, 168] on span "Agents" at bounding box center [467, 165] width 24 height 9
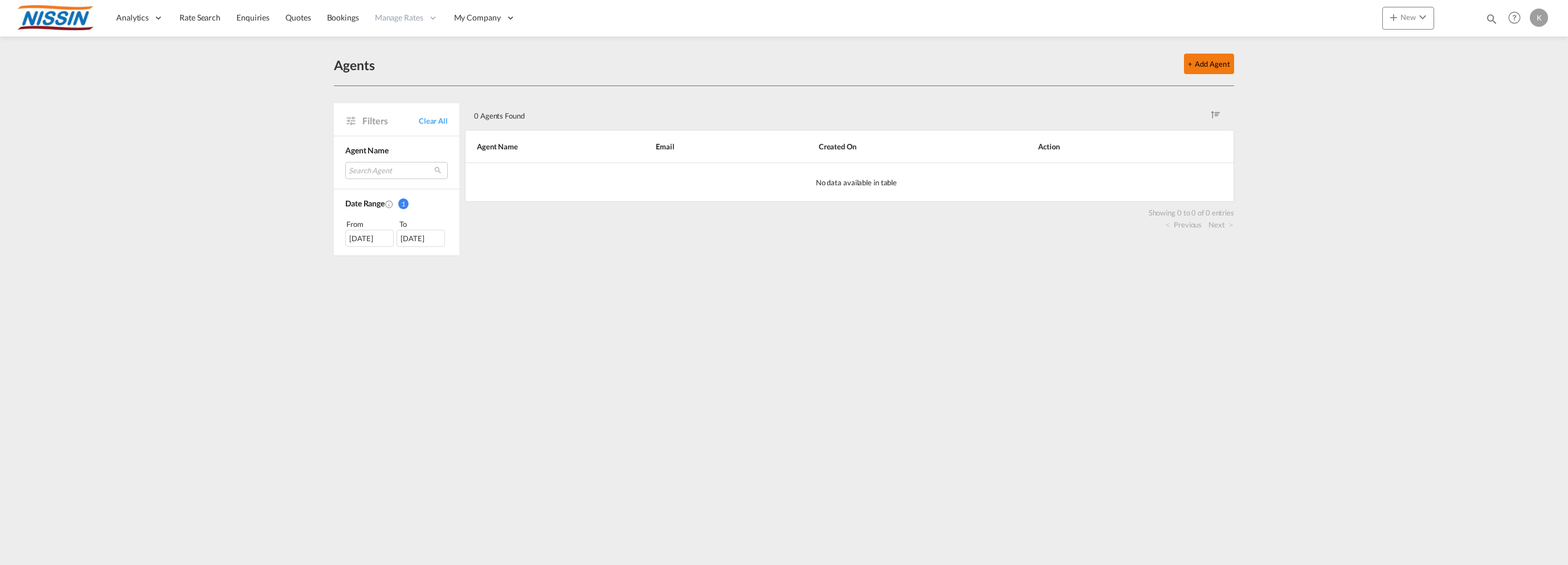
click at [1221, 56] on button "+ Add Agent" at bounding box center [1209, 64] width 50 height 21
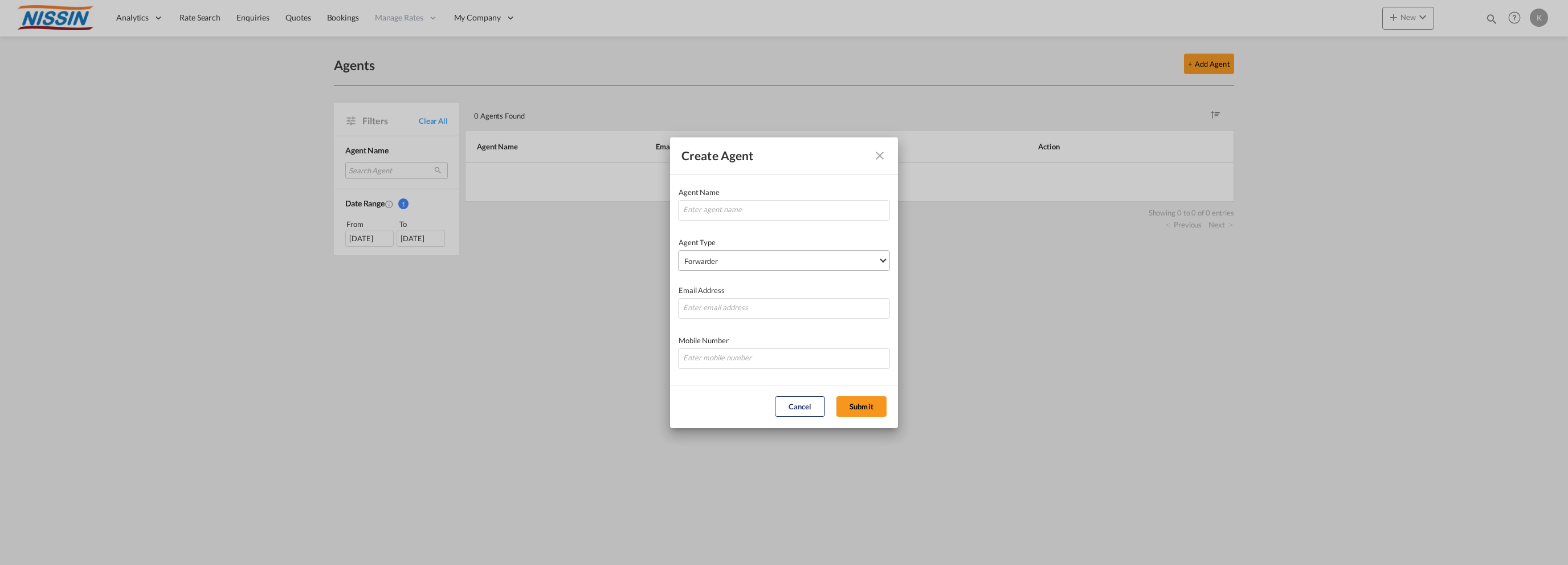
click at [765, 261] on span "Forwarder" at bounding box center [781, 261] width 193 height 11
click at [1007, 295] on md-backdrop at bounding box center [784, 282] width 1568 height 565
click at [887, 261] on md-select-value "Forwarder" at bounding box center [786, 260] width 206 height 18
type md-option "Forwarder"
click at [887, 261] on md-option "Forwarder" at bounding box center [787, 260] width 224 height 27
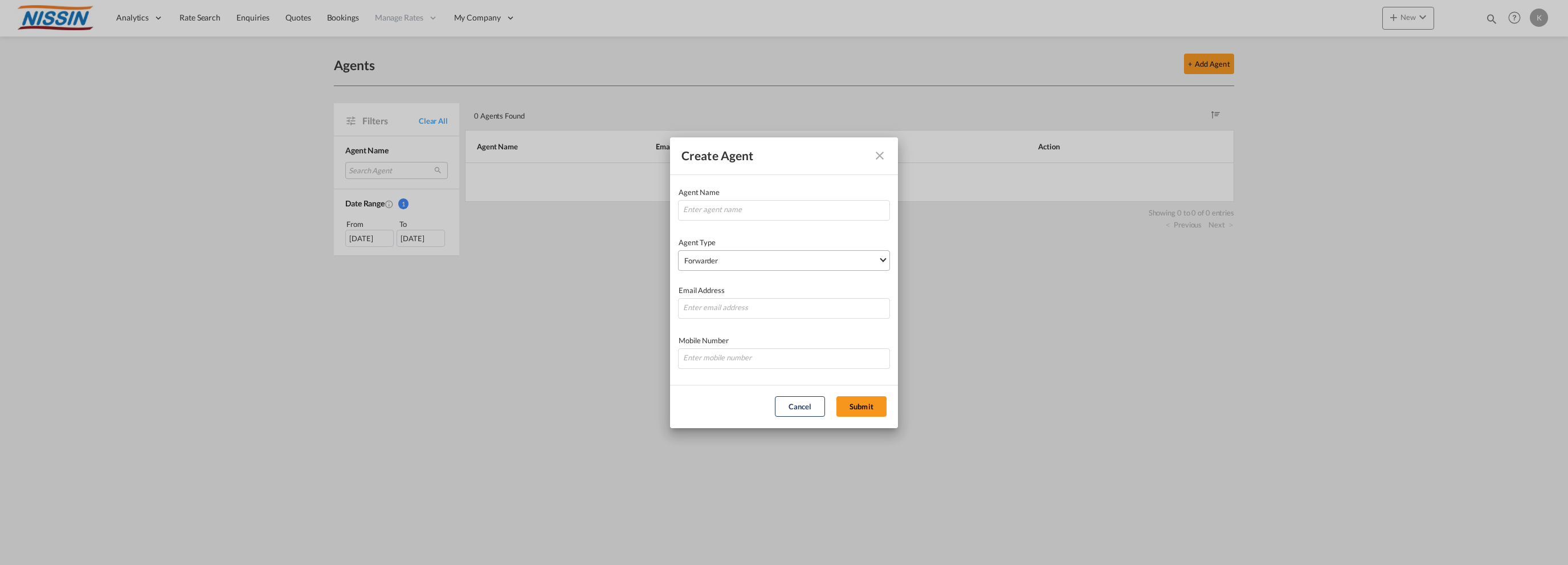
type md-option "Forwarder"
click at [846, 257] on md-option "Forwarder" at bounding box center [787, 260] width 224 height 27
click at [791, 410] on button "Cancel" at bounding box center [800, 406] width 50 height 21
